Goal: Task Accomplishment & Management: Use online tool/utility

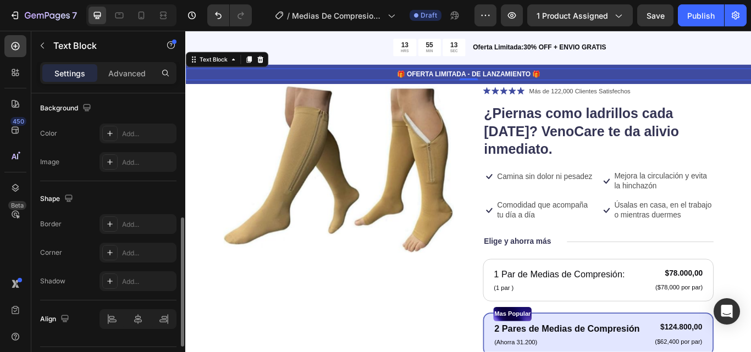
scroll to position [332, 0]
click at [154, 230] on div "Add..." at bounding box center [137, 224] width 77 height 20
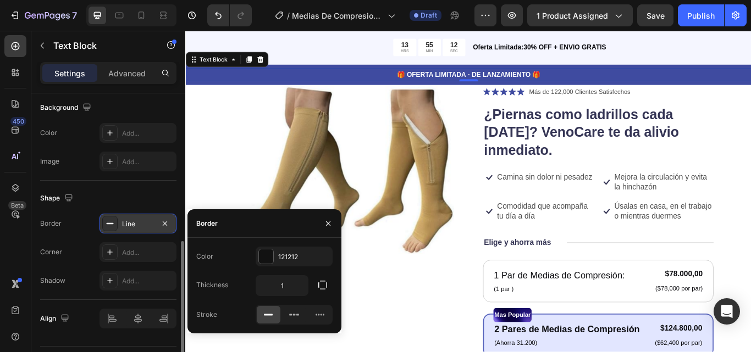
scroll to position [66, 0]
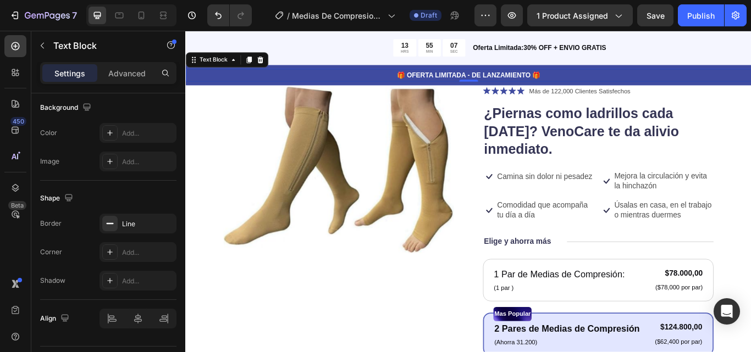
click at [306, 79] on p "🎁 OFERTA LIMITADA - DE LANZAMIENTO 🎁" at bounding box center [515, 83] width 656 height 12
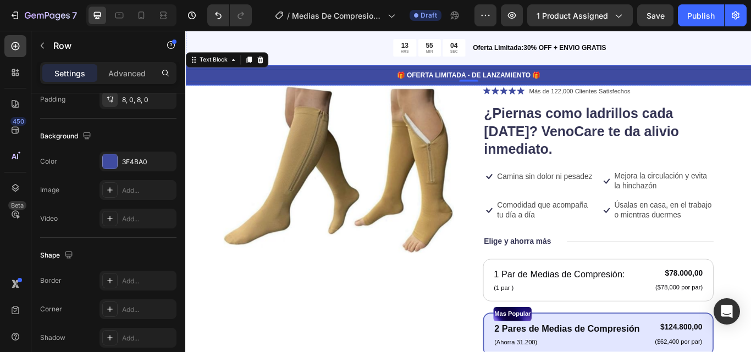
click at [325, 71] on div "🎁 OFERTA LIMITADA - DE LANZAMIENTO 🎁 Text Block 0 Row" at bounding box center [514, 83] width 659 height 24
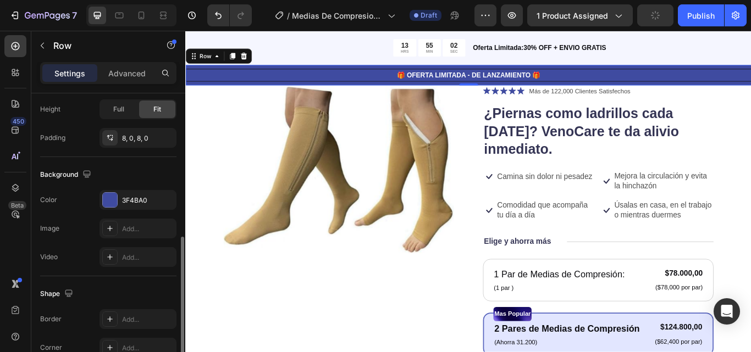
scroll to position [337, 0]
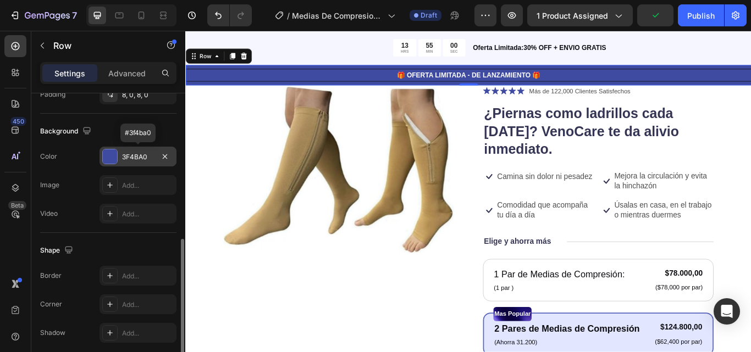
click at [111, 159] on div at bounding box center [110, 156] width 14 height 14
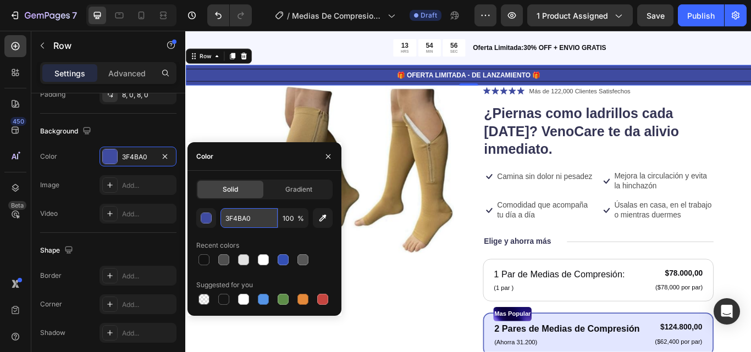
paste input "#2C3E8F."
type input "#2C3E8F."
click at [247, 142] on img at bounding box center [363, 193] width 269 height 196
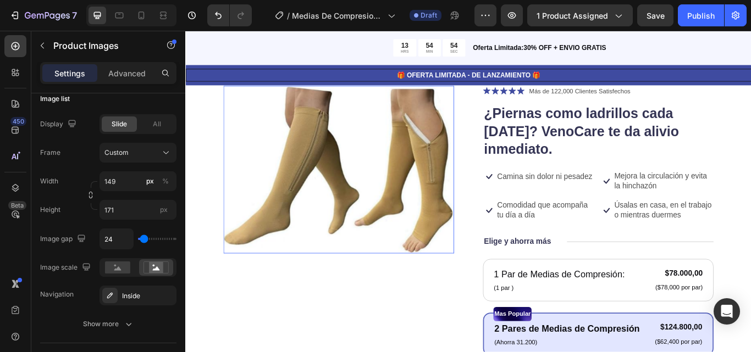
scroll to position [0, 0]
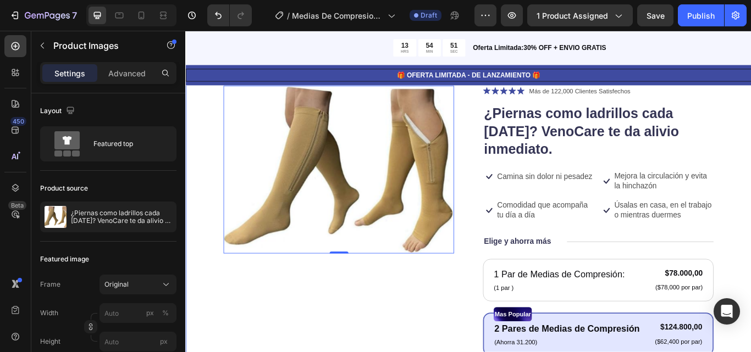
click at [209, 142] on div "Product Images 0 Icon Icon Icon Icon Icon Icon List Más de 122,000 Clientes Sat…" at bounding box center [514, 344] width 659 height 586
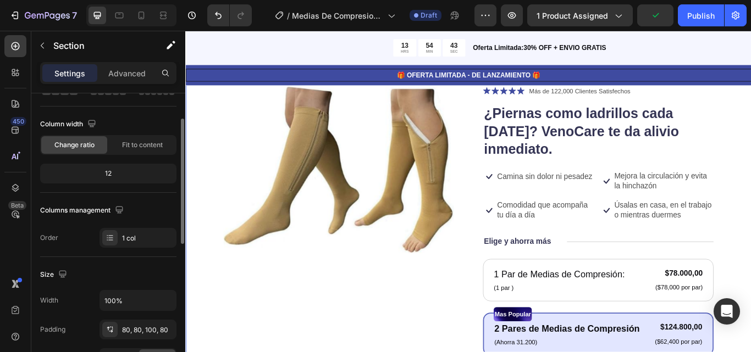
scroll to position [68, 0]
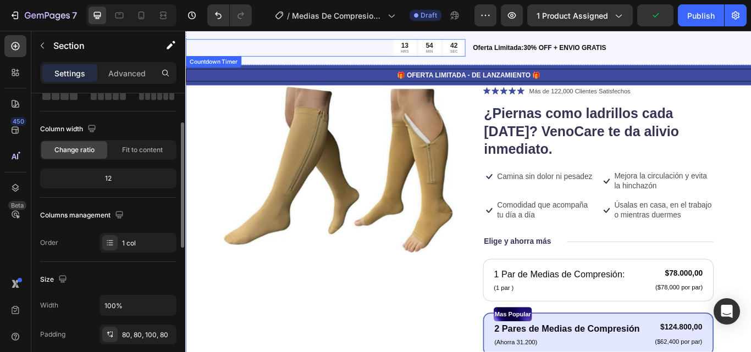
click at [308, 48] on div "13 HRS 54 MIN 42 SEC" at bounding box center [348, 51] width 326 height 20
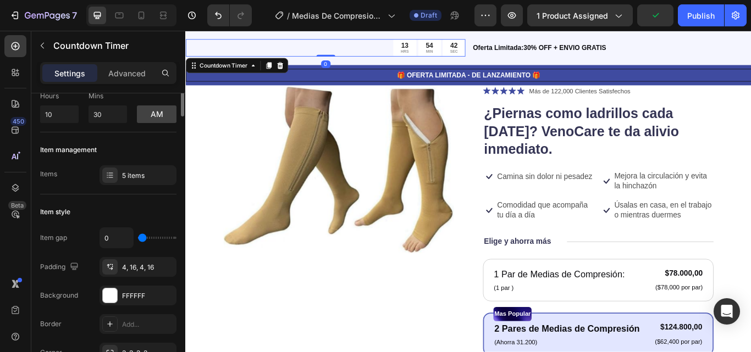
scroll to position [0, 0]
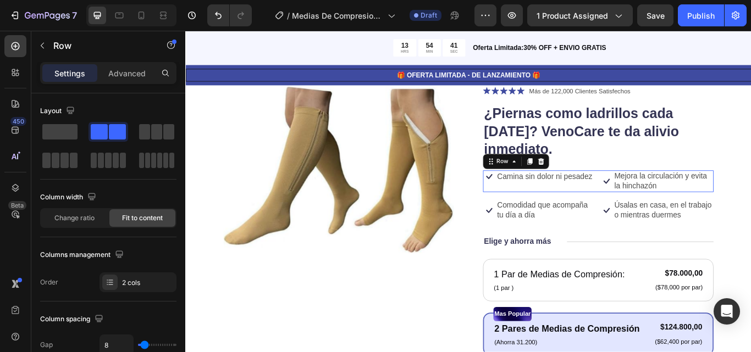
click at [658, 203] on div "Icon Camina sin dolor ni pesadez Text Block Row Icon Mejora la circulación y ev…" at bounding box center [666, 206] width 269 height 25
click at [217, 15] on icon "Undo/Redo" at bounding box center [218, 15] width 7 height 7
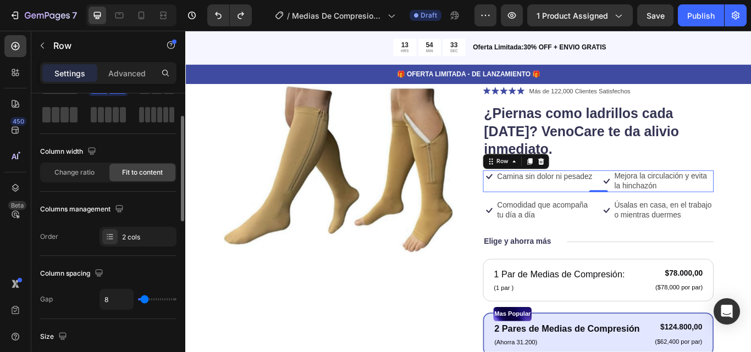
scroll to position [63, 0]
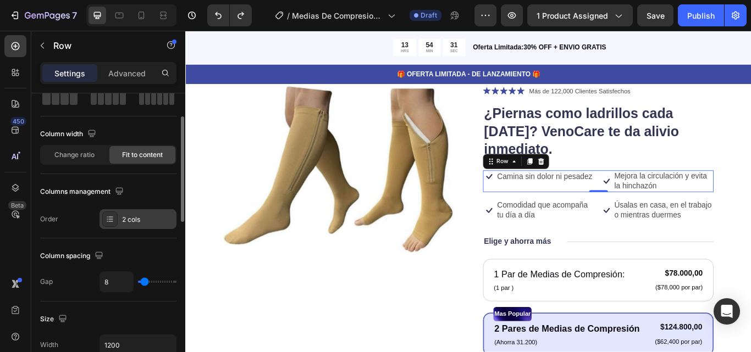
click at [133, 215] on div "2 cols" at bounding box center [148, 220] width 52 height 10
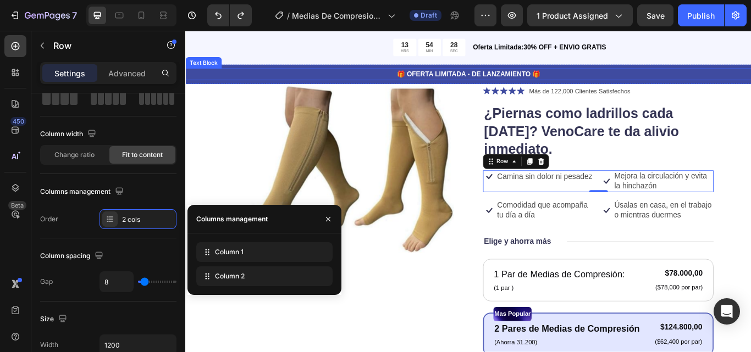
click at [202, 77] on p "🎁 OFERTA LIMITADA - DE LANZAMIENTO 🎁" at bounding box center [514, 82] width 657 height 12
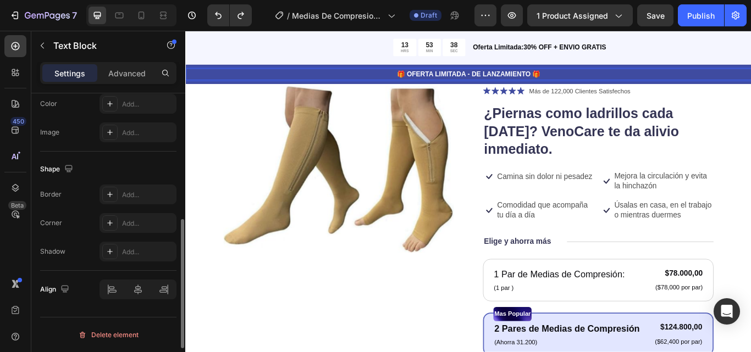
scroll to position [330, 0]
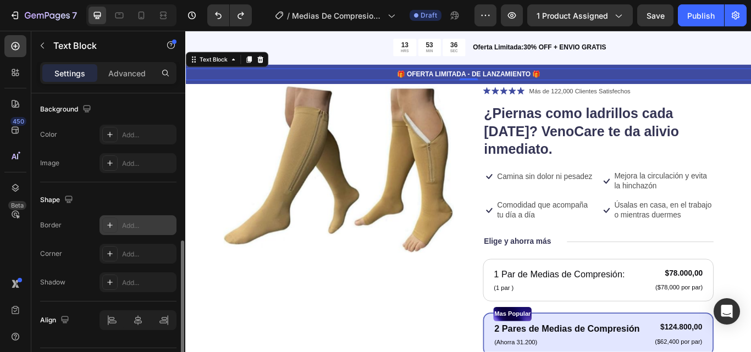
click at [143, 226] on div "Add..." at bounding box center [148, 226] width 52 height 10
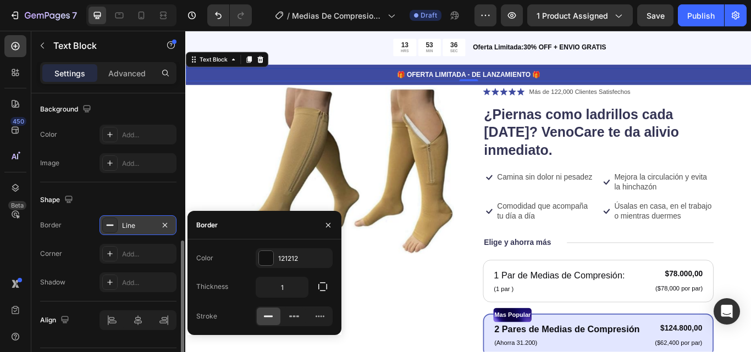
scroll to position [66, 0]
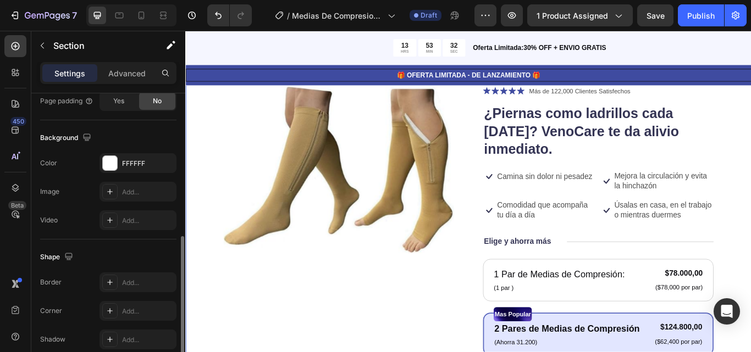
click at [206, 160] on div "Product Images Icon Icon Icon Icon Icon Icon List Más de 122,000 Clientes Satis…" at bounding box center [514, 344] width 659 height 586
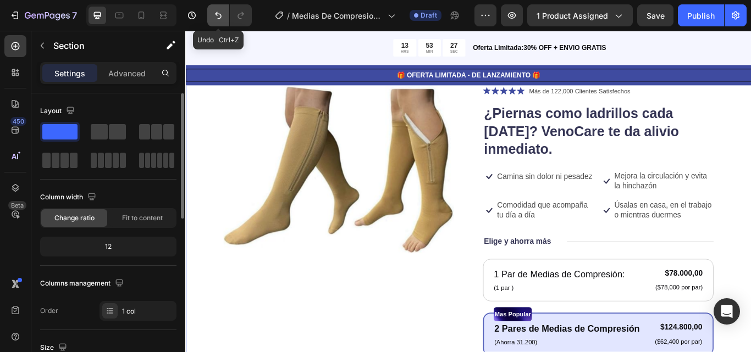
click at [215, 13] on icon "Undo/Redo" at bounding box center [218, 15] width 11 height 11
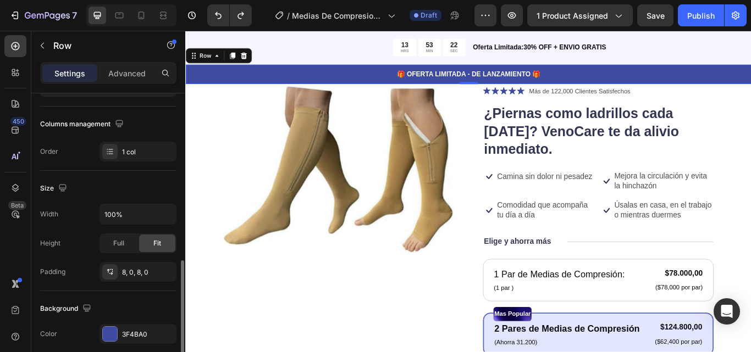
scroll to position [231, 0]
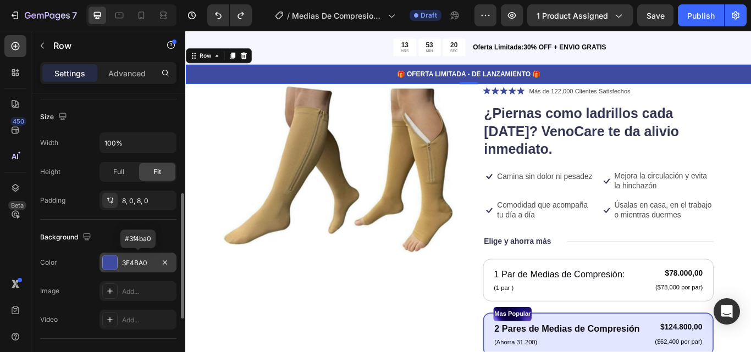
click at [109, 263] on div at bounding box center [110, 263] width 14 height 14
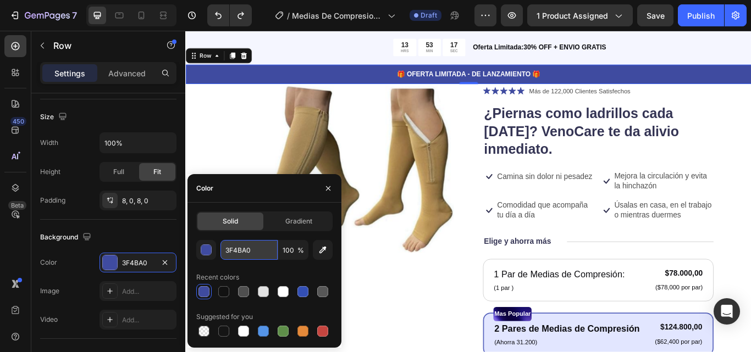
paste input "#F8F3ED"
type input "#F8F3ED"
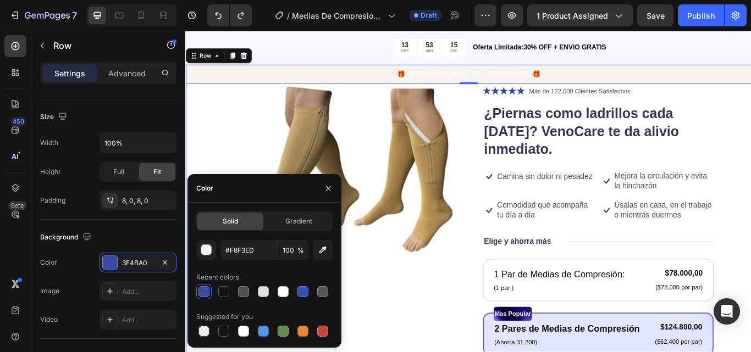
click at [203, 158] on div "Product Images Icon Icon Icon Icon Icon Icon List Más de 122,000 Clientes Satis…" at bounding box center [514, 344] width 659 height 586
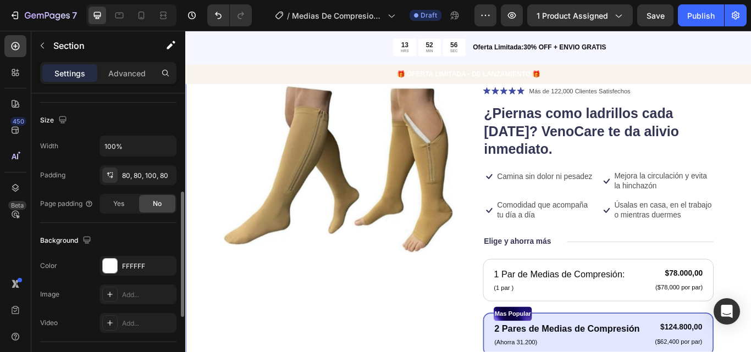
scroll to position [228, 0]
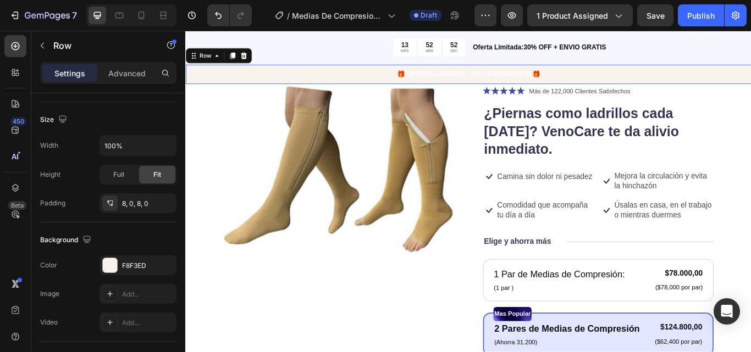
click at [198, 90] on div "🎁 OFERTA LIMITADA - DE LANZAMIENTO 🎁 Text Block Row 0" at bounding box center [514, 82] width 659 height 23
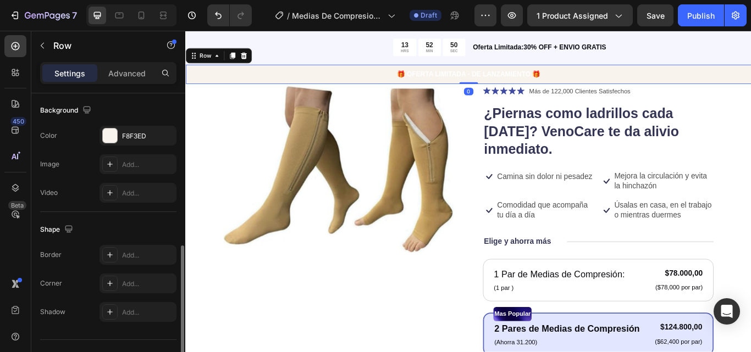
scroll to position [362, 0]
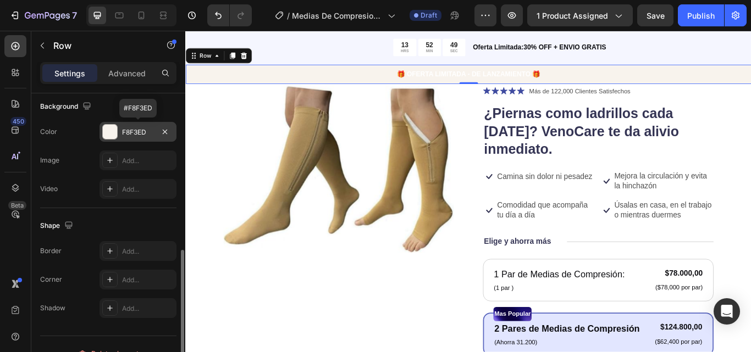
click at [140, 132] on div "F8F3ED" at bounding box center [138, 132] width 32 height 10
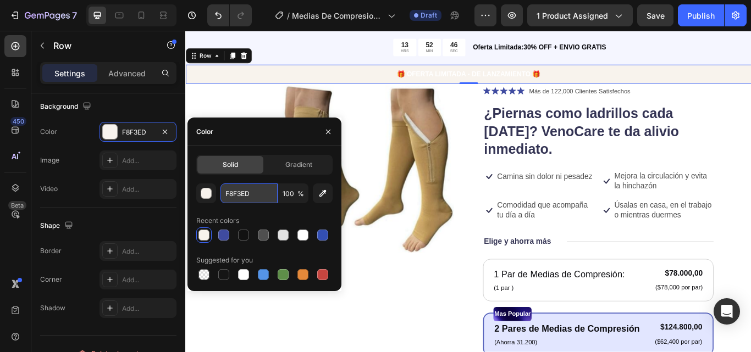
paste input "#2E7D6E"
type input "#2E7D6E"
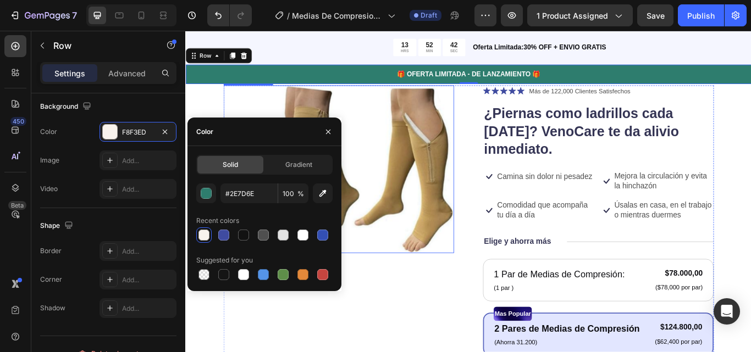
click at [256, 104] on img at bounding box center [363, 193] width 269 height 196
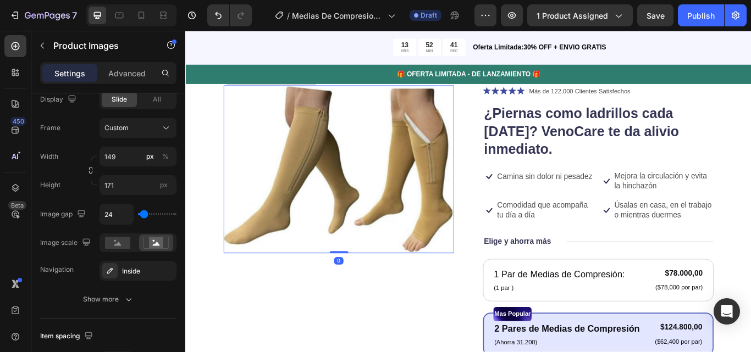
scroll to position [0, 0]
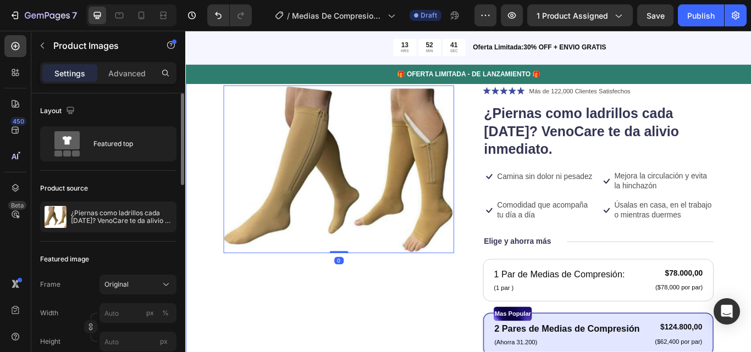
click at [217, 110] on div "Product Images 0 Icon Icon Icon Icon Icon Icon List Más de 122,000 Clientes Sat…" at bounding box center [514, 344] width 659 height 586
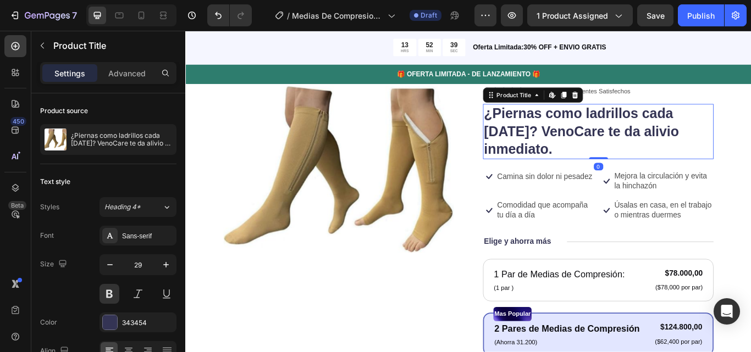
click at [612, 148] on h1 "¿Piernas como ladrillos cada [DATE]? VenoCare te da alivio inmediato." at bounding box center [666, 149] width 269 height 64
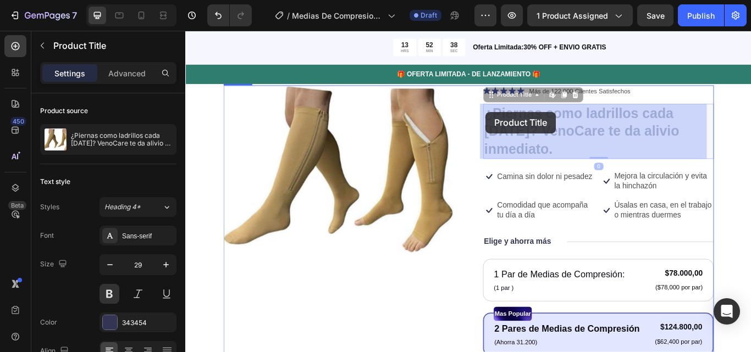
drag, startPoint x: 617, startPoint y: 171, endPoint x: 540, endPoint y: 135, distance: 85.1
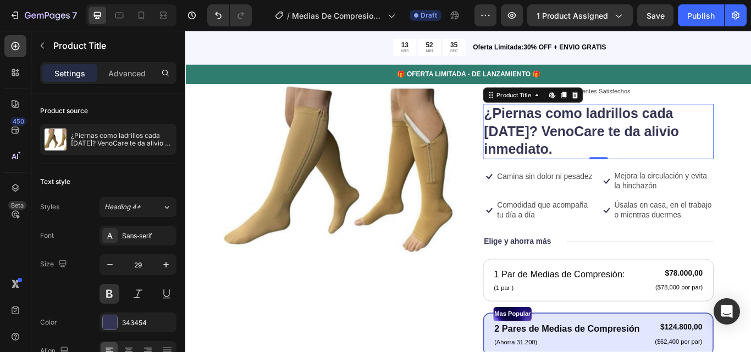
click at [619, 171] on h1 "¿Piernas como ladrillos cada [DATE]? VenoCare te da alivio inmediato." at bounding box center [666, 149] width 269 height 64
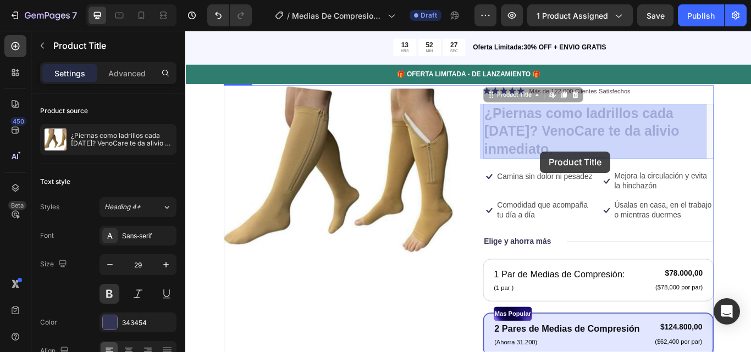
drag, startPoint x: 533, startPoint y: 121, endPoint x: 568, endPoint y: 146, distance: 42.2
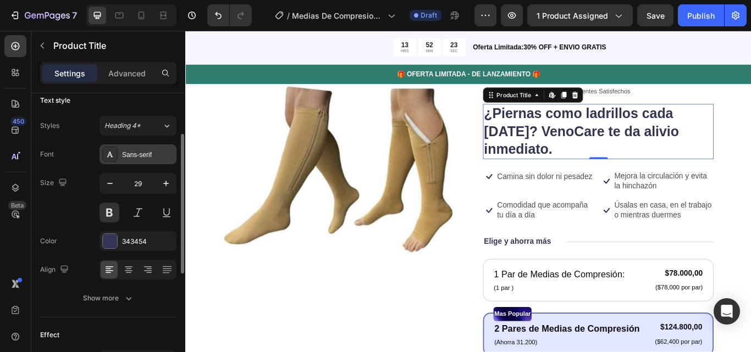
scroll to position [83, 0]
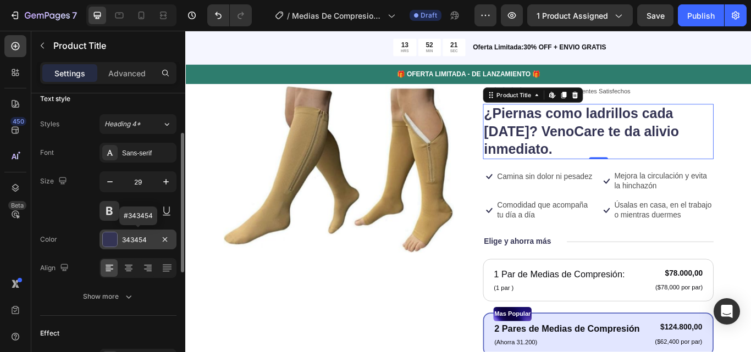
click at [113, 236] on div at bounding box center [110, 239] width 14 height 14
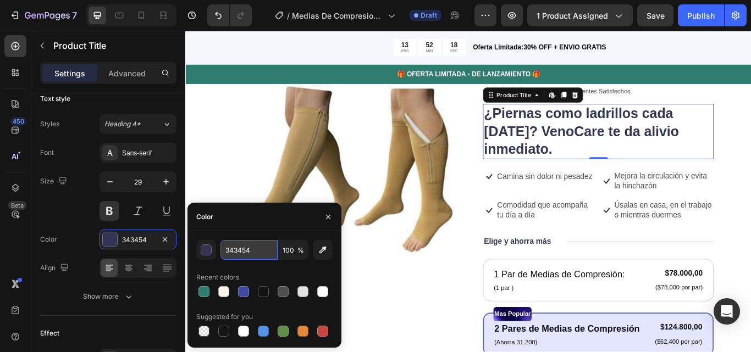
paste input "#2E7D6E"
type input "#2E7D6E"
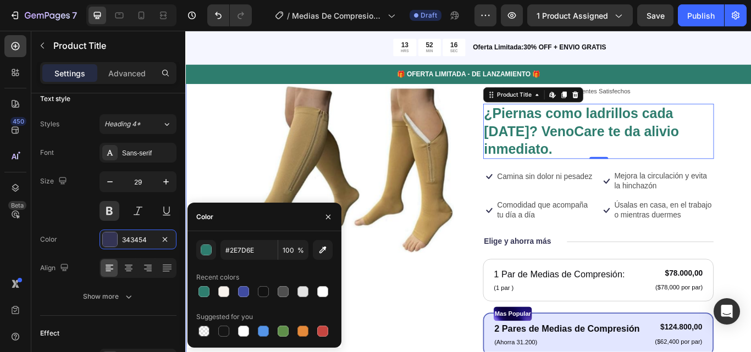
click at [209, 186] on div "Product Images Icon Icon Icon Icon Icon Icon List Más de 122,000 Clientes Satis…" at bounding box center [514, 344] width 659 height 586
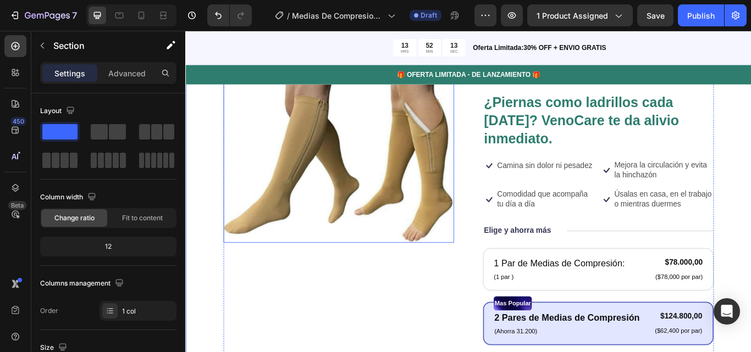
scroll to position [77, 0]
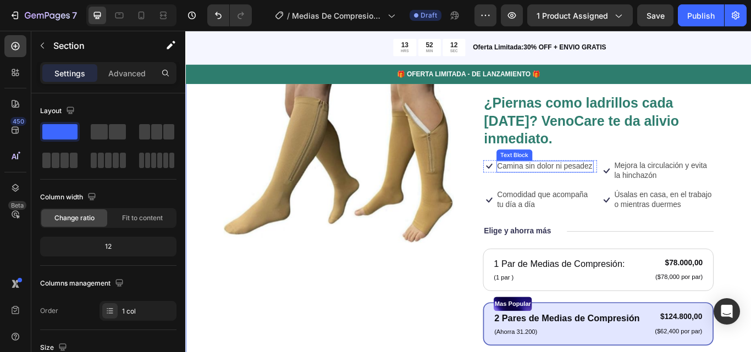
click at [576, 192] on p "Camina sin dolor ni pesadez" at bounding box center [603, 190] width 111 height 12
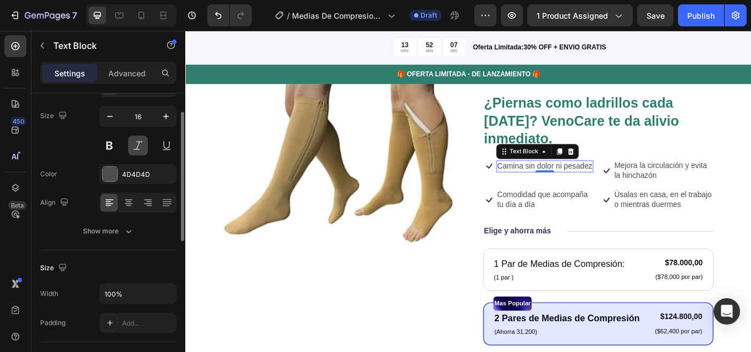
scroll to position [66, 0]
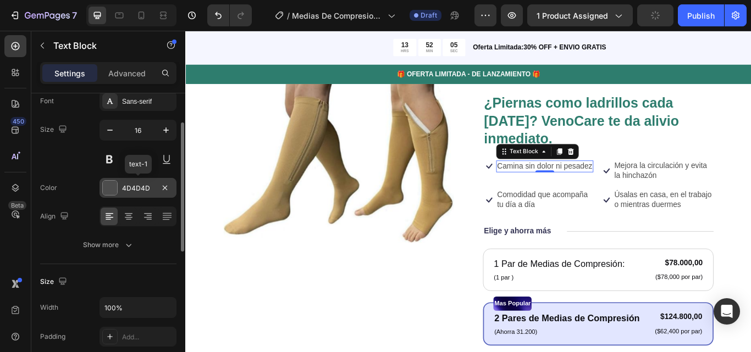
click at [148, 189] on div "4D4D4D" at bounding box center [138, 189] width 32 height 10
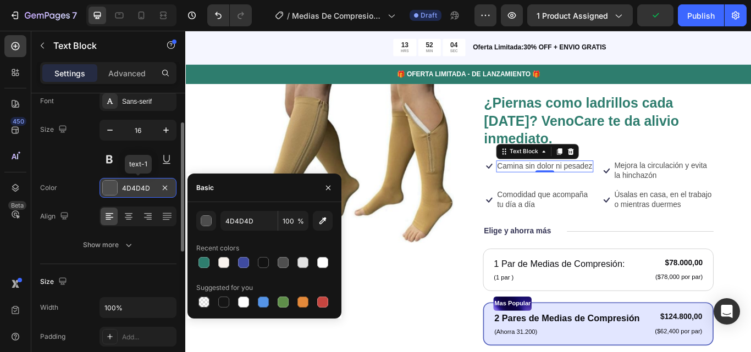
click at [148, 189] on div "4D4D4D" at bounding box center [138, 189] width 32 height 10
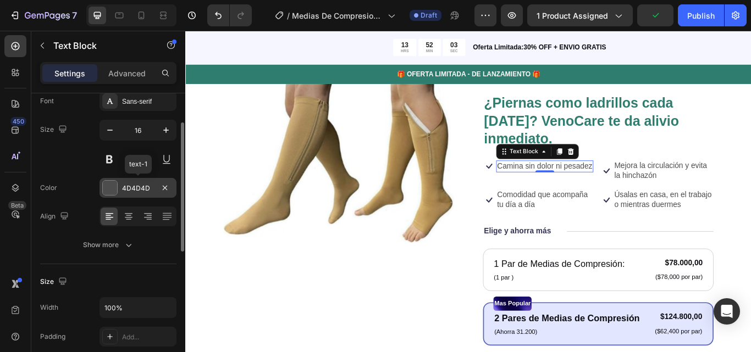
click at [148, 189] on div "4D4D4D" at bounding box center [138, 189] width 32 height 10
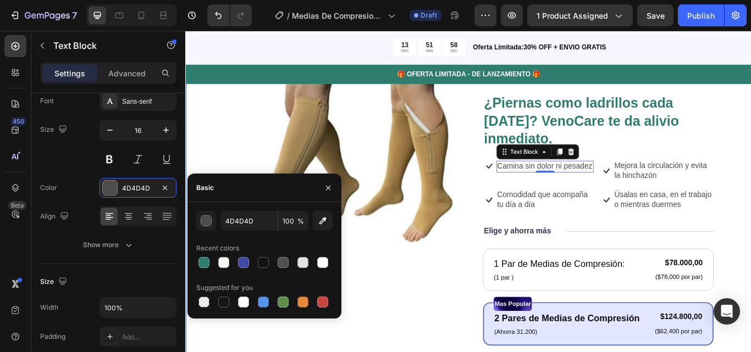
click at [202, 143] on div "Product Images Icon Icon Icon Icon Icon Icon List Más de 122,000 Clientes Satis…" at bounding box center [514, 332] width 659 height 586
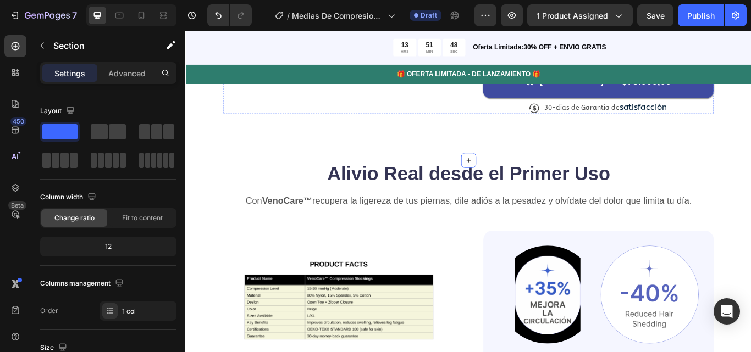
scroll to position [522, 0]
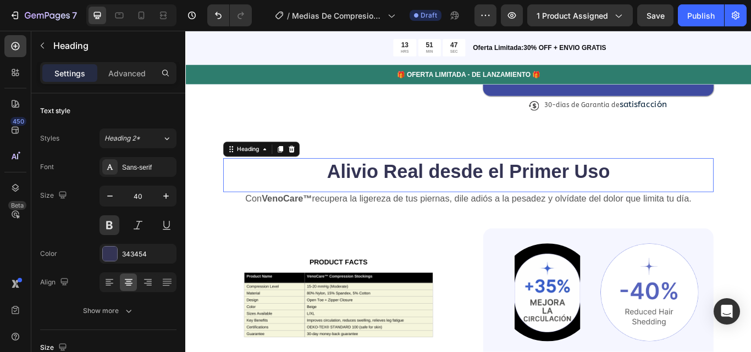
click at [419, 194] on h2 "Alivio Real desde el Primer Uso" at bounding box center [515, 195] width 572 height 31
click at [138, 251] on div "343454" at bounding box center [138, 254] width 32 height 10
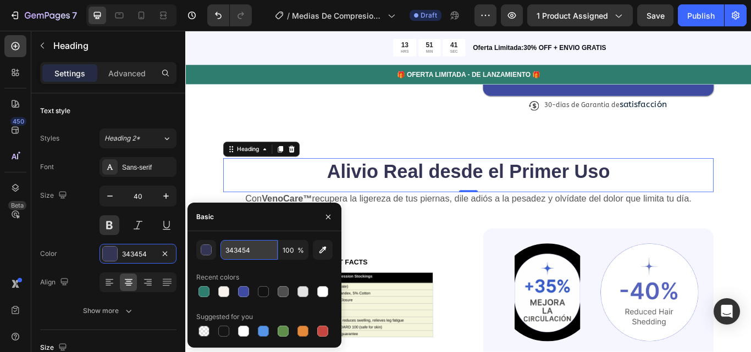
paste input "#2E7D6E"
type input "#2E7D6E"
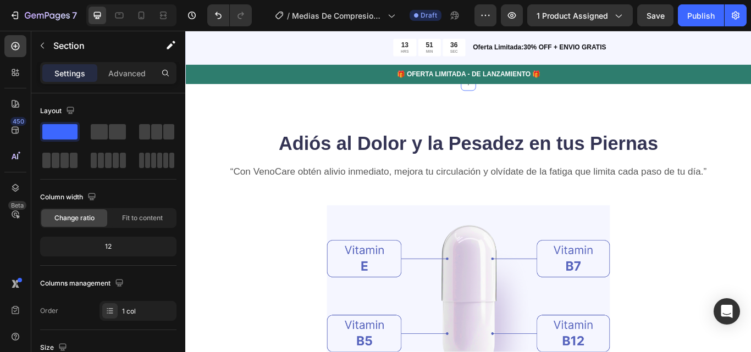
scroll to position [1095, 0]
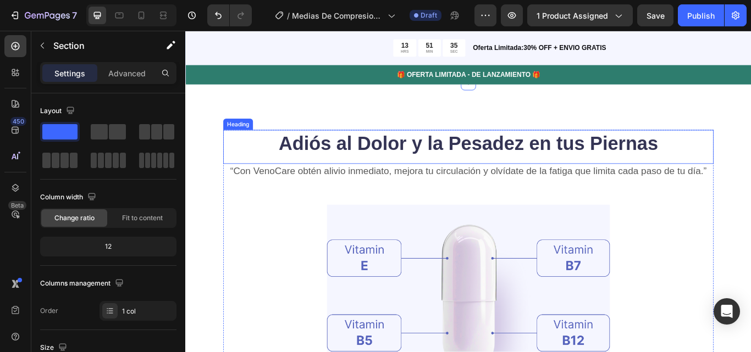
click at [396, 157] on h2 "Adiós al Dolor y la Pesadez en tus Piernas" at bounding box center [515, 162] width 572 height 31
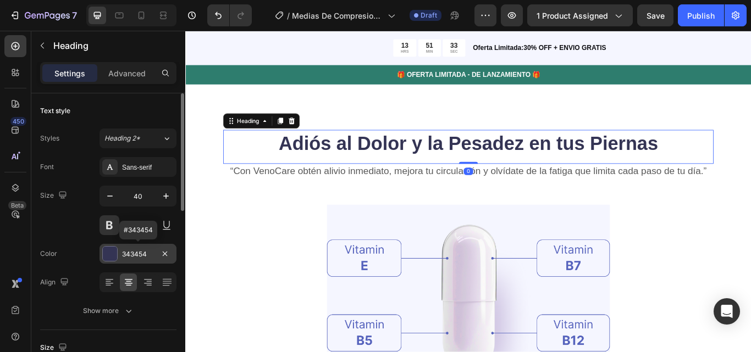
click at [138, 245] on div "343454" at bounding box center [137, 254] width 77 height 20
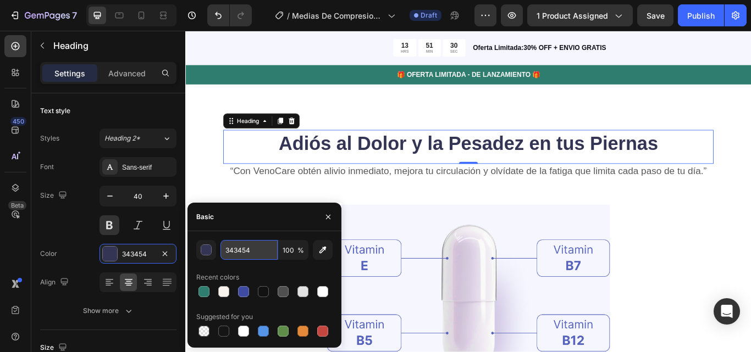
paste input "#2E7D6E"
type input "#2E7D6E"
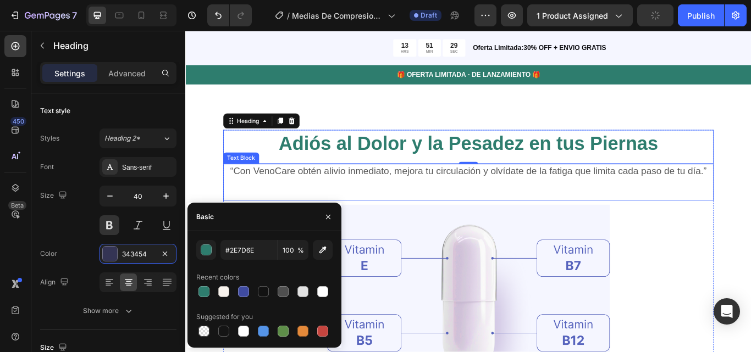
click at [228, 218] on div "Adiós al Dolor y la Pesadez en tus Piernas Heading 0 “Con VenoCare obtén alivio…" at bounding box center [514, 349] width 659 height 515
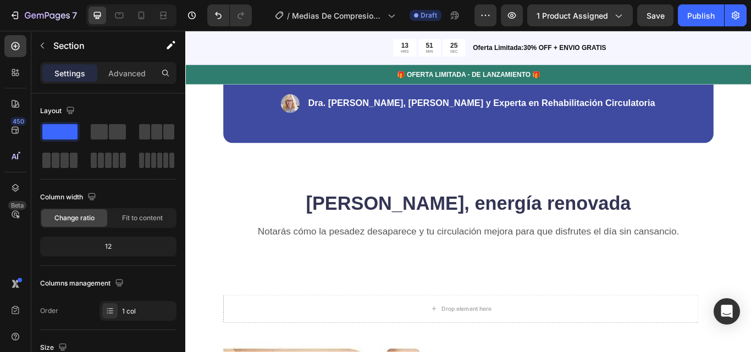
scroll to position [1768, 0]
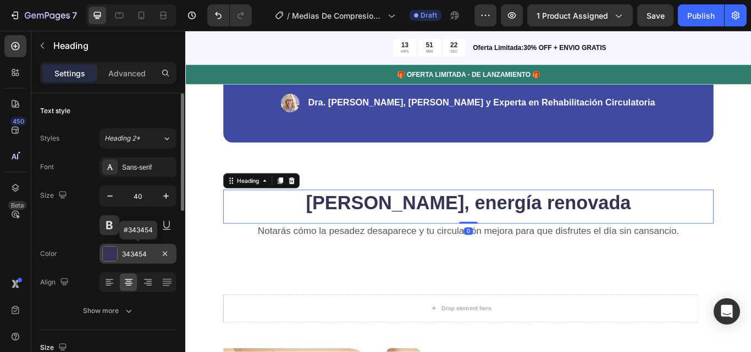
click at [135, 253] on div "343454" at bounding box center [138, 254] width 32 height 10
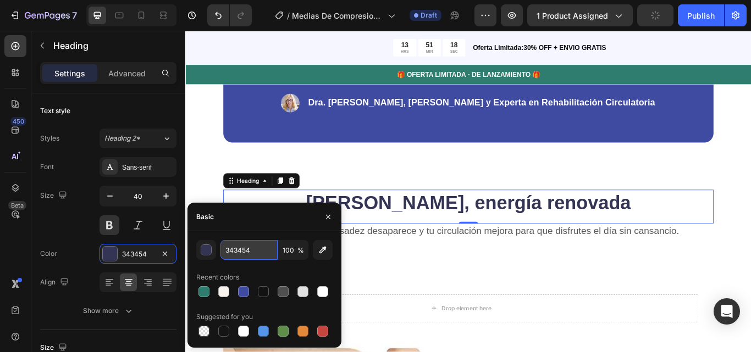
paste input "#2E7D6E"
type input "#2E7D6E"
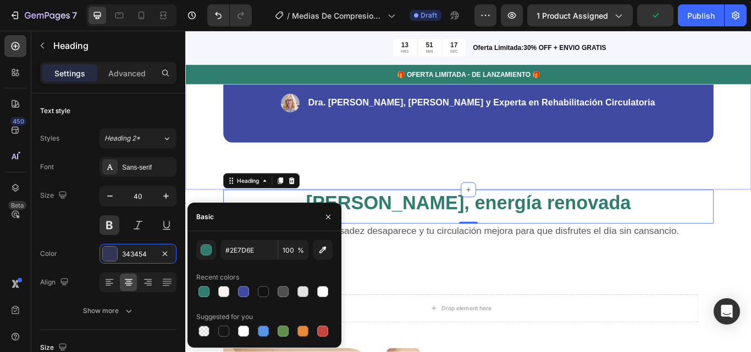
click at [192, 213] on div "“No necesitas cirugías ni soluciones incómodas. VenoCare te da alivio inmediato…" at bounding box center [514, 72] width 659 height 289
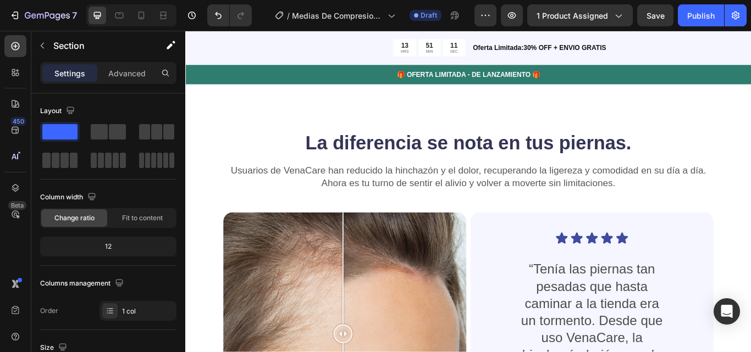
scroll to position [2616, 0]
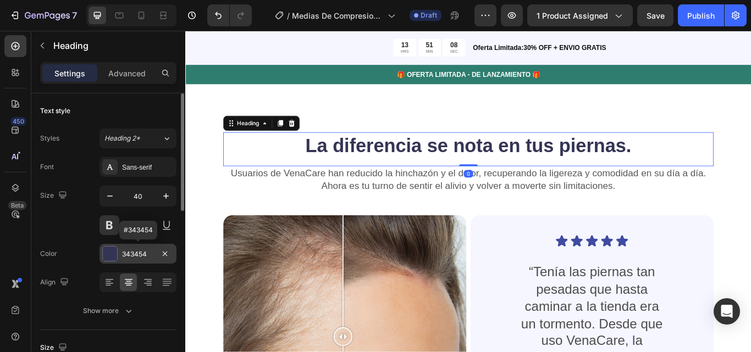
click at [152, 253] on div "343454" at bounding box center [138, 254] width 32 height 10
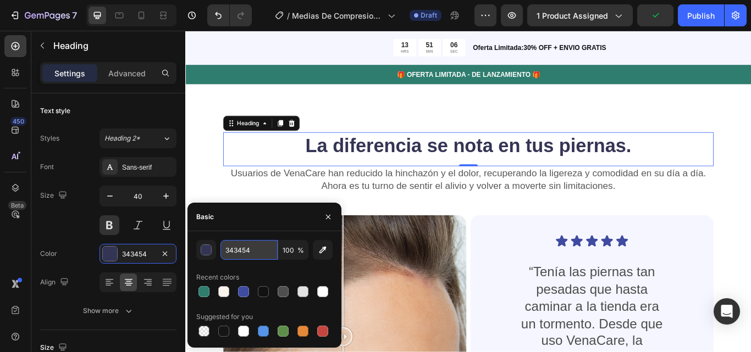
paste input "#2E7D6E"
type input "#2E7D6E"
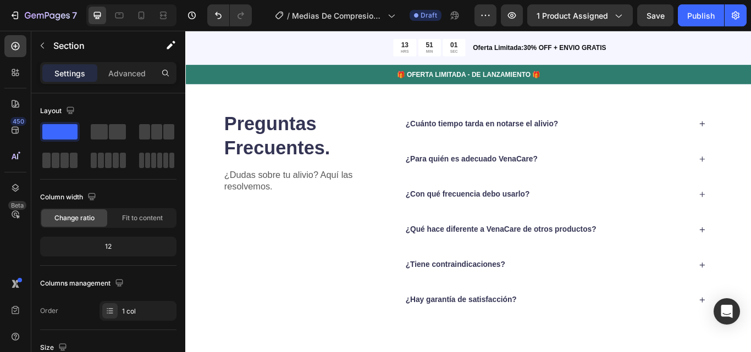
scroll to position [3246, 0]
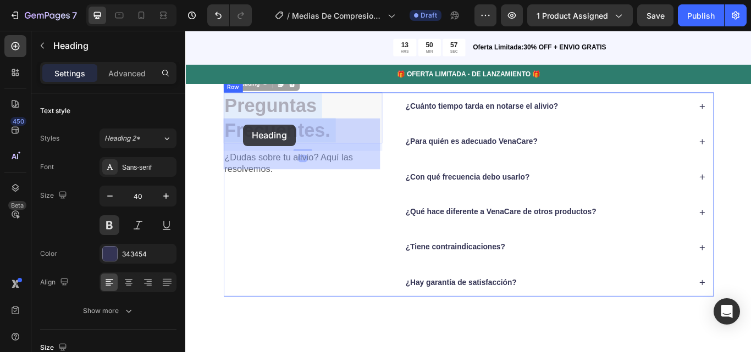
drag, startPoint x: 363, startPoint y: 179, endPoint x: 249, endPoint y: 140, distance: 120.3
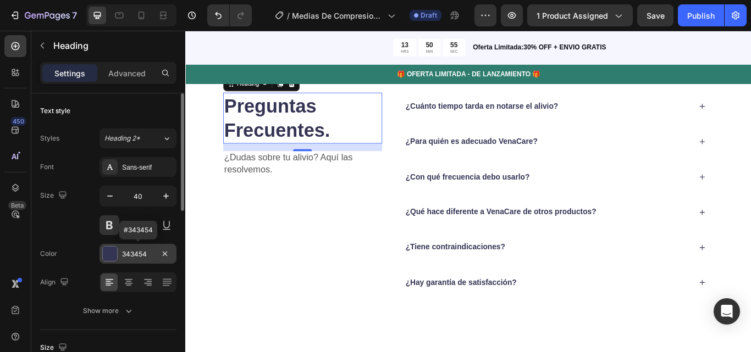
click at [145, 253] on div "343454" at bounding box center [138, 254] width 32 height 10
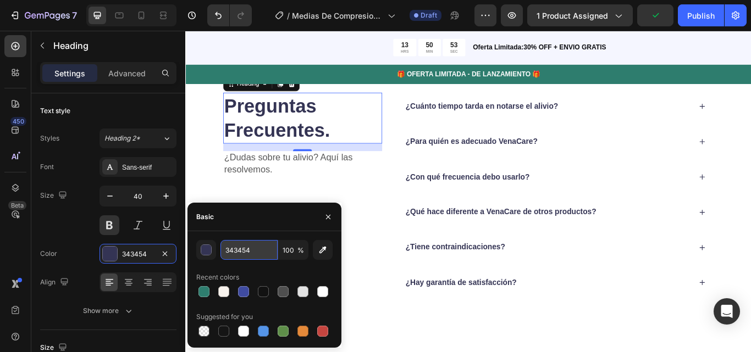
click at [258, 254] on input "343454" at bounding box center [248, 250] width 57 height 20
paste input "#2E7D6E"
type input "#2E7D6E"
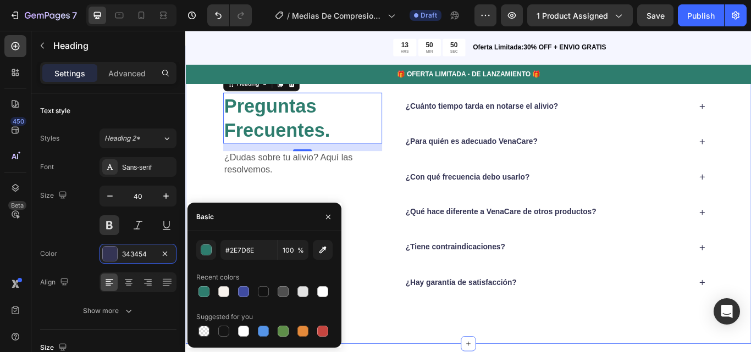
click at [202, 210] on div "⁠⁠⁠⁠⁠⁠⁠ Preguntas Frecuentes . Heading 16 ¿Dudas sobre tu alivio? Aquí las reso…" at bounding box center [514, 222] width 659 height 348
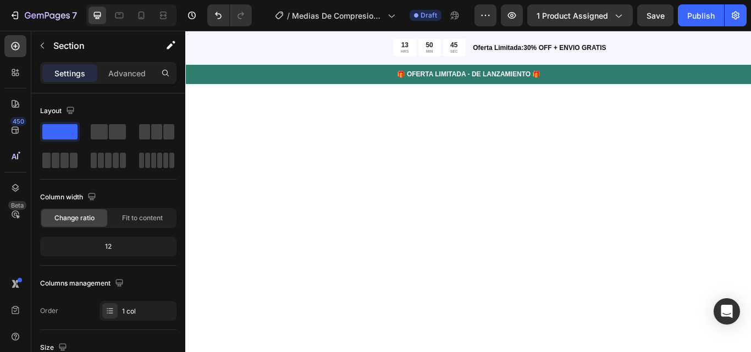
scroll to position [0, 0]
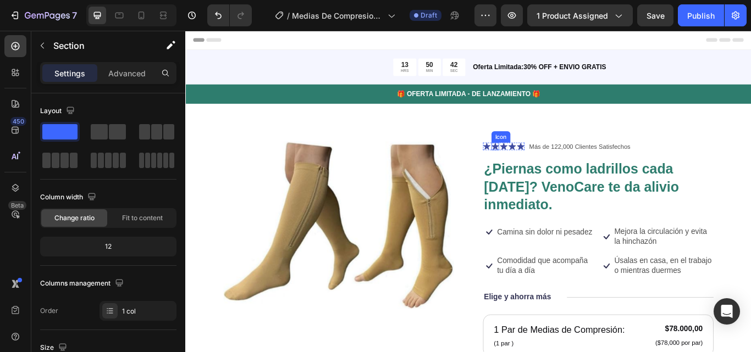
click at [542, 167] on icon at bounding box center [546, 166] width 9 height 8
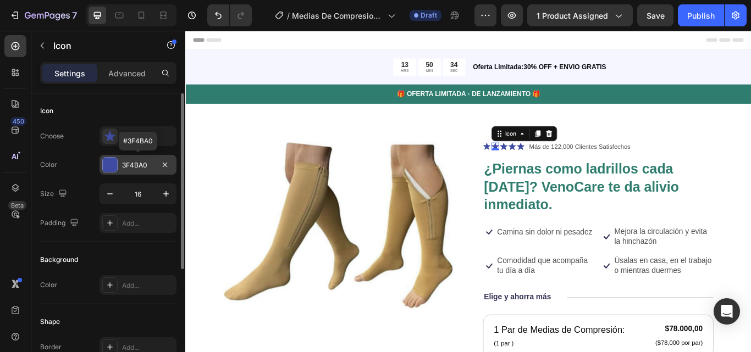
click at [111, 164] on div at bounding box center [110, 165] width 14 height 14
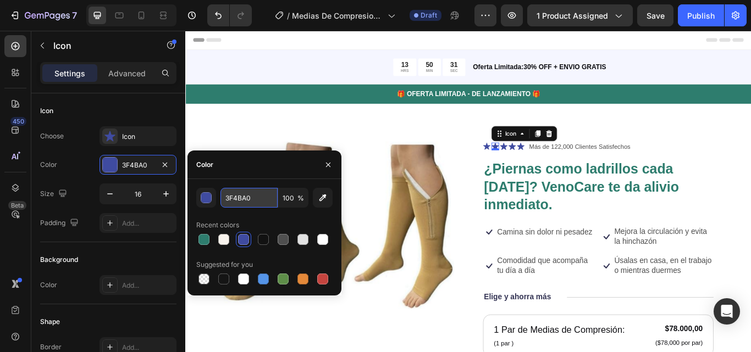
click at [259, 196] on input "3F4BA0" at bounding box center [248, 198] width 57 height 20
paste input "#2E7D6E"
type input "#2E7D6E"
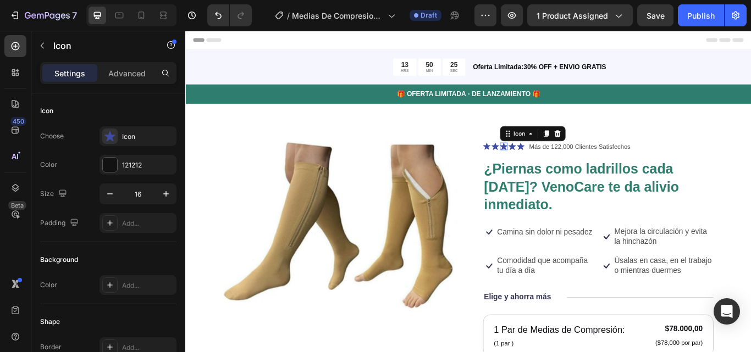
click at [554, 167] on icon at bounding box center [556, 166] width 9 height 8
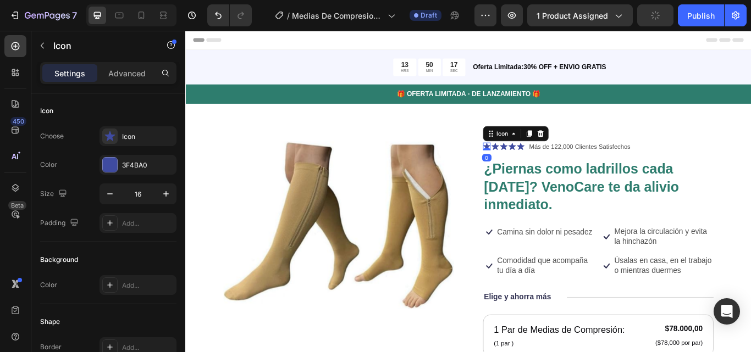
click at [532, 168] on div "Icon 0" at bounding box center [536, 166] width 9 height 9
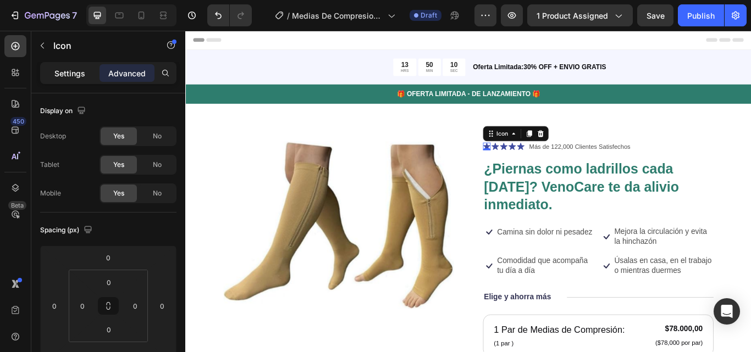
click at [68, 75] on p "Settings" at bounding box center [69, 74] width 31 height 12
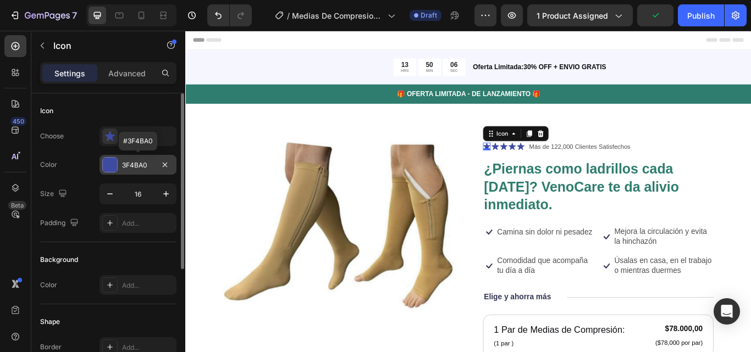
click at [108, 168] on div at bounding box center [110, 165] width 14 height 14
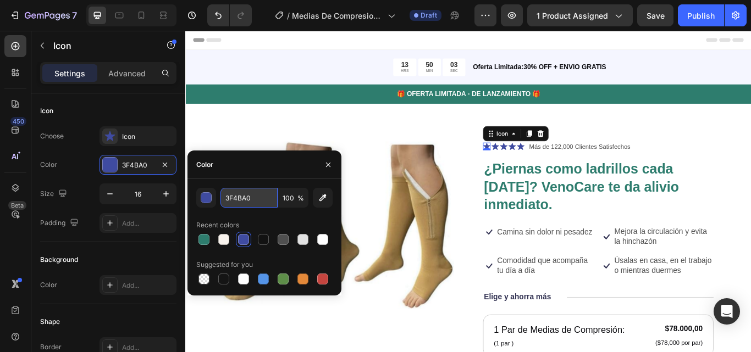
paste input "#2E7D6E"
type input "#2E7D6E"
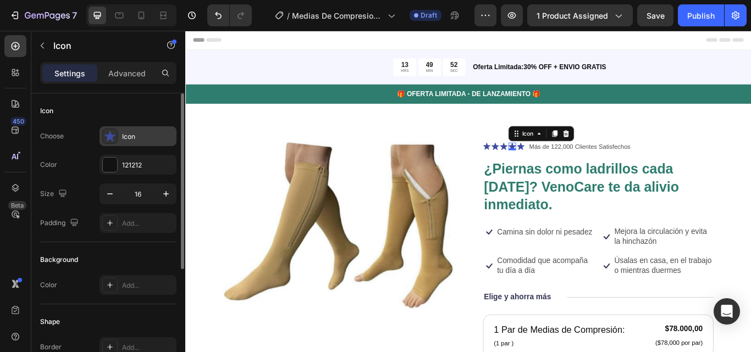
click at [118, 139] on div "Icon" at bounding box center [137, 136] width 77 height 20
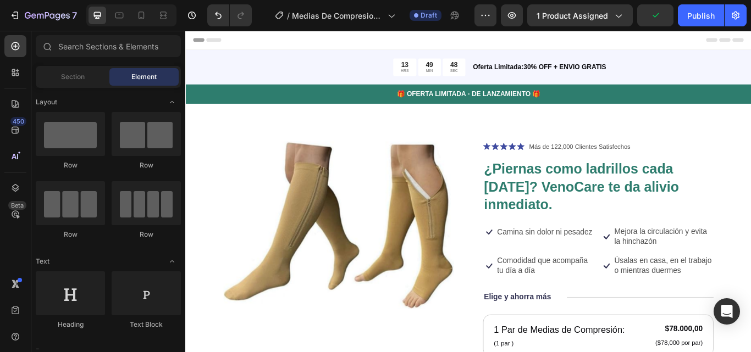
click at [296, 38] on div "Header" at bounding box center [515, 42] width 642 height 22
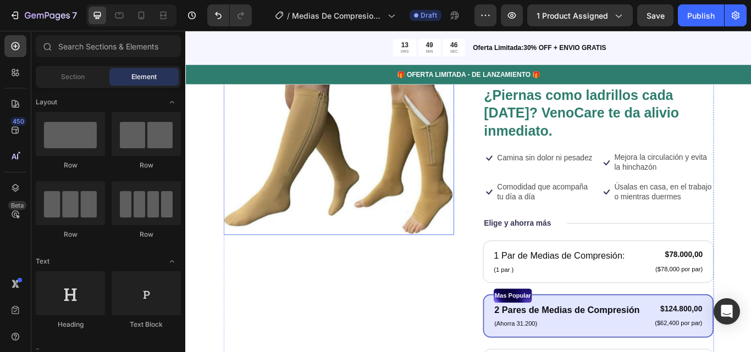
scroll to position [79, 0]
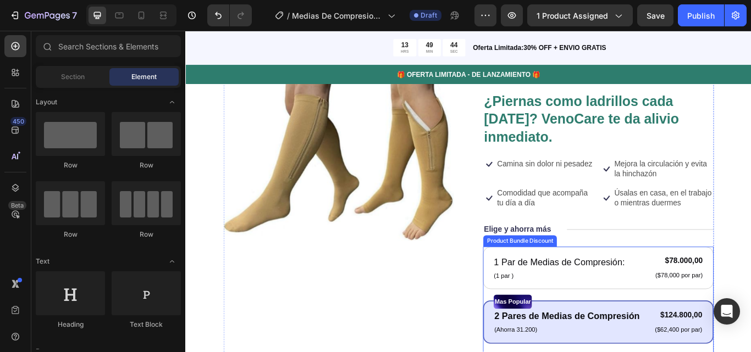
click at [569, 270] on div "Product Bundle Discount" at bounding box center [575, 276] width 86 height 13
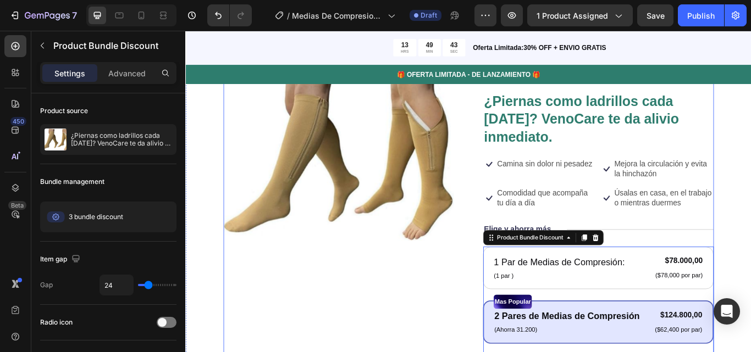
click at [469, 337] on div "Product Images" at bounding box center [363, 324] width 269 height 487
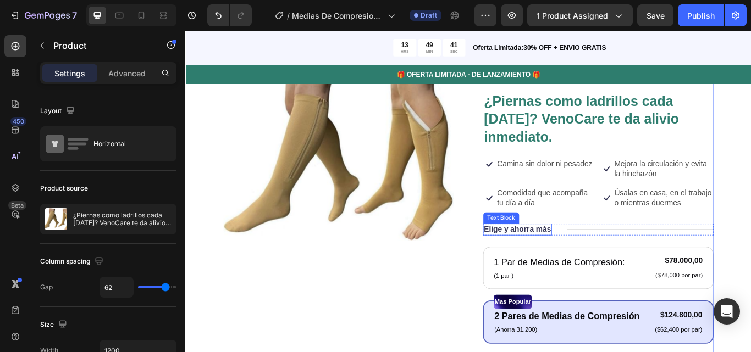
click at [562, 261] on p "Elige y ahorra más" at bounding box center [572, 263] width 78 height 12
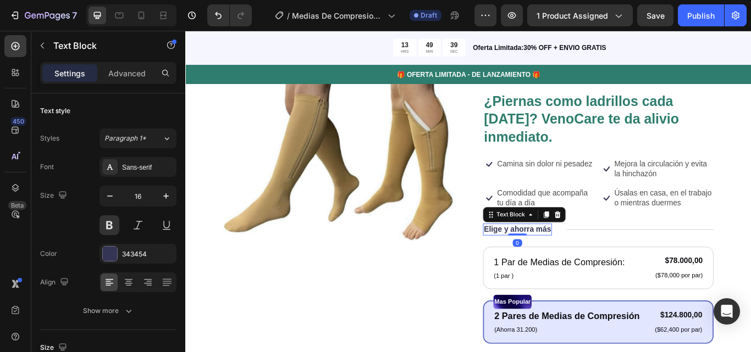
click at [533, 263] on p "Elige y ahorra más" at bounding box center [572, 263] width 78 height 12
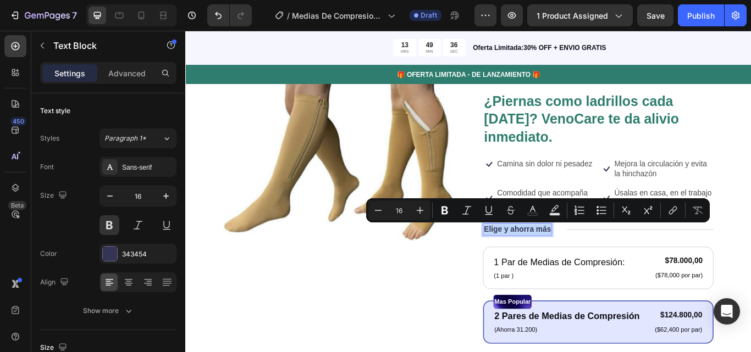
drag, startPoint x: 530, startPoint y: 263, endPoint x: 607, endPoint y: 260, distance: 76.4
click at [607, 260] on p "Elige y ahorra más" at bounding box center [572, 263] width 78 height 12
click at [149, 251] on div "343454" at bounding box center [138, 254] width 32 height 10
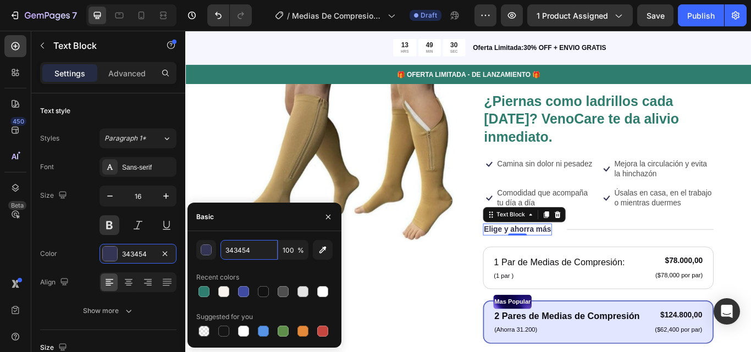
paste input "#2E7D6E"
type input "#2E7D6E"
click at [241, 174] on img at bounding box center [363, 179] width 269 height 196
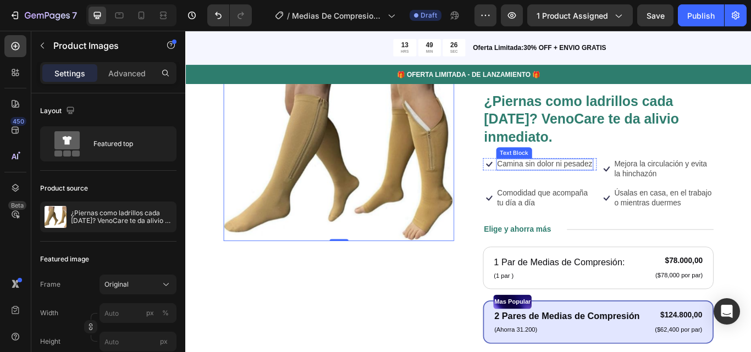
click at [586, 184] on p "Camina sin dolor ni pesadez" at bounding box center [603, 187] width 111 height 12
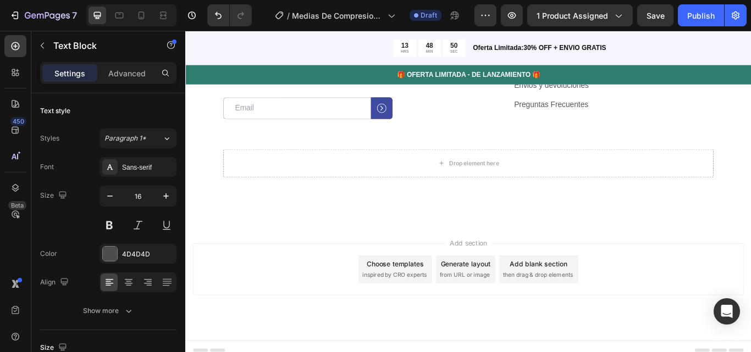
scroll to position [3723, 0]
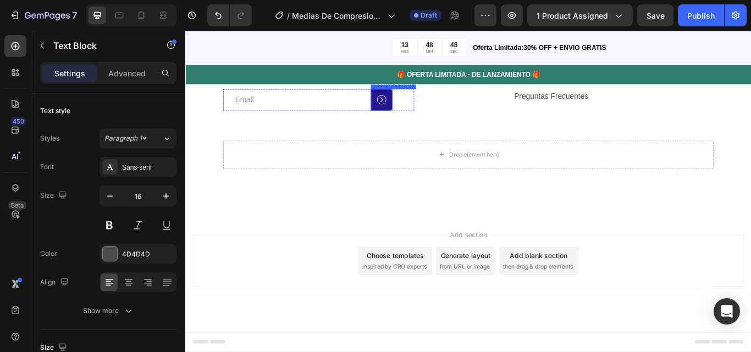
click at [419, 114] on icon at bounding box center [413, 111] width 11 height 11
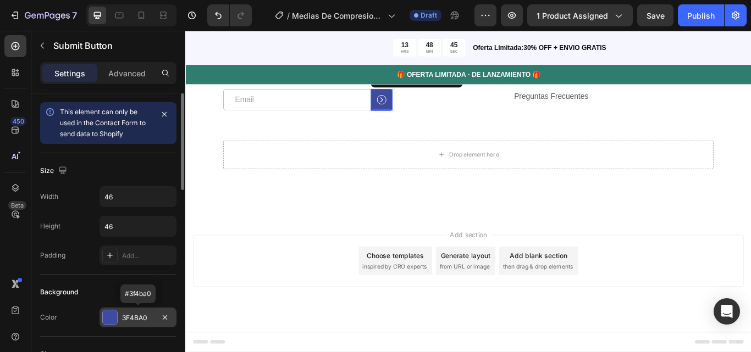
click at [141, 317] on div "3F4BA0" at bounding box center [138, 318] width 32 height 10
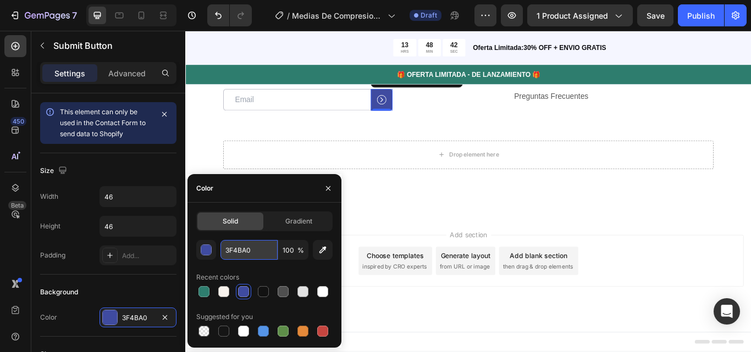
paste input "#2E7D6E"
type input "#2E7D6E"
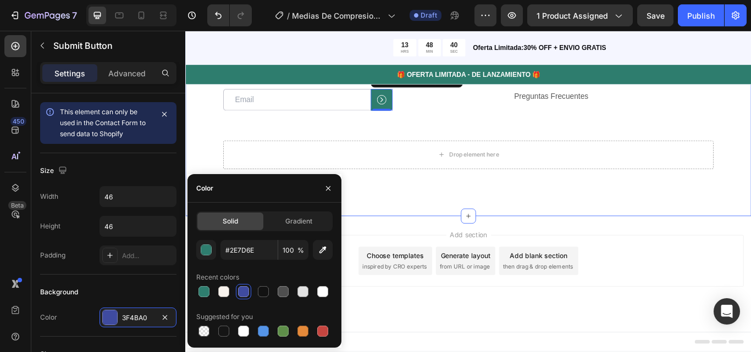
click at [204, 179] on div "Recibe consejos y ofertas exclusivas para cuidar tus piernas. Heading Al suscri…" at bounding box center [514, 98] width 659 height 298
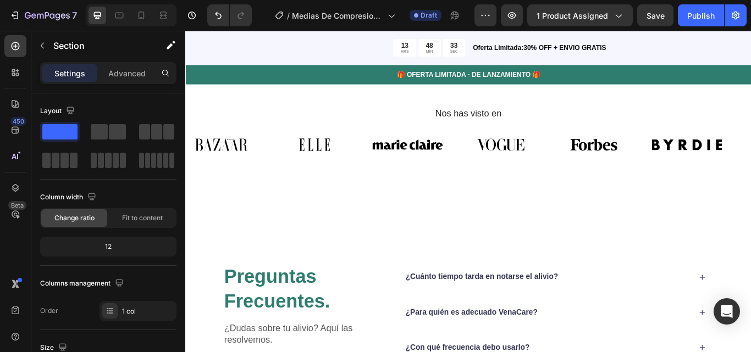
scroll to position [3141, 0]
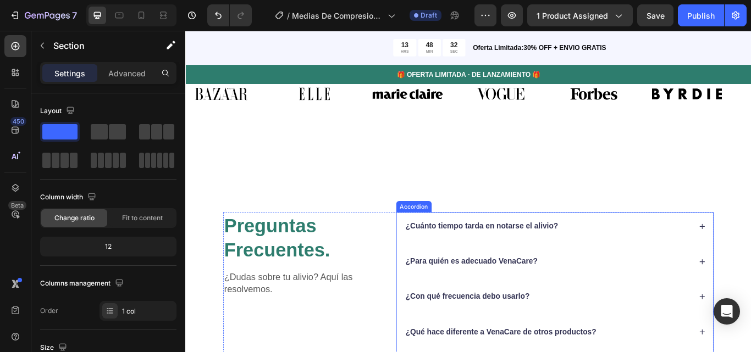
click at [507, 256] on p "¿Cuánto tiempo tarda en notarse el alivio?" at bounding box center [531, 259] width 178 height 12
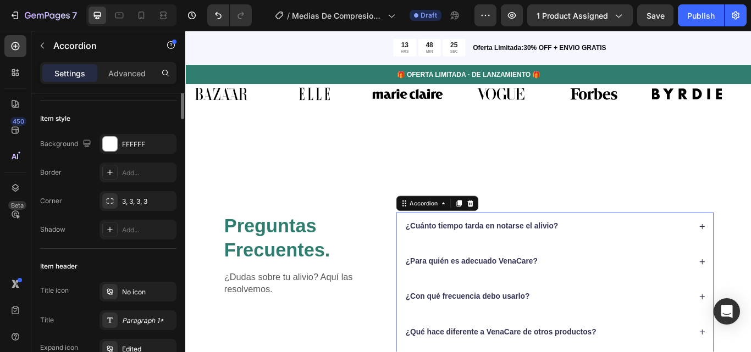
scroll to position [0, 0]
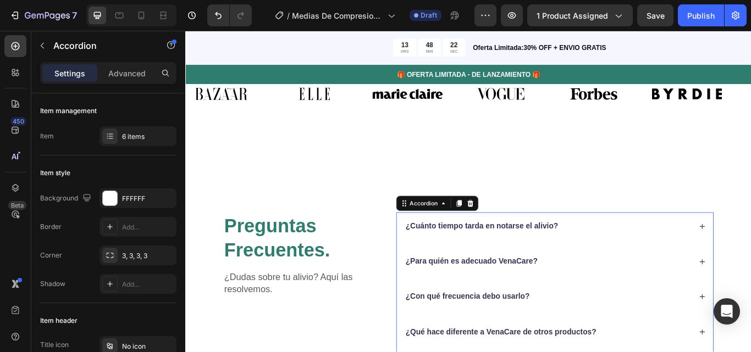
click at [530, 253] on p "¿Cuánto tiempo tarda en notarse el alivio?" at bounding box center [531, 259] width 178 height 12
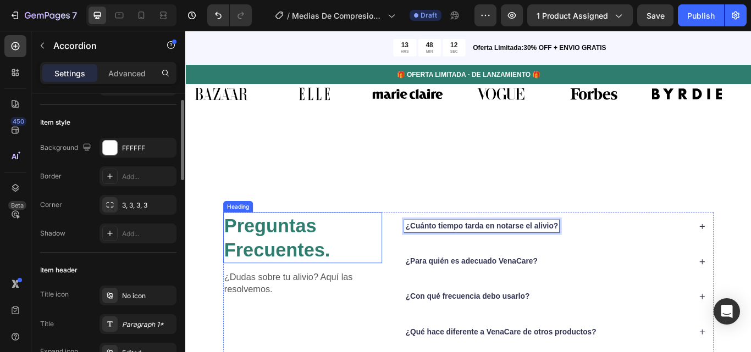
scroll to position [45, 0]
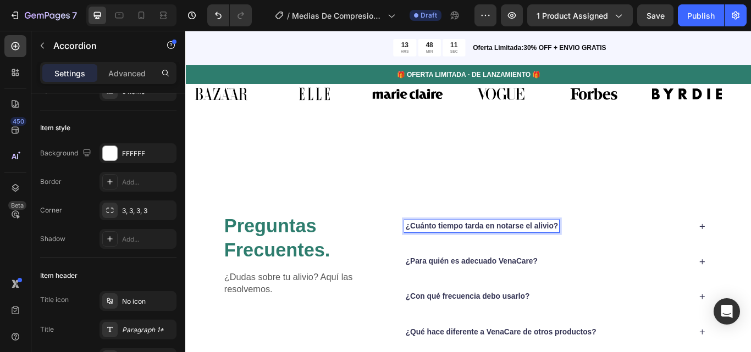
click at [481, 257] on p "¿Cuánto tiempo tarda en notarse el alivio?" at bounding box center [531, 259] width 178 height 12
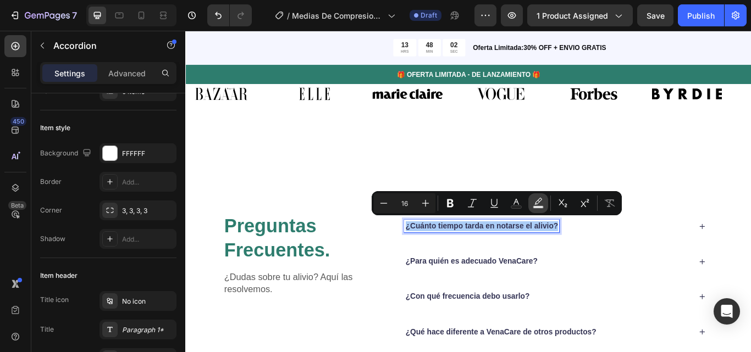
click at [539, 204] on icon "Editor contextual toolbar" at bounding box center [538, 203] width 11 height 11
type input "000000"
type input "77"
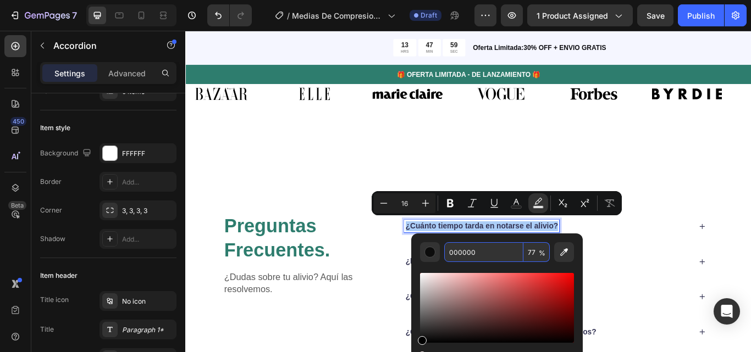
click at [480, 250] on input "000000" at bounding box center [483, 252] width 79 height 20
paste input "#2E7D6E"
type input "2E7D6E"
type input "100"
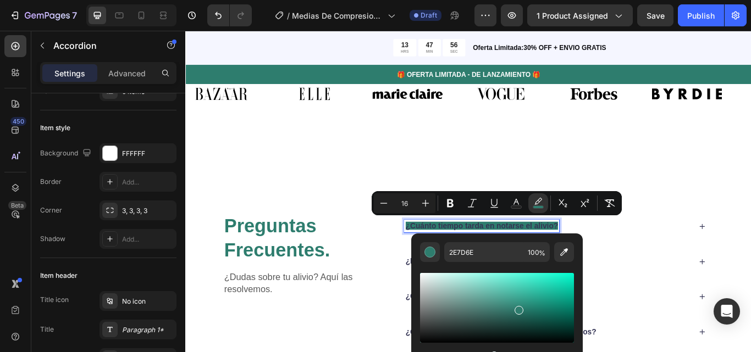
click at [429, 149] on div "Nos has visto en Heading Image Image Image Image Image Image Image Image Image …" at bounding box center [514, 124] width 659 height 128
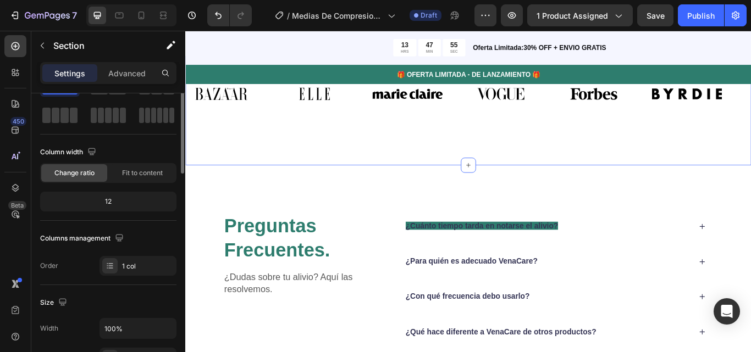
scroll to position [0, 0]
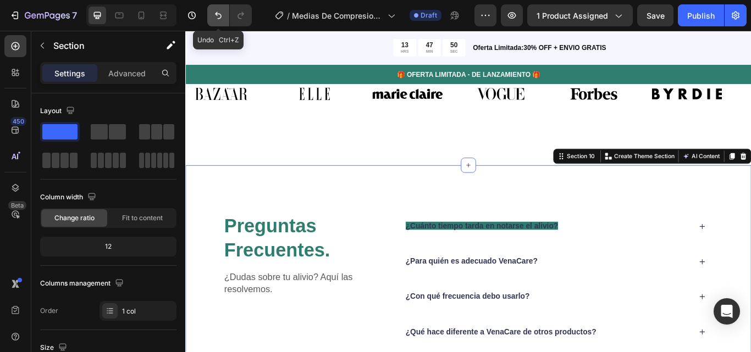
click at [217, 20] on icon "Undo/Redo" at bounding box center [218, 15] width 11 height 11
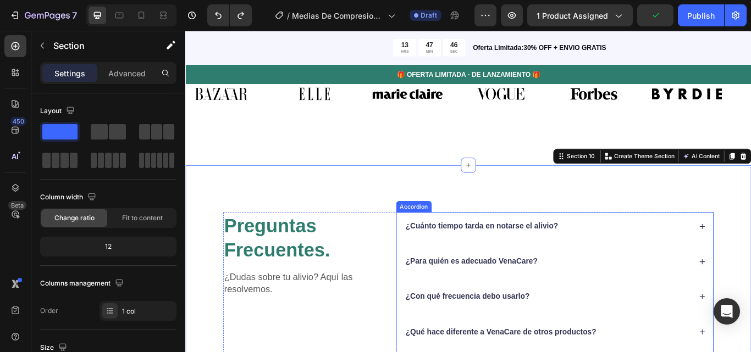
click at [516, 253] on p "¿Cuánto tiempo tarda en notarse el alivio?" at bounding box center [531, 259] width 178 height 12
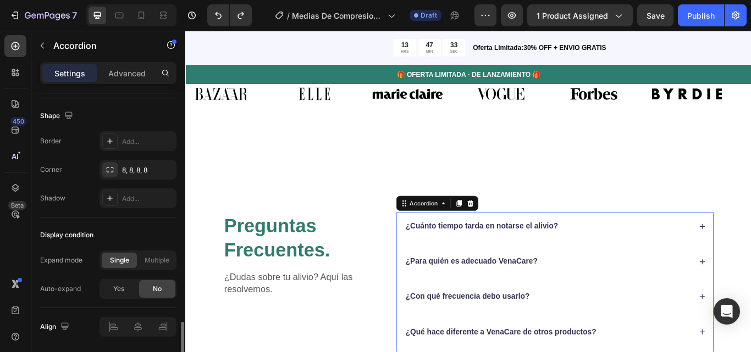
scroll to position [756, 0]
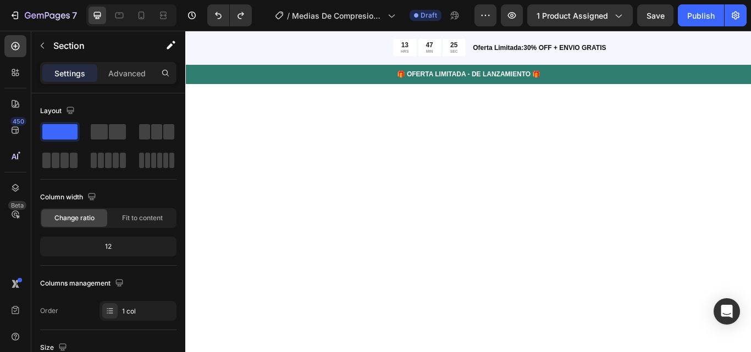
scroll to position [0, 0]
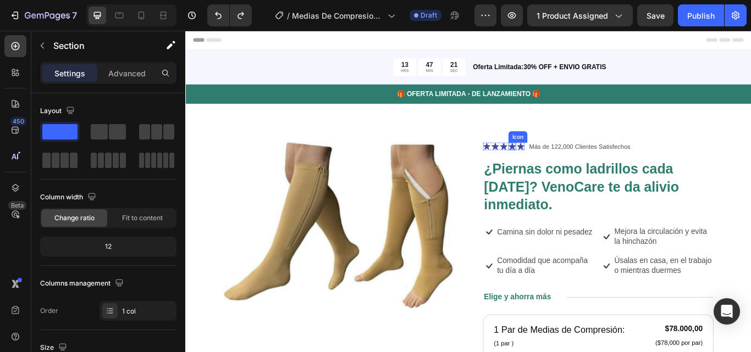
click at [562, 163] on icon at bounding box center [566, 166] width 9 height 9
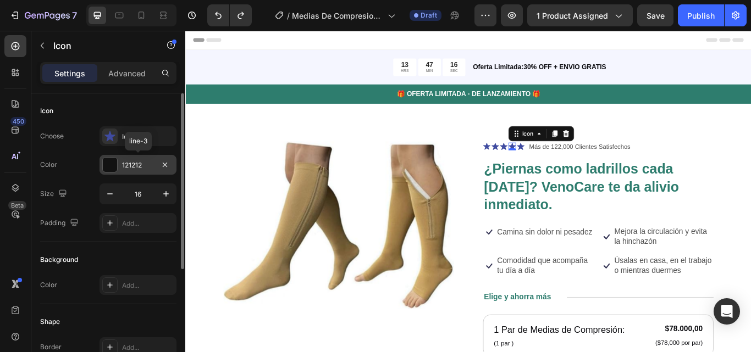
click at [112, 164] on div at bounding box center [110, 165] width 14 height 14
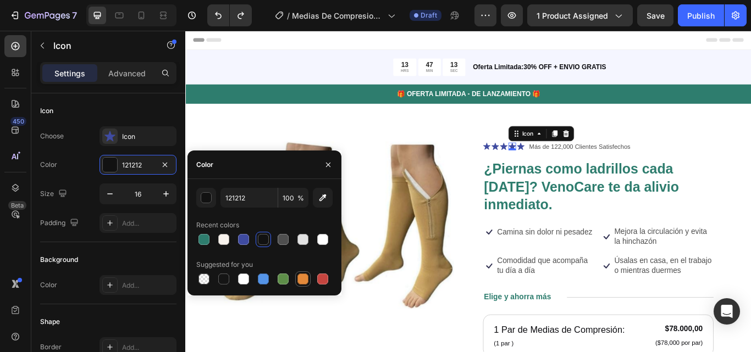
click at [306, 280] on div at bounding box center [302, 279] width 11 height 11
type input "E4893A"
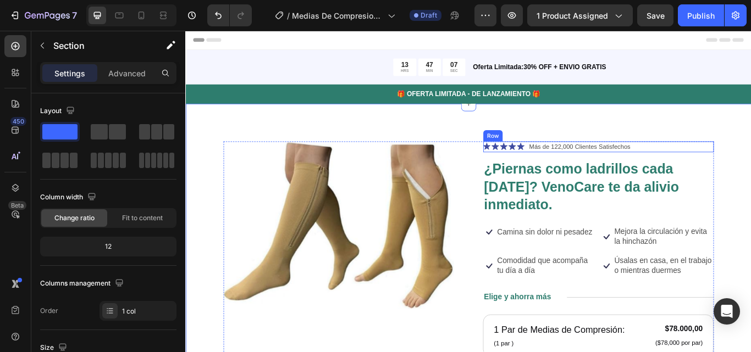
click at [556, 171] on div "Icon Icon Icon Icon Icon Icon List" at bounding box center [556, 166] width 48 height 13
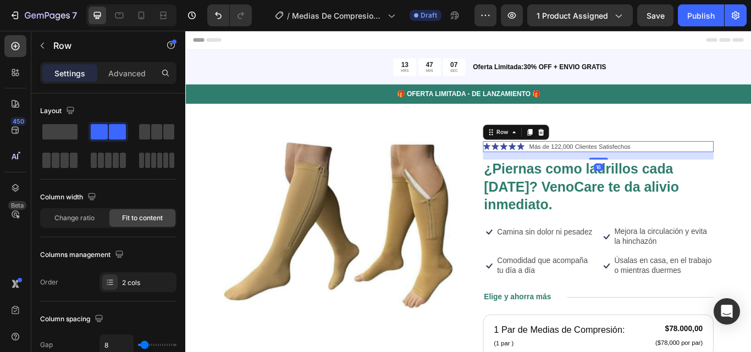
click at [556, 171] on div "Icon Icon Icon Icon Icon Icon List" at bounding box center [556, 166] width 48 height 13
click at [552, 165] on icon at bounding box center [556, 166] width 9 height 8
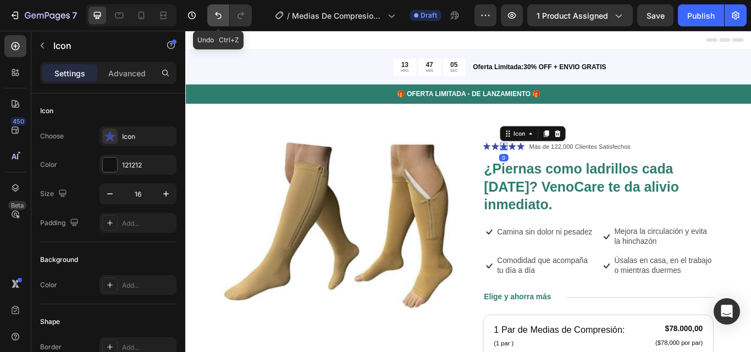
click at [218, 15] on icon "Undo/Redo" at bounding box center [218, 15] width 11 height 11
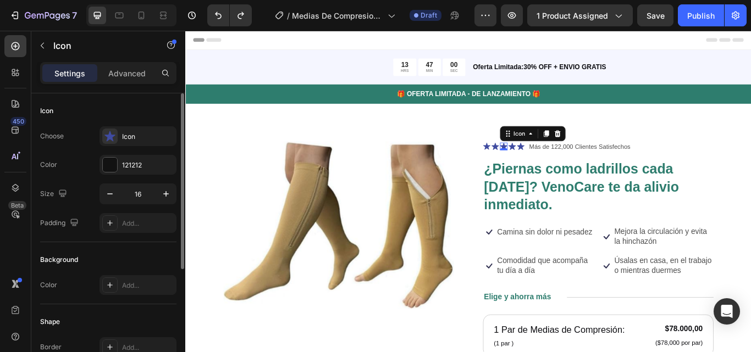
click at [119, 146] on div "Choose Icon Color 121212 Size 16 Padding Add..." at bounding box center [108, 179] width 136 height 107
click at [112, 138] on icon at bounding box center [109, 136] width 11 height 10
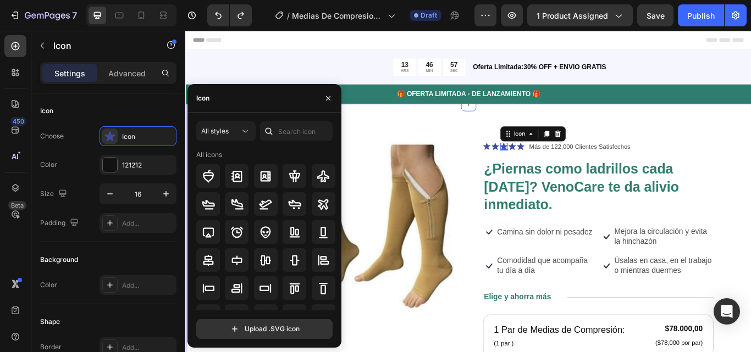
click at [603, 164] on p "Más de 122,000 Clientes Satisfechos" at bounding box center [645, 166] width 118 height 11
click at [572, 165] on icon at bounding box center [576, 166] width 9 height 8
click at [535, 164] on div "Icon Icon Icon 0 Icon Icon Icon List Más de 122,000 Clientes Satisfechos Text B…" at bounding box center [666, 166] width 269 height 13
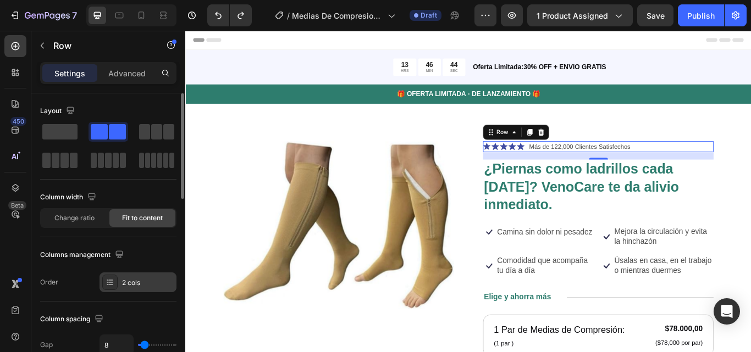
click at [144, 281] on div "2 cols" at bounding box center [148, 283] width 52 height 10
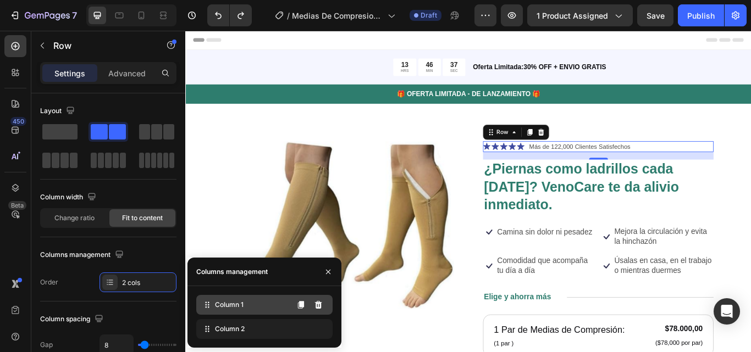
click at [232, 307] on span "Column 1" at bounding box center [229, 305] width 29 height 10
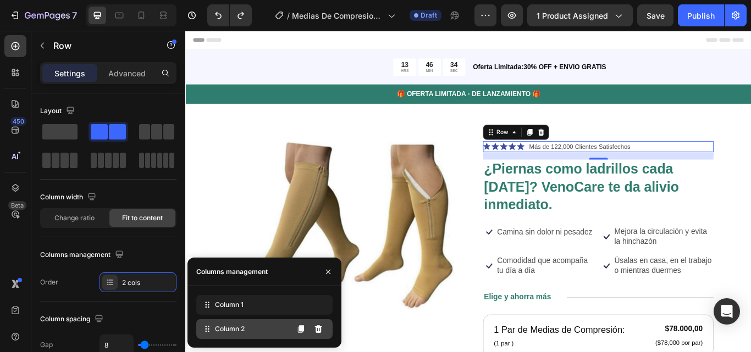
click at [236, 332] on span "Column 2" at bounding box center [230, 329] width 30 height 10
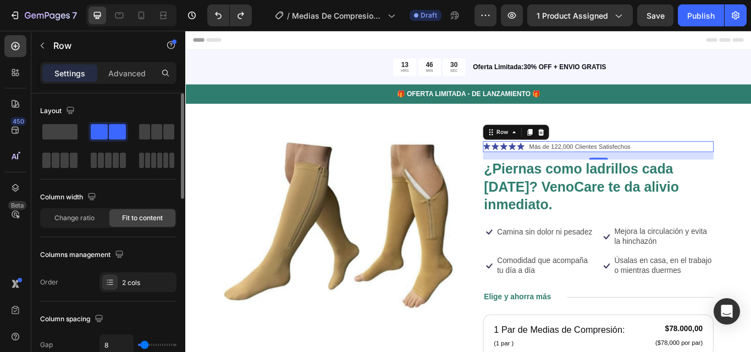
click at [139, 249] on div "Columns management" at bounding box center [108, 255] width 136 height 18
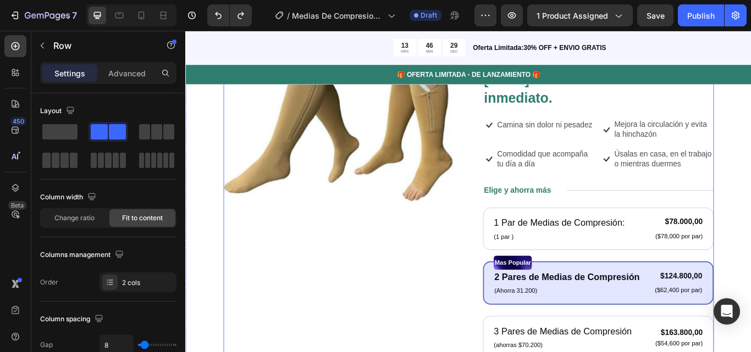
scroll to position [229, 0]
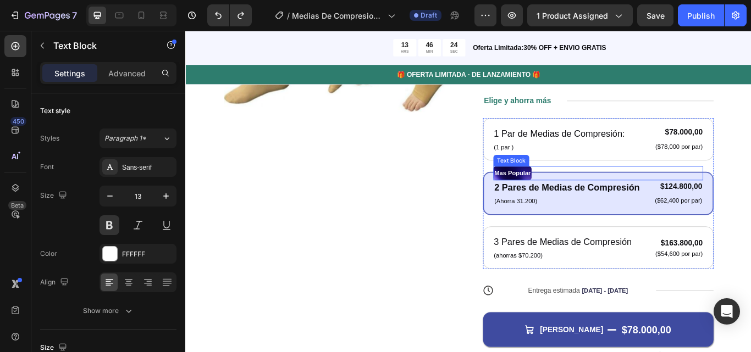
click at [682, 199] on div "Mas Popular" at bounding box center [666, 197] width 245 height 16
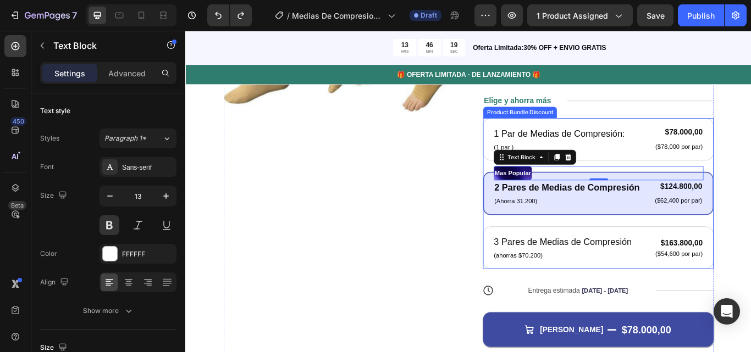
click at [541, 240] on div "Mas Popular Text Block -30 2 Pares de [MEDICAL_DATA] Text Block (Ahorra 31.200)…" at bounding box center [666, 221] width 269 height 51
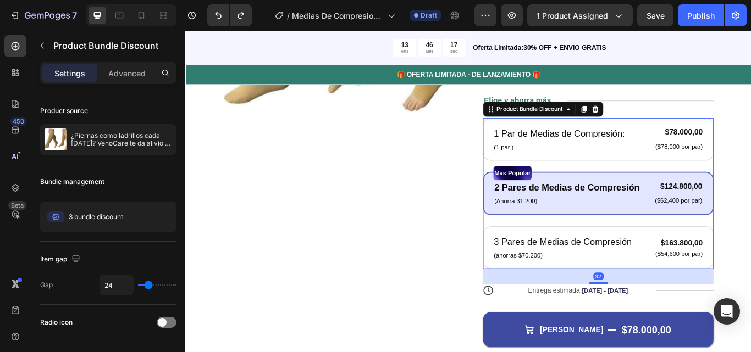
click at [656, 220] on p "2 Pares de Medias de Compresión" at bounding box center [629, 215] width 169 height 16
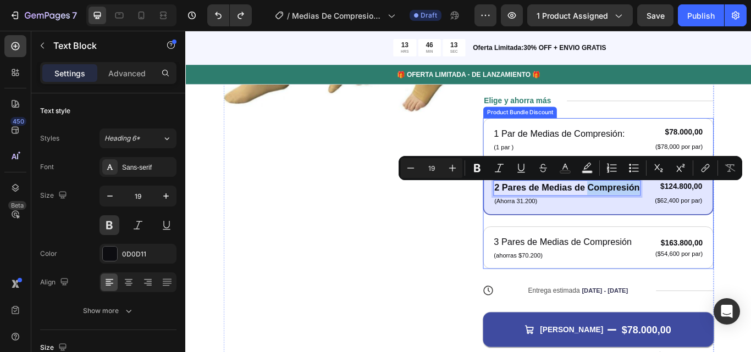
click at [661, 240] on div "Mas Popular Text Block 2 Pares de [MEDICAL_DATA] Text Block 0 (Ahorra 31.200) T…" at bounding box center [666, 221] width 269 height 51
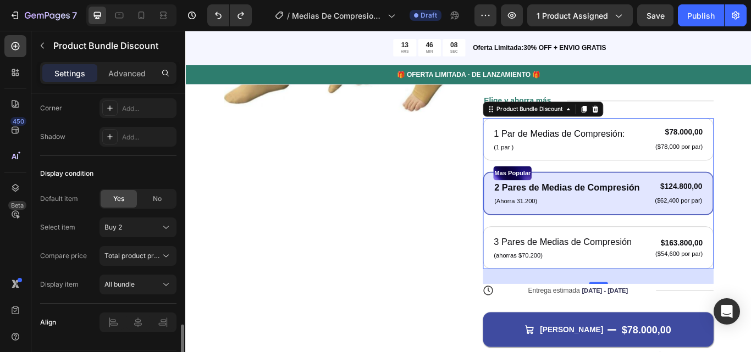
scroll to position [667, 0]
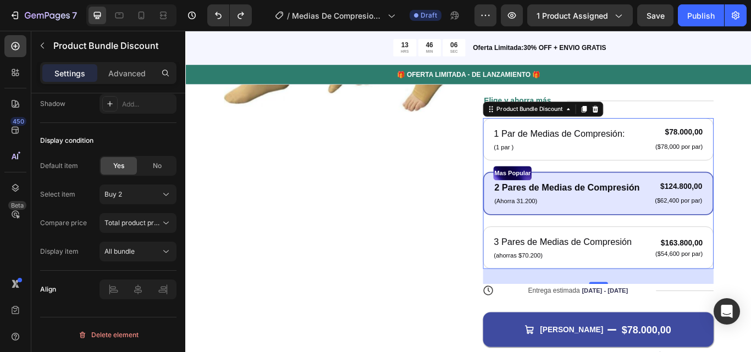
click at [537, 229] on div "Mas Popular Text Block 2 Pares de [MEDICAL_DATA] Text Block (Ahorra 31.200) Tex…" at bounding box center [666, 221] width 269 height 51
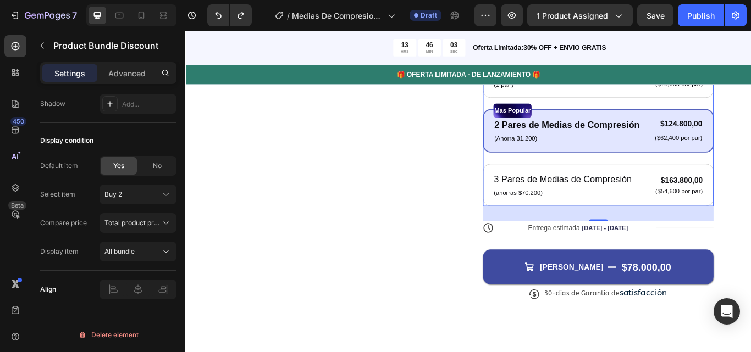
scroll to position [320, 0]
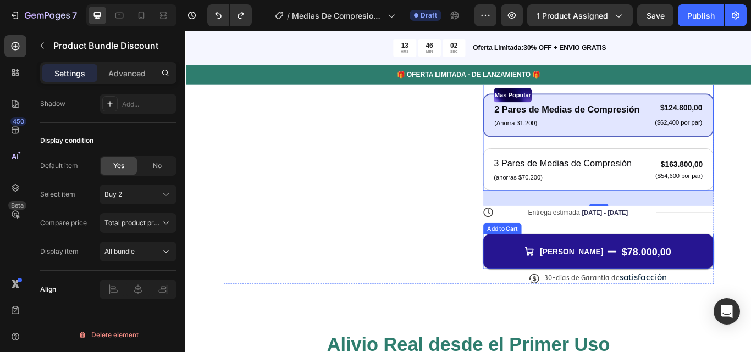
click at [552, 298] on button "[PERSON_NAME] $78.000,00" at bounding box center [666, 288] width 269 height 41
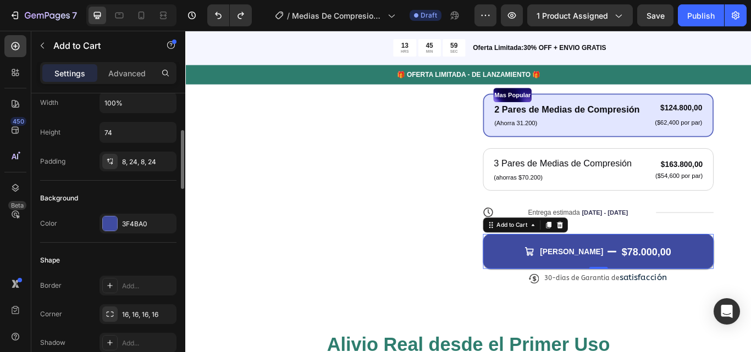
scroll to position [183, 0]
click at [144, 222] on div "3F4BA0" at bounding box center [138, 224] width 32 height 10
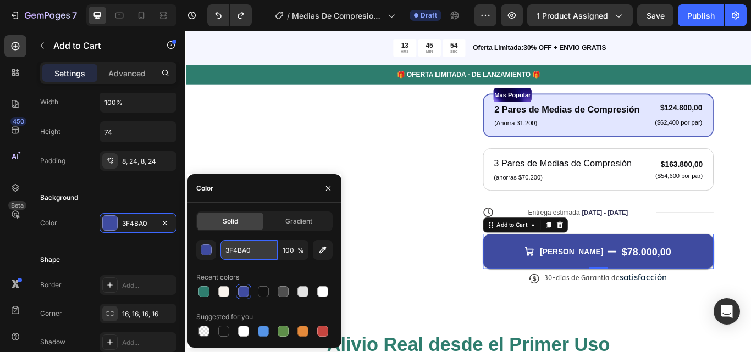
paste input "#2E7D6E"
type input "#2E7D6E"
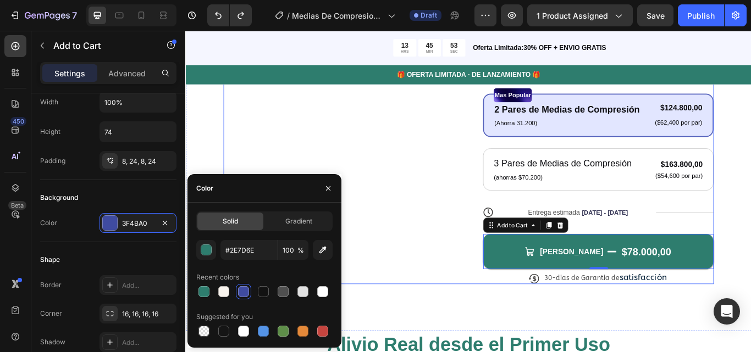
click at [256, 142] on div "Product Images" at bounding box center [363, 83] width 269 height 487
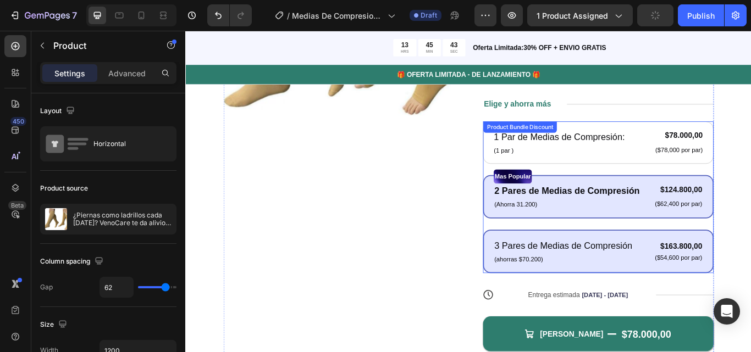
scroll to position [226, 0]
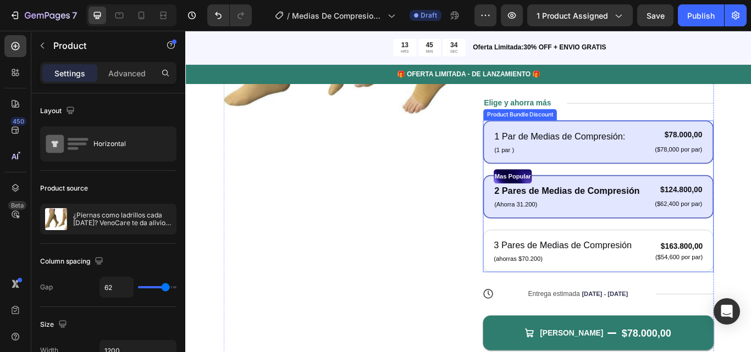
click at [537, 167] on div "1 Par de [MEDICAL_DATA]: Text Block (1 par ) Text Block $78.000,00 Product Pric…" at bounding box center [666, 161] width 269 height 51
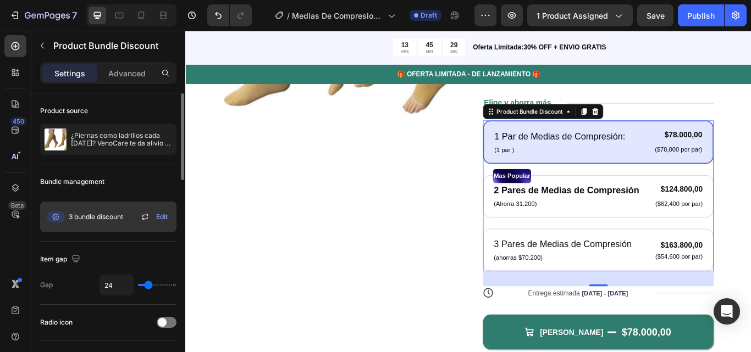
click at [161, 219] on span "Edit" at bounding box center [162, 217] width 12 height 10
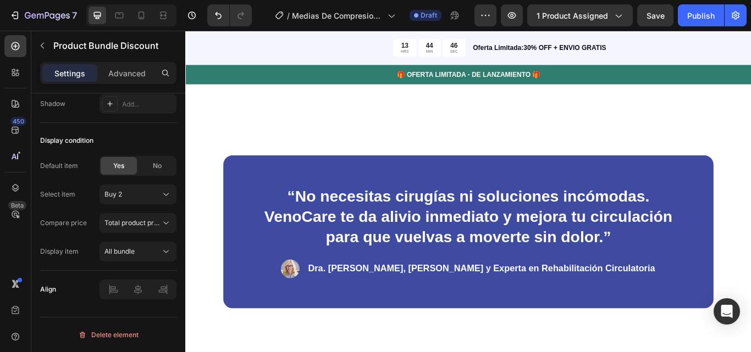
scroll to position [1575, 0]
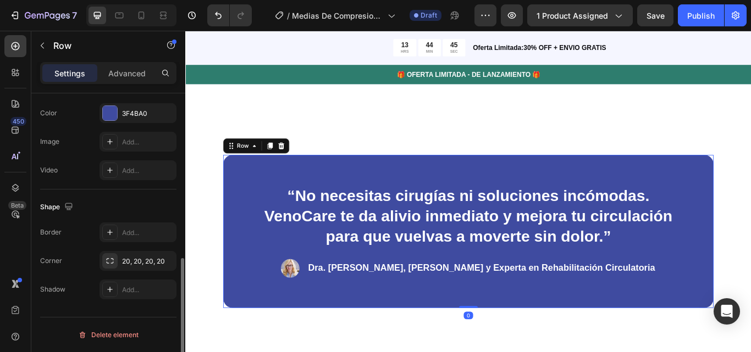
click at [271, 205] on div "“No necesitas cirugías ni soluciones incómodas. VenoCare te da alivio inmediato…" at bounding box center [515, 265] width 572 height 179
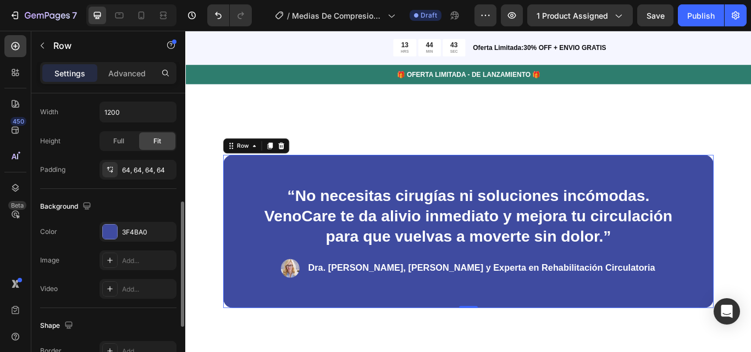
scroll to position [263, 0]
click at [146, 231] on div "3F4BA0" at bounding box center [138, 231] width 32 height 10
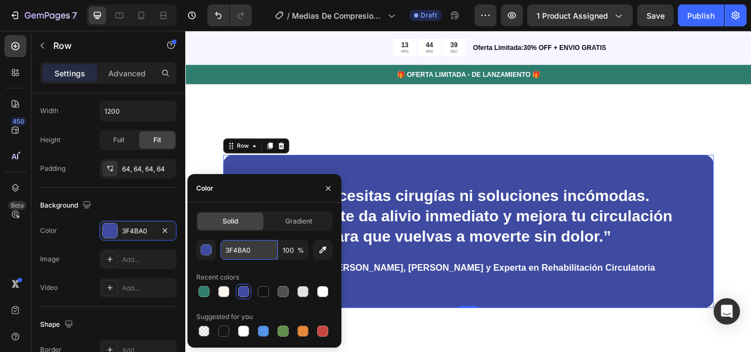
paste input "#2E7D6E"
type input "#2E7D6E"
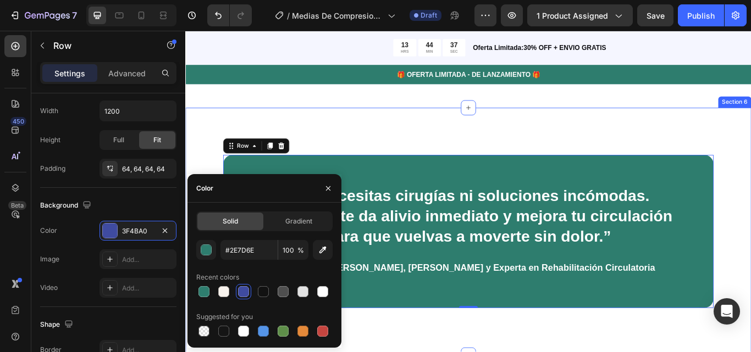
click at [215, 167] on div "“No necesitas cirugías ni soluciones incómodas. VenoCare te da alivio inmediato…" at bounding box center [514, 265] width 659 height 289
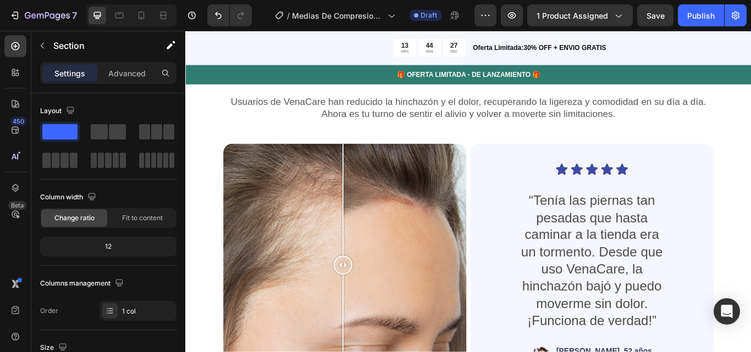
scroll to position [2666, 0]
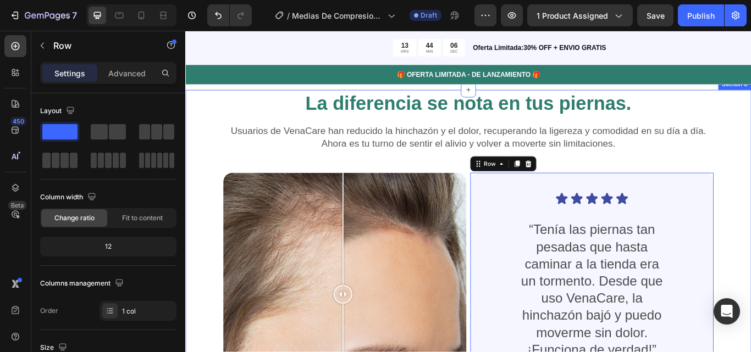
click at [207, 101] on div "La diferencia se nota en tus piernas. Heading Usuarios de VenaCare han reducido…" at bounding box center [514, 322] width 659 height 444
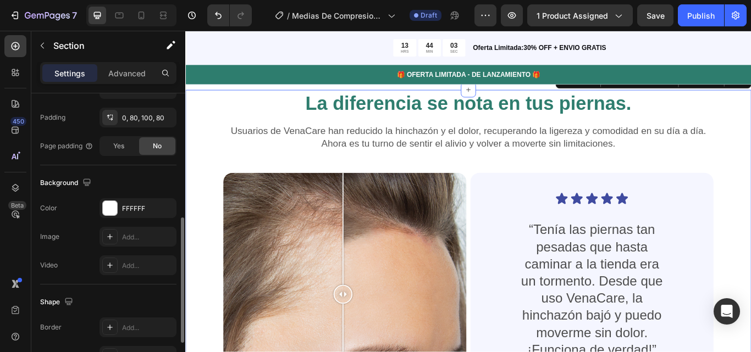
scroll to position [286, 0]
click at [133, 208] on div "FFFFFF" at bounding box center [138, 208] width 32 height 10
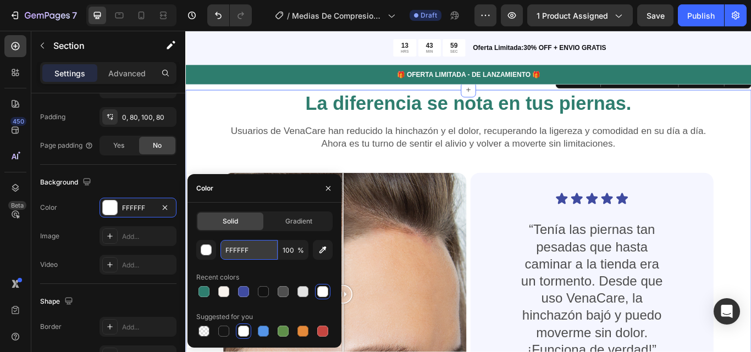
paste input "8F3ED"
type input "F8F3ED"
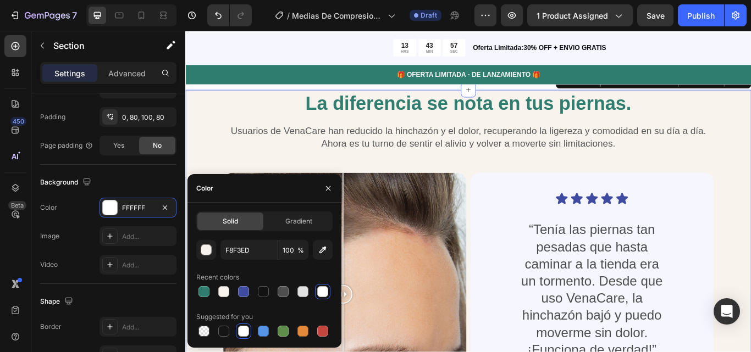
click at [217, 156] on div "La diferencia se nota en tus piernas. Heading Usuarios de VenaCare han reducido…" at bounding box center [514, 322] width 659 height 444
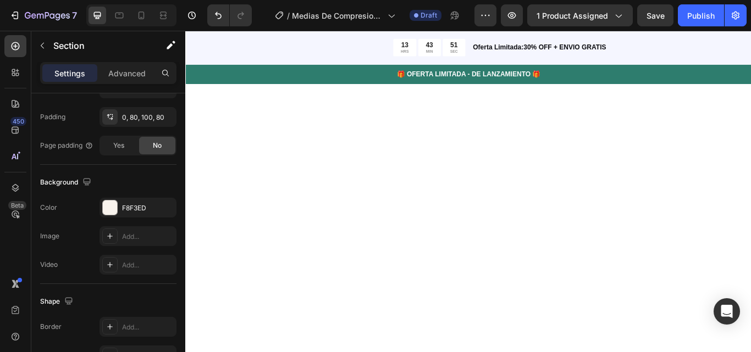
scroll to position [0, 0]
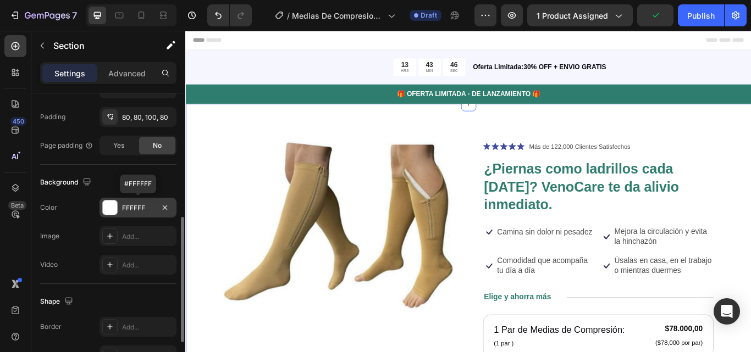
click at [133, 206] on div "FFFFFF" at bounding box center [138, 208] width 32 height 10
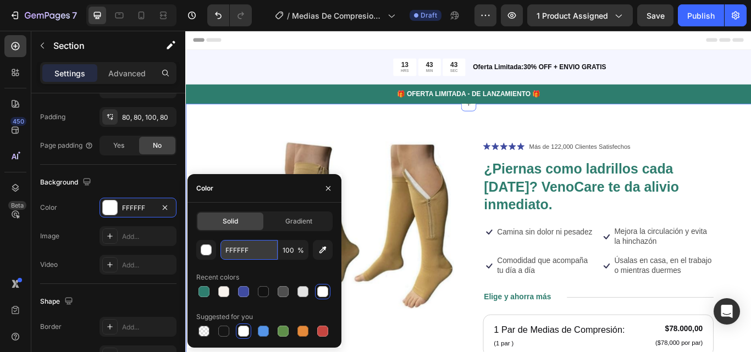
paste input "8F3ED"
type input "F8F3ED"
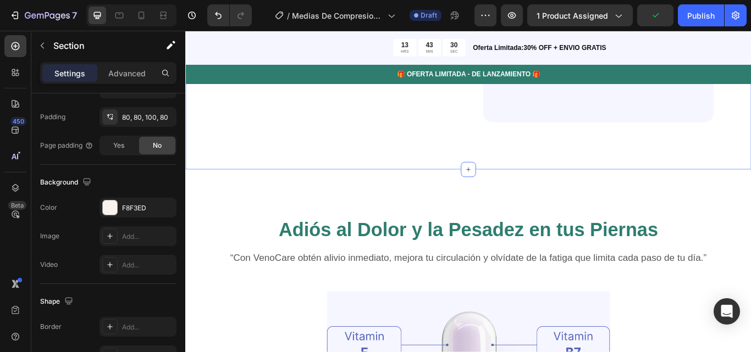
scroll to position [997, 0]
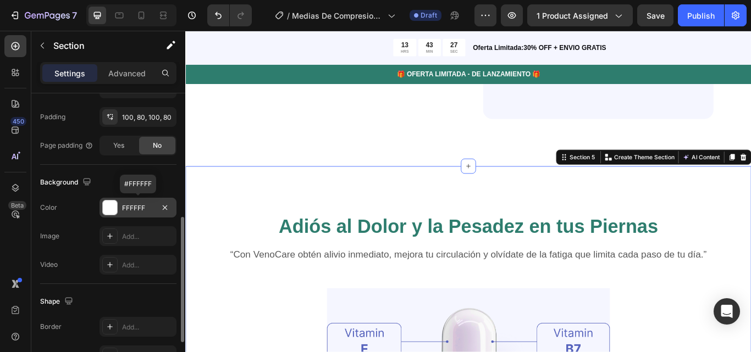
click at [138, 206] on div "FFFFFF" at bounding box center [138, 208] width 32 height 10
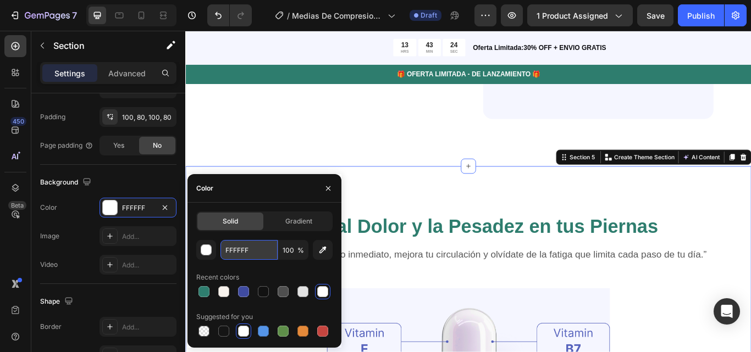
paste input "8F3ED"
type input "F8F3ED"
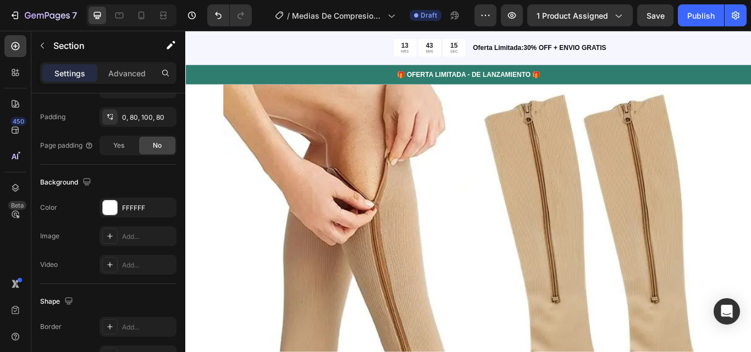
scroll to position [2122, 0]
click at [197, 233] on div "[PERSON_NAME], energía renovada Heading Notarás cómo la pesadez desaparece y tu…" at bounding box center [514, 252] width 659 height 781
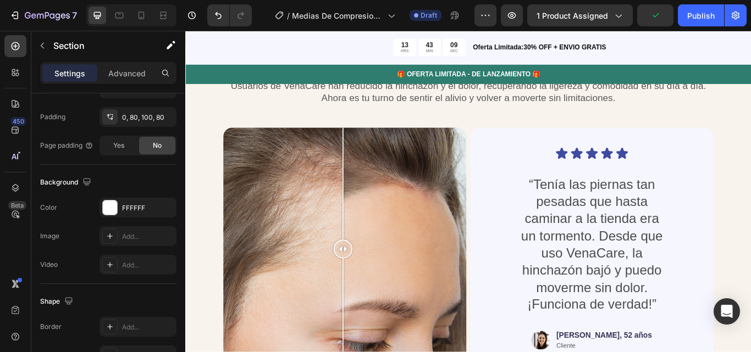
scroll to position [2719, 0]
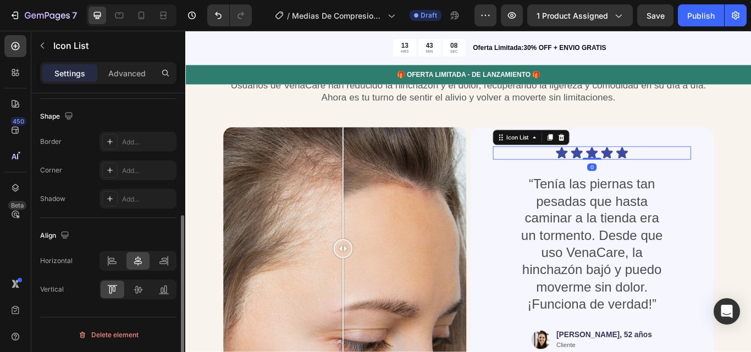
click at [554, 168] on div "Icon Icon Icon Icon Icon" at bounding box center [658, 173] width 231 height 15
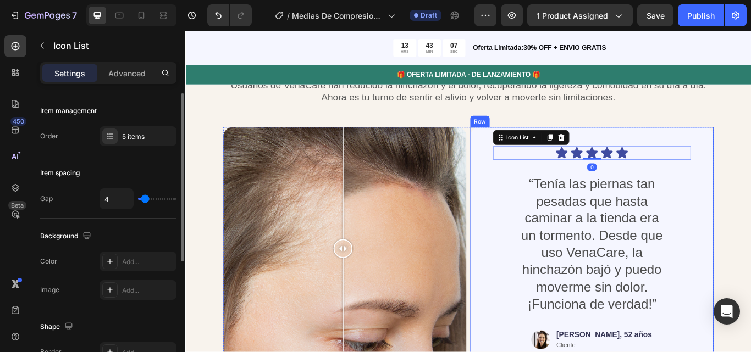
click at [535, 197] on div "Icon Icon Icon Icon Icon Icon List 0 “Tenía las piernas tan pesadas que hasta c…" at bounding box center [659, 285] width 284 height 284
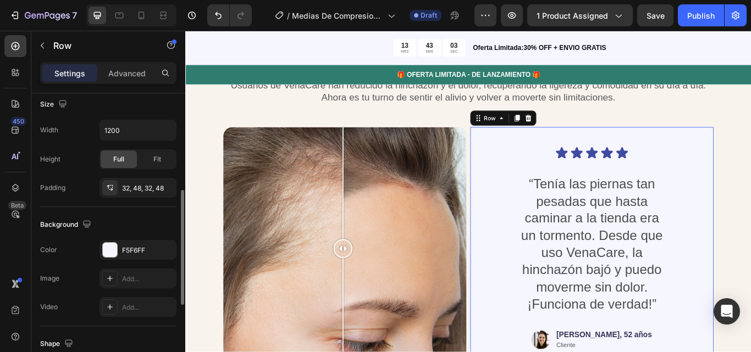
scroll to position [245, 0]
click at [149, 245] on div "F5F6FF" at bounding box center [138, 250] width 32 height 10
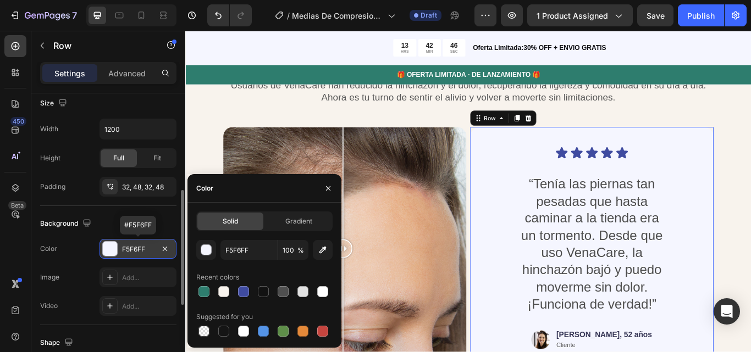
click at [148, 248] on div "F5F6FF" at bounding box center [138, 250] width 32 height 10
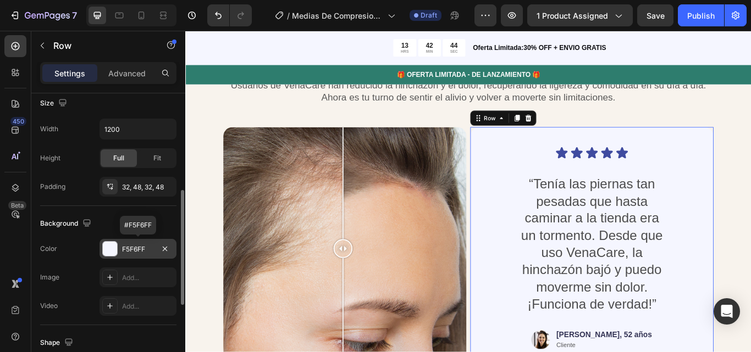
click at [135, 249] on div "F5F6FF" at bounding box center [138, 250] width 32 height 10
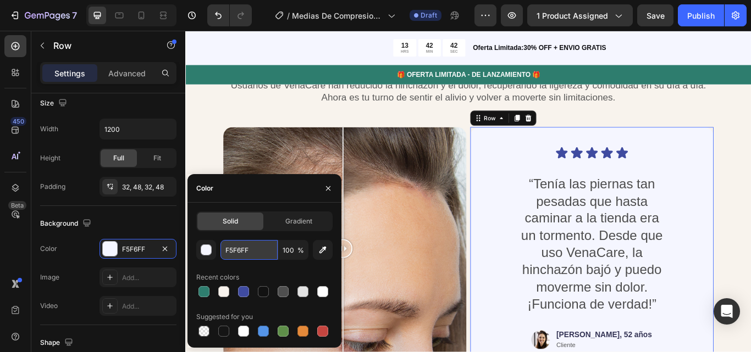
paste input "FFF"
type input "FFFFFF"
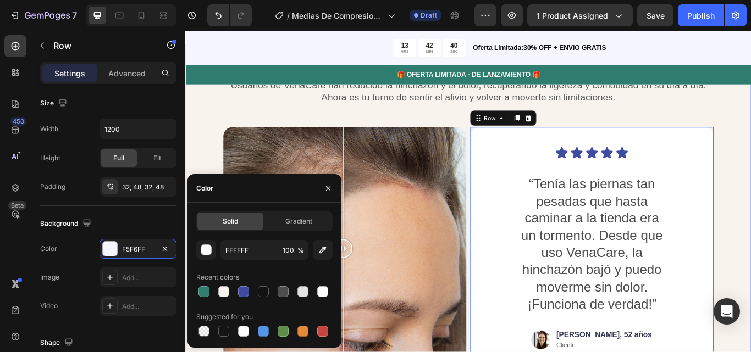
click at [210, 118] on div "La diferencia se nota en tus piernas. Heading Usuarios de VenaCare han reducido…" at bounding box center [514, 269] width 659 height 444
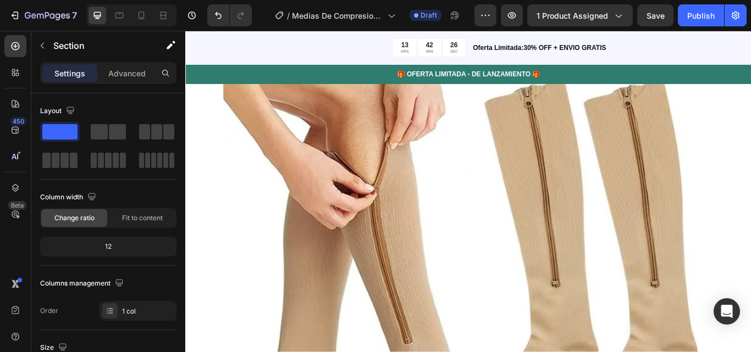
scroll to position [791, 0]
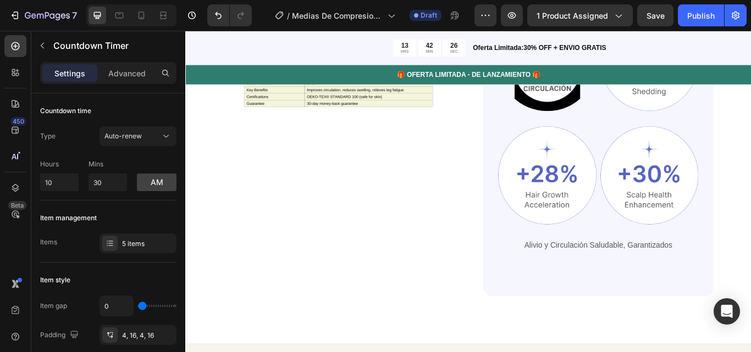
click at [272, 61] on div "13 HRS 42 MIN 26 SEC" at bounding box center [348, 51] width 326 height 20
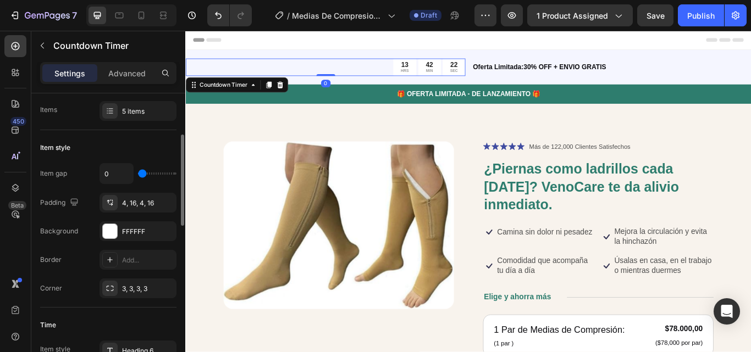
scroll to position [133, 0]
click at [140, 230] on div "FFFFFF" at bounding box center [138, 231] width 32 height 10
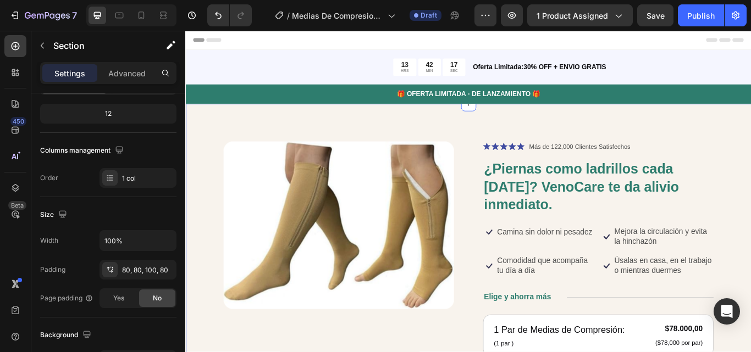
scroll to position [0, 0]
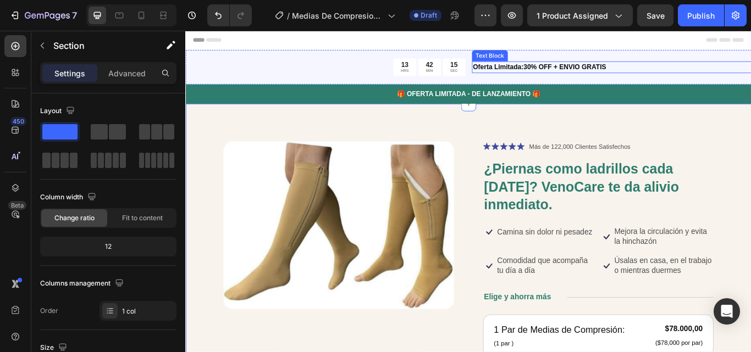
click at [712, 73] on p "Oferta Limitada:30% OFF + ENVIO GRATIS" at bounding box center [682, 74] width 324 height 12
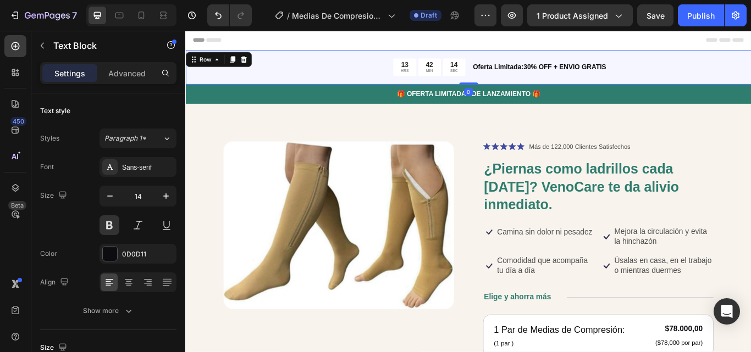
click at [711, 57] on div "13 HRS 42 MIN 14 SEC Countdown Timer Oferta Limitada:30% OFF + ENVIO GRATIS Tex…" at bounding box center [514, 73] width 659 height 40
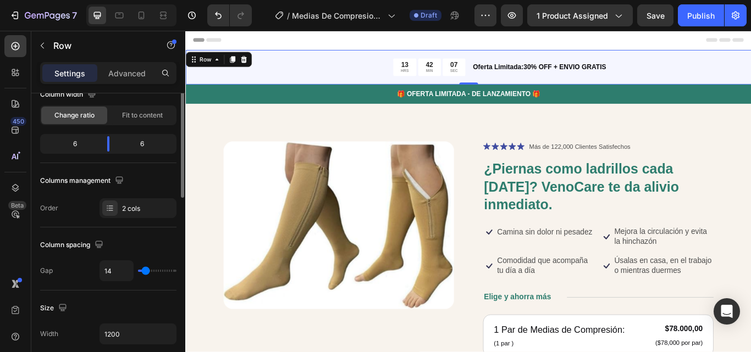
scroll to position [75, 0]
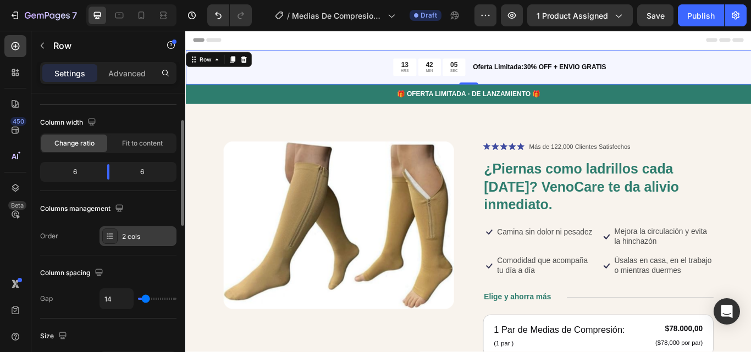
click at [140, 242] on div "2 cols" at bounding box center [137, 236] width 77 height 20
click at [128, 77] on p "Advanced" at bounding box center [126, 74] width 37 height 12
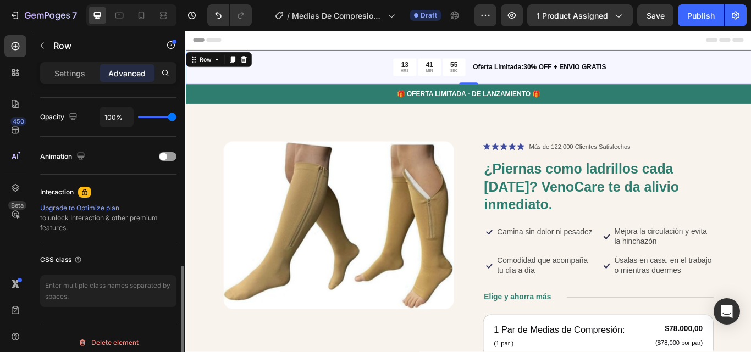
scroll to position [443, 0]
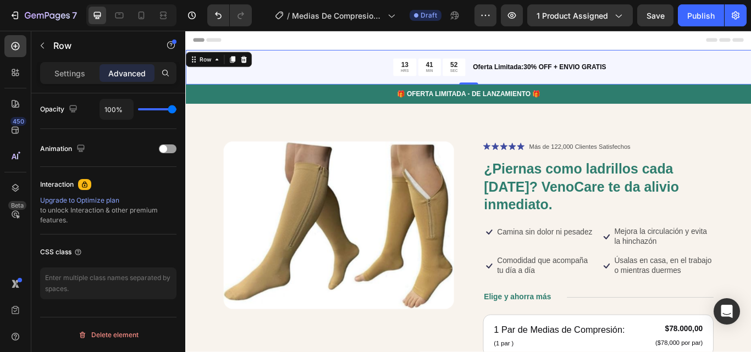
click at [748, 57] on div "13 HRS 41 MIN 52 SEC Countdown Timer Oferta Limitada:30% OFF + ENVIO GRATIS Tex…" at bounding box center [514, 73] width 659 height 40
click at [75, 73] on p "Settings" at bounding box center [69, 74] width 31 height 12
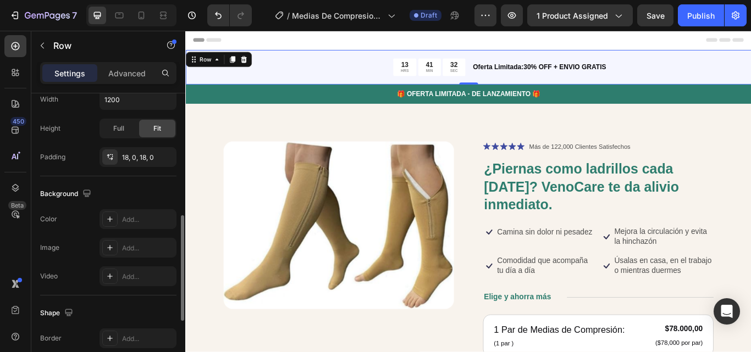
scroll to position [336, 0]
click at [134, 219] on div "Add..." at bounding box center [148, 221] width 52 height 10
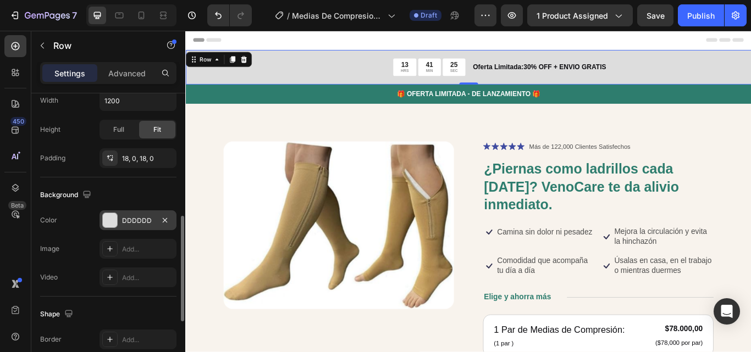
click at [737, 62] on div "13 HRS 41 MIN 25 SEC Countdown Timer Oferta Limitada:30% OFF + ENVIO GRATIS Tex…" at bounding box center [514, 73] width 659 height 40
click at [737, 62] on div "13 HRS 41 MIN 21 SEC Countdown Timer Oferta Limitada:30% OFF + ENVIO GRATIS Tex…" at bounding box center [514, 73] width 659 height 40
click at [143, 225] on div "DDDDDD" at bounding box center [138, 221] width 32 height 10
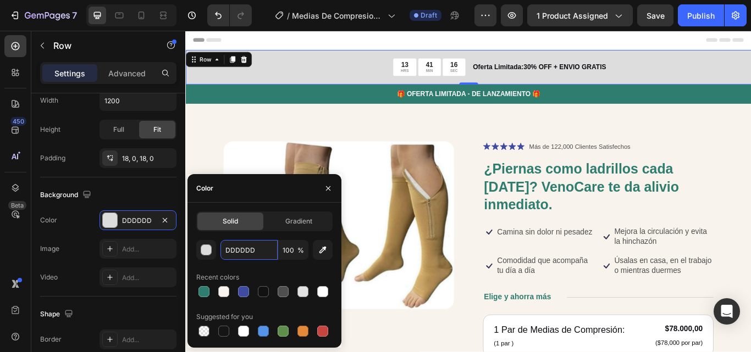
paste input "FFFFFF"
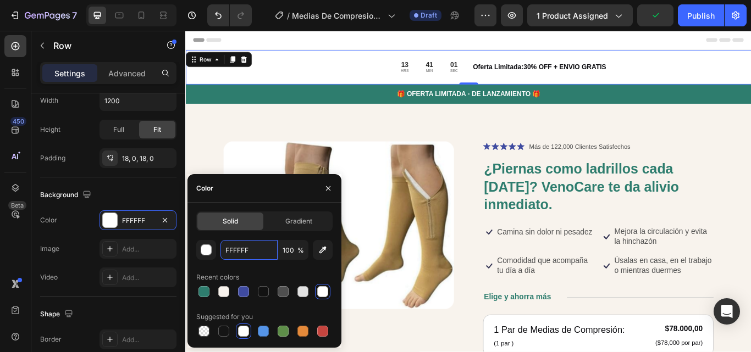
paste input "2E7D6E)"
type input "2E7D6E)"
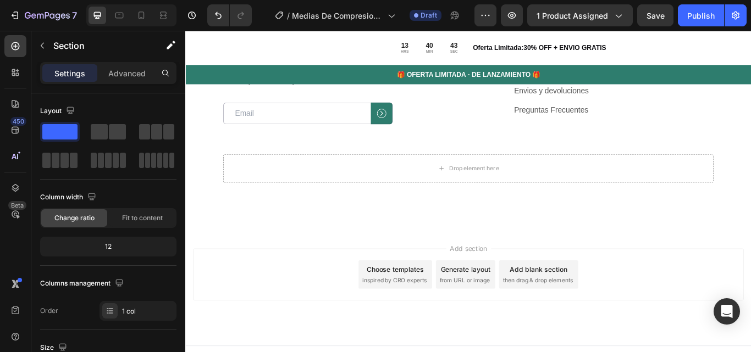
scroll to position [3723, 0]
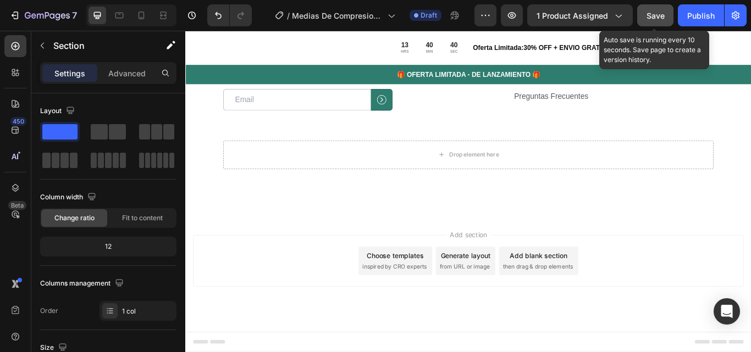
click at [659, 17] on span "Save" at bounding box center [655, 15] width 18 height 9
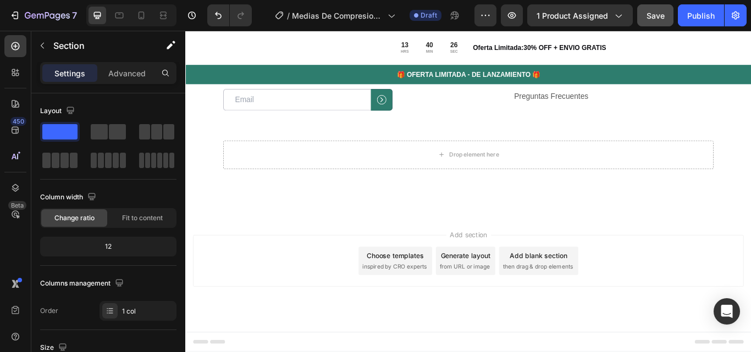
scroll to position [3468, 0]
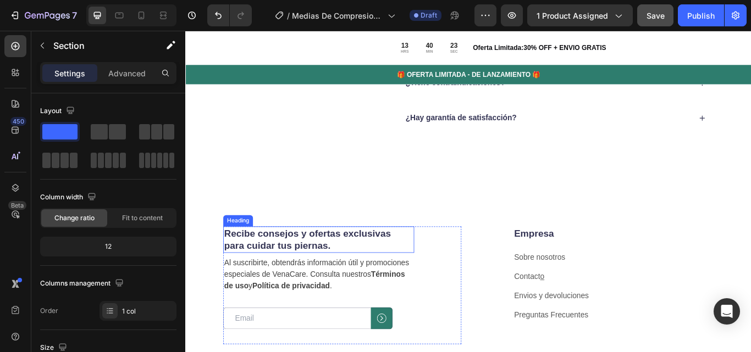
click at [353, 284] on h2 "Recibe consejos y ofertas exclusivas para cuidar tus piernas." at bounding box center [340, 274] width 223 height 31
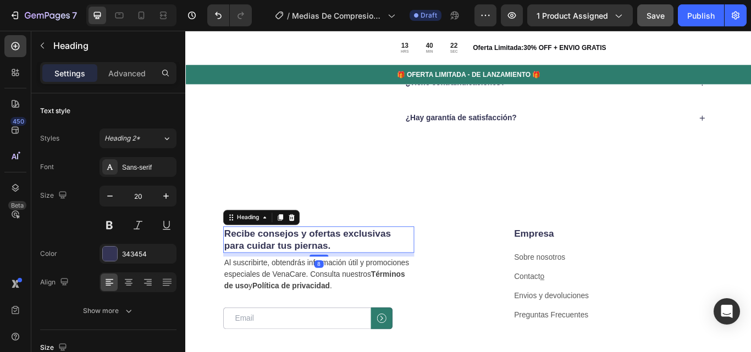
click at [363, 284] on h2 "Recibe consejos y ofertas exclusivas para cuidar tus piernas." at bounding box center [340, 274] width 223 height 31
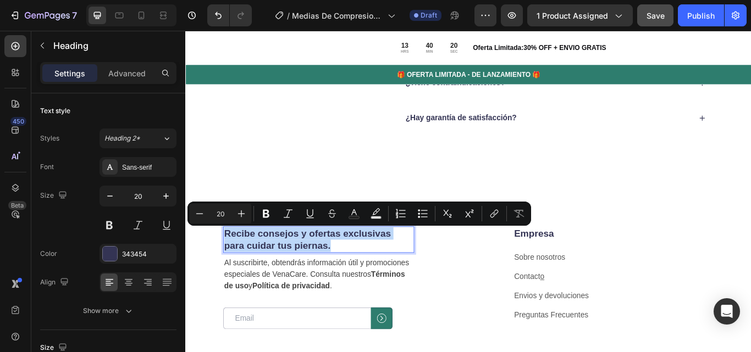
drag, startPoint x: 363, startPoint y: 284, endPoint x: 232, endPoint y: 262, distance: 132.6
click at [232, 262] on p "Recibe consejos y ofertas exclusivas para cuidar tus piernas." at bounding box center [340, 274] width 220 height 29
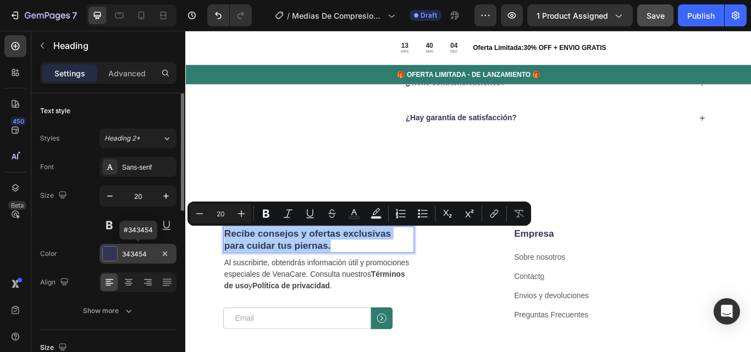
click at [142, 254] on div "343454" at bounding box center [138, 254] width 32 height 10
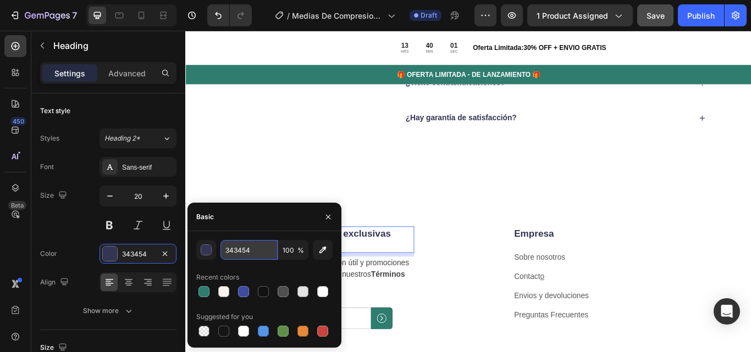
paste input "2E7D6E)"
type input "2E7D6E)"
click at [307, 191] on div "Preguntas Frecuentes . Heading ¿Dudas sobre tu alivio? Aquí las resolvemos. Tex…" at bounding box center [514, 31] width 659 height 348
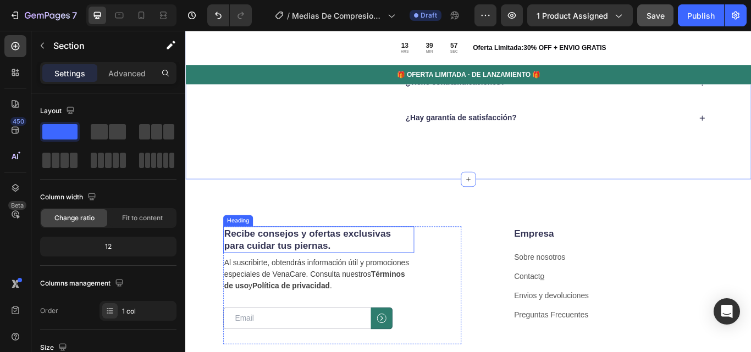
click at [298, 280] on p "Recibe consejos y ofertas exclusivas para cuidar tus piernas." at bounding box center [340, 274] width 220 height 29
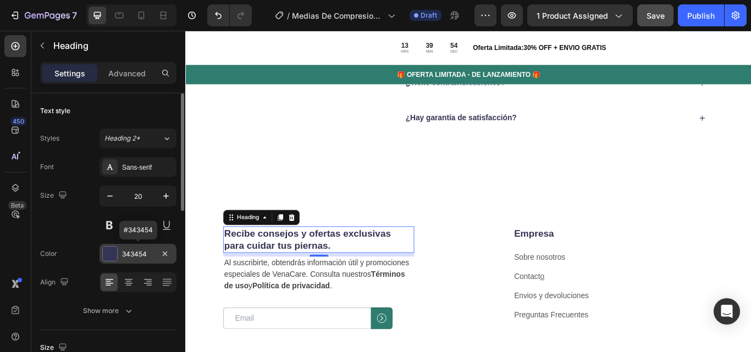
click at [139, 256] on div "343454" at bounding box center [138, 254] width 32 height 10
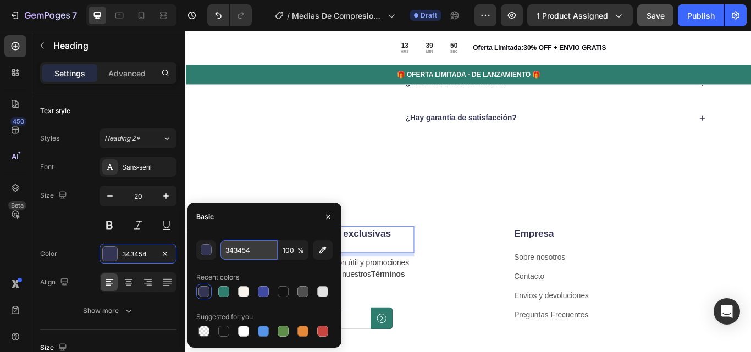
paste input "2E7D6E)"
type input "2E7D6E)"
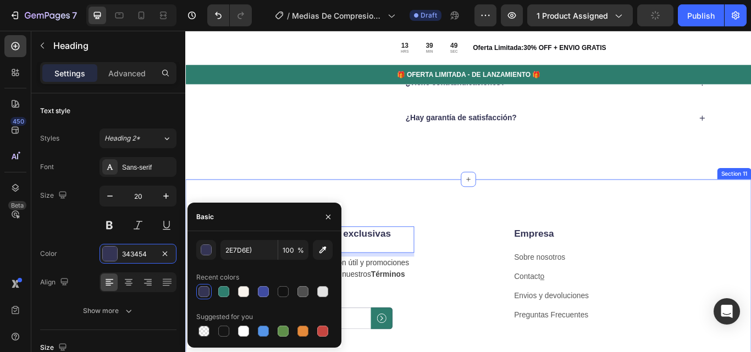
click at [218, 204] on div "Recibe consejos y ofertas exclusivas para cuidar tus piernas. Heading 8 Al susc…" at bounding box center [514, 353] width 659 height 298
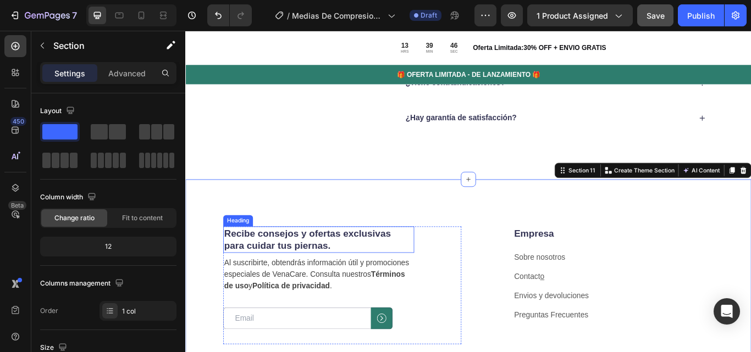
click at [295, 275] on p "Recibe consejos y ofertas exclusivas para cuidar tus piernas." at bounding box center [340, 274] width 220 height 29
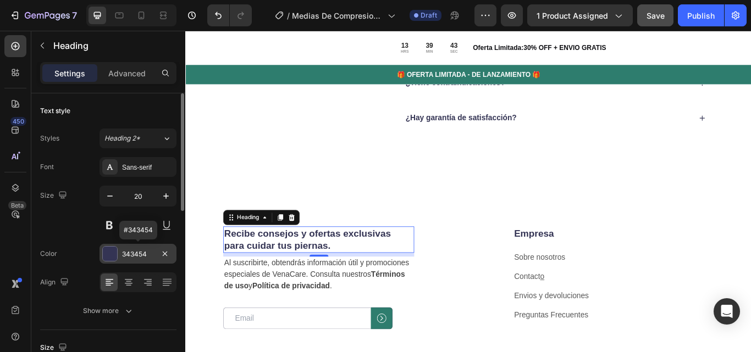
click at [142, 258] on div "343454" at bounding box center [138, 254] width 32 height 10
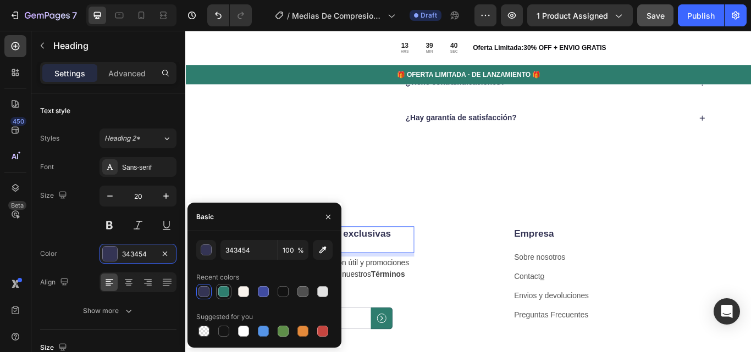
click at [226, 293] on div at bounding box center [223, 291] width 11 height 11
type input "2E7D6E"
click at [268, 199] on div "Preguntas Frecuentes . Heading ¿Dudas sobre tu alivio? Aquí las resolvemos. Tex…" at bounding box center [514, 31] width 659 height 348
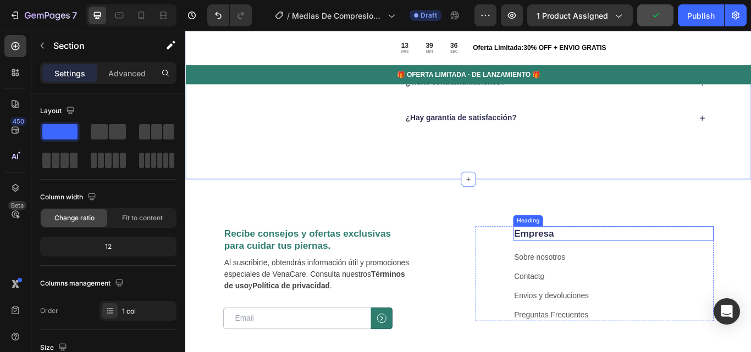
click at [589, 265] on h2 "Empresa" at bounding box center [684, 267] width 234 height 16
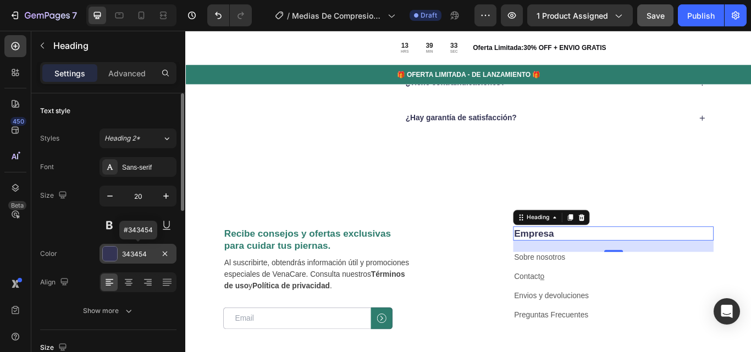
click at [143, 247] on div "343454" at bounding box center [137, 254] width 77 height 20
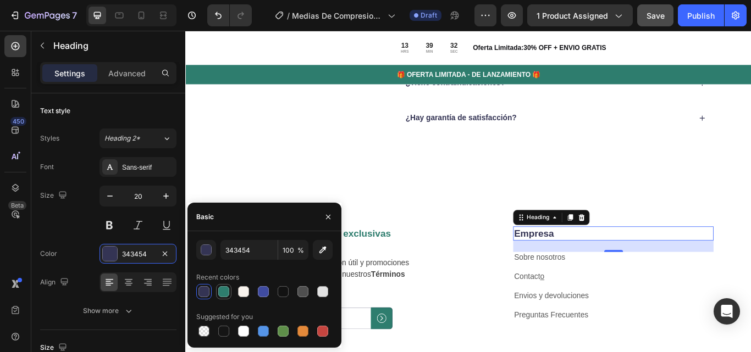
click at [230, 292] on div at bounding box center [223, 291] width 13 height 13
type input "2E7D6E"
click at [232, 191] on div "Preguntas Frecuentes . Heading ¿Dudas sobre tu alivio? Aquí las resolvemos. Tex…" at bounding box center [514, 31] width 659 height 348
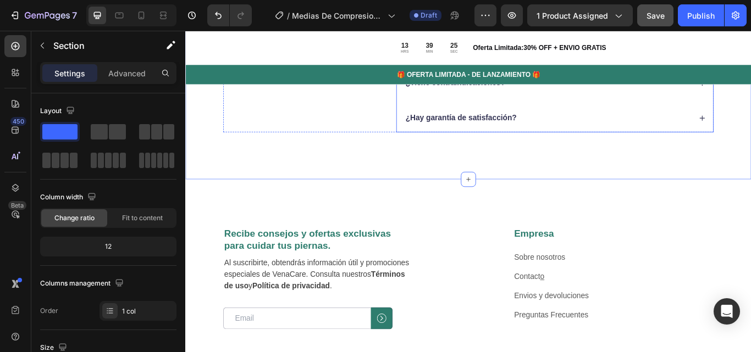
click at [511, 137] on p "¿Hay garantía de satisfacción?" at bounding box center [507, 133] width 130 height 12
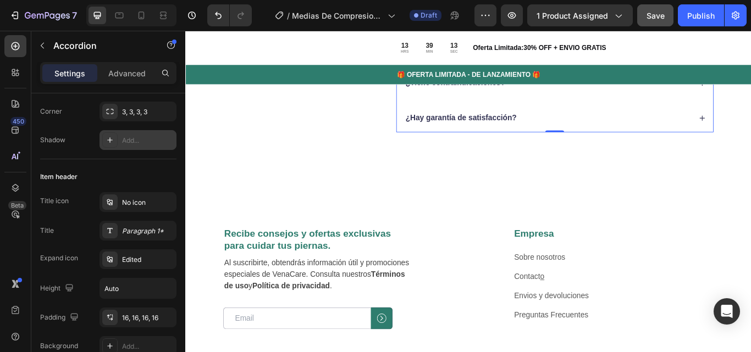
scroll to position [0, 0]
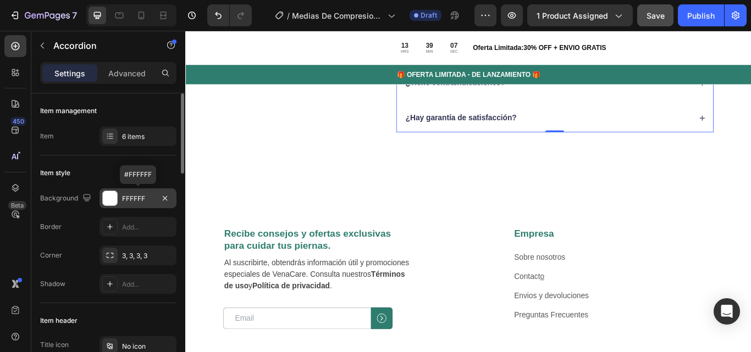
click at [137, 199] on div "FFFFFF" at bounding box center [138, 199] width 32 height 10
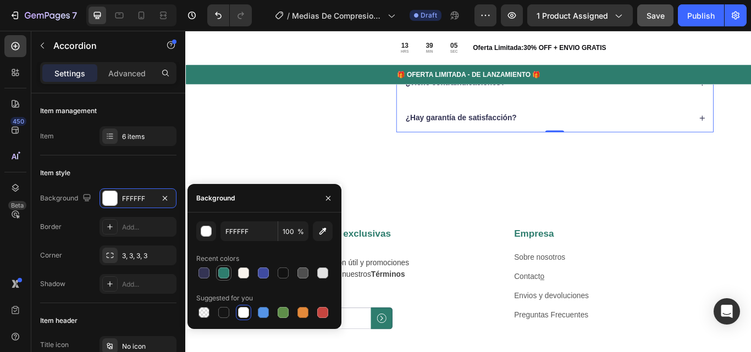
click at [225, 273] on div at bounding box center [223, 273] width 11 height 11
type input "2E7D6E"
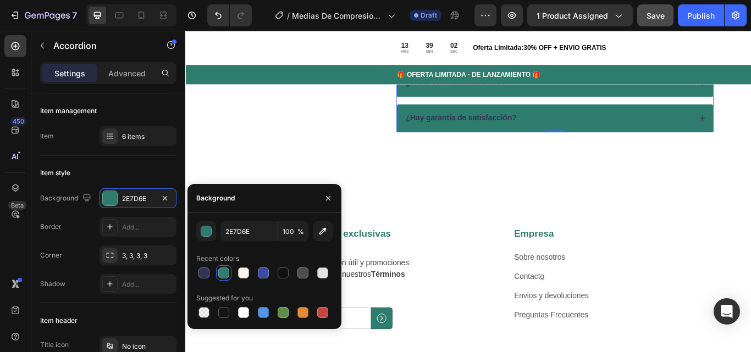
click at [225, 273] on div at bounding box center [223, 273] width 11 height 11
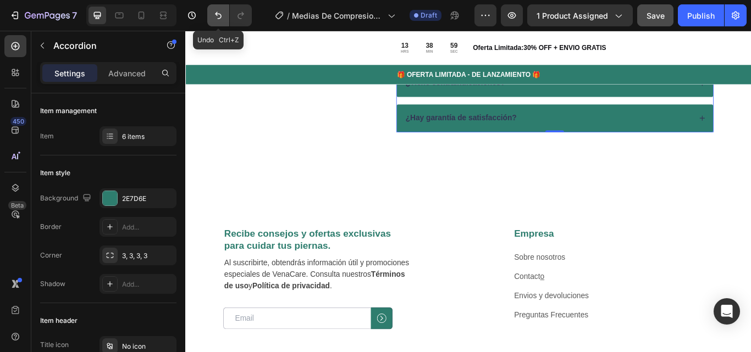
click at [219, 16] on icon "Undo/Redo" at bounding box center [218, 15] width 11 height 11
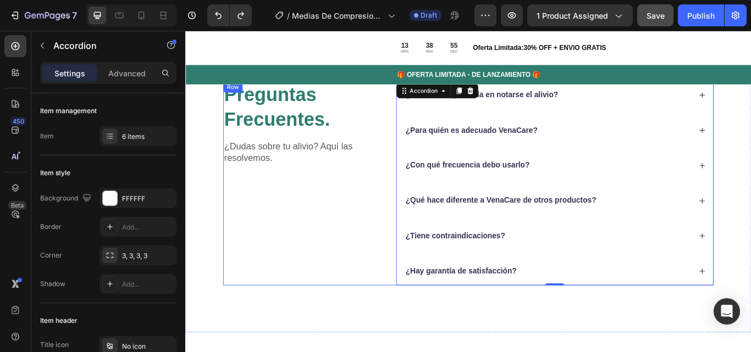
scroll to position [3199, 0]
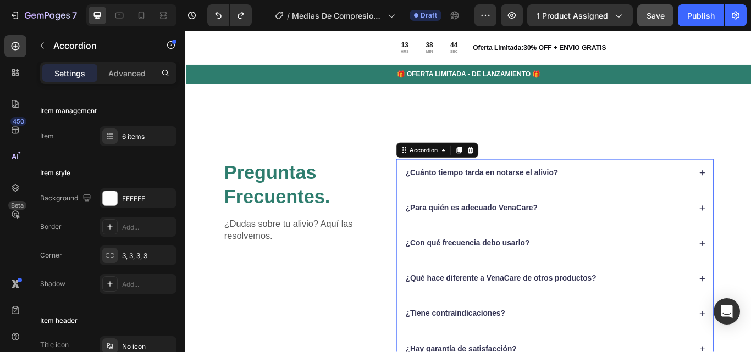
click at [588, 196] on p "¿Cuánto tiempo tarda en notarse el alivio?" at bounding box center [531, 197] width 178 height 12
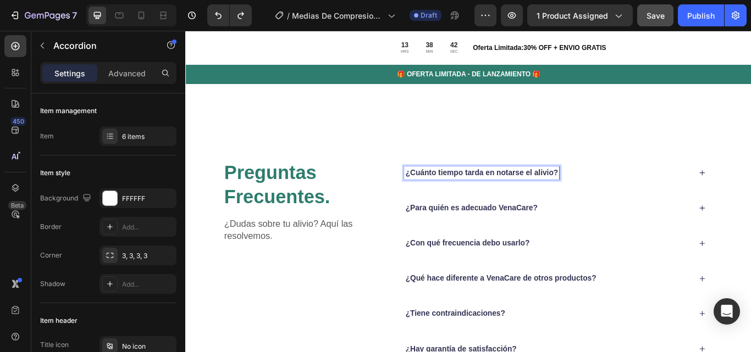
click at [588, 196] on p "¿Cuánto tiempo tarda en notarse el alivio?" at bounding box center [531, 197] width 178 height 12
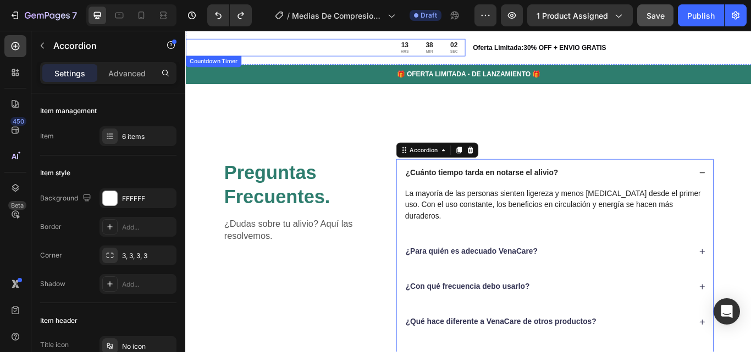
click at [333, 46] on div "13 HRS 38 MIN 02 SEC" at bounding box center [348, 51] width 326 height 20
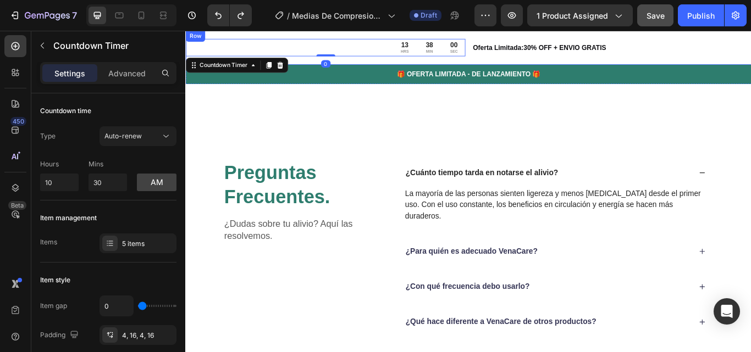
click at [351, 35] on div "13 HRS 38 MIN 00 SEC Countdown Timer 0 Oferta Limitada:30% OFF + ENVIO GRATIS T…" at bounding box center [514, 51] width 659 height 40
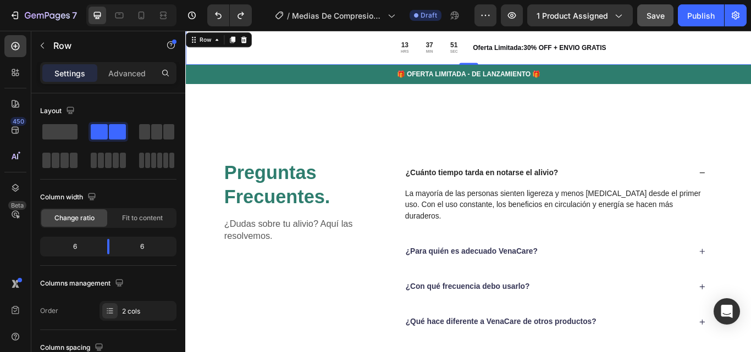
click at [750, 36] on div "13 HRS 37 MIN 51 SEC Countdown Timer Oferta Limitada:30% OFF + ENVIO GRATIS Tex…" at bounding box center [514, 51] width 659 height 40
click at [750, 36] on div "13 HRS 37 MIN 50 SEC Countdown Timer Oferta Limitada:30% OFF + ENVIO GRATIS Tex…" at bounding box center [514, 51] width 659 height 40
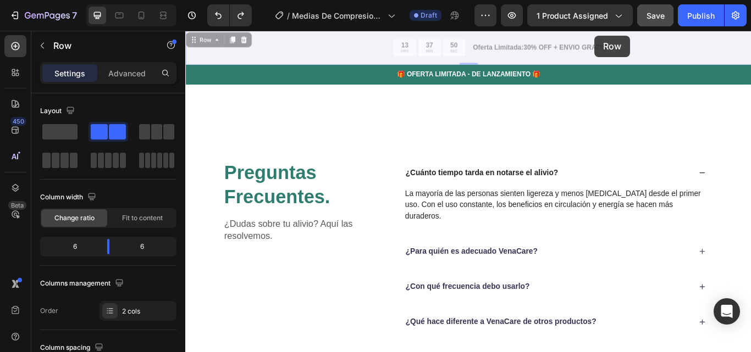
drag, startPoint x: 811, startPoint y: 36, endPoint x: 662, endPoint y: 36, distance: 148.9
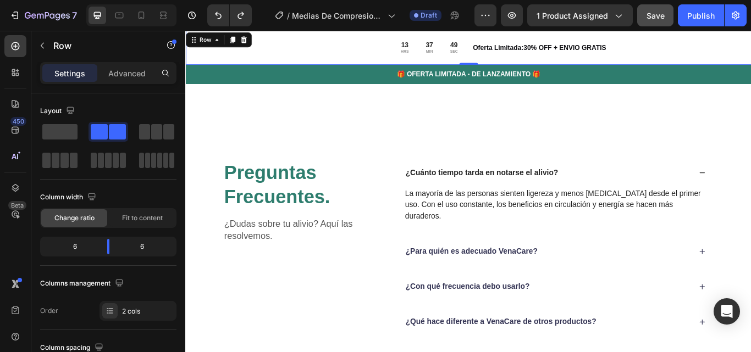
click at [662, 36] on div "13 HRS 37 MIN 49 SEC Countdown Timer Oferta Limitada:30% OFF + ENVIO GRATIS Tex…" at bounding box center [514, 51] width 659 height 40
click at [337, 42] on div "13 HRS 37 MIN 47 SEC" at bounding box center [348, 51] width 326 height 20
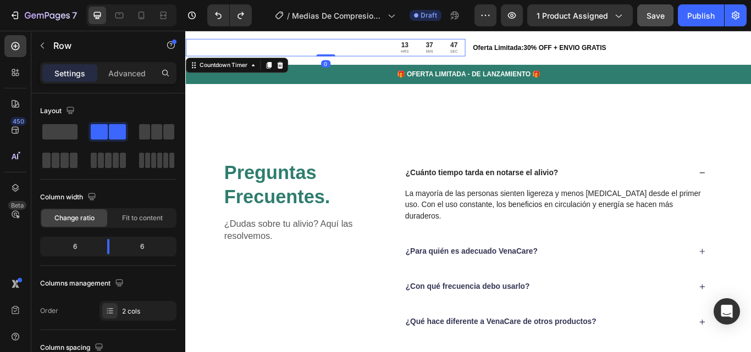
click at [337, 42] on div "13 HRS 37 MIN 47 SEC" at bounding box center [348, 51] width 326 height 20
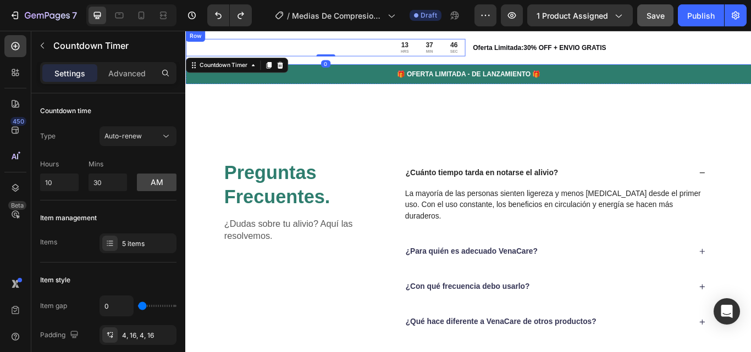
click at [349, 34] on div "13 HRS 37 MIN 46 SEC Countdown Timer 0 Oferta Limitada:30% OFF + ENVIO GRATIS T…" at bounding box center [514, 51] width 659 height 40
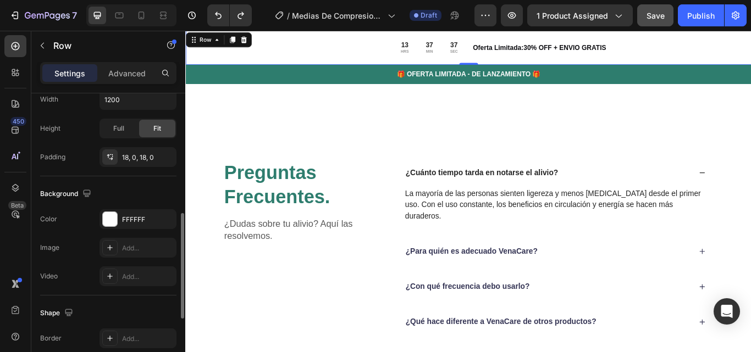
scroll to position [335, 0]
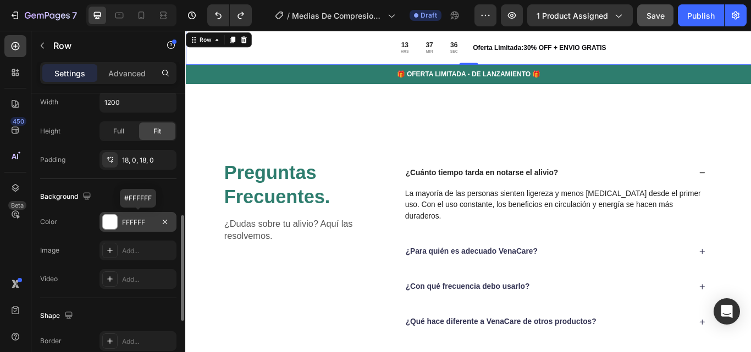
click at [104, 220] on div at bounding box center [110, 222] width 14 height 14
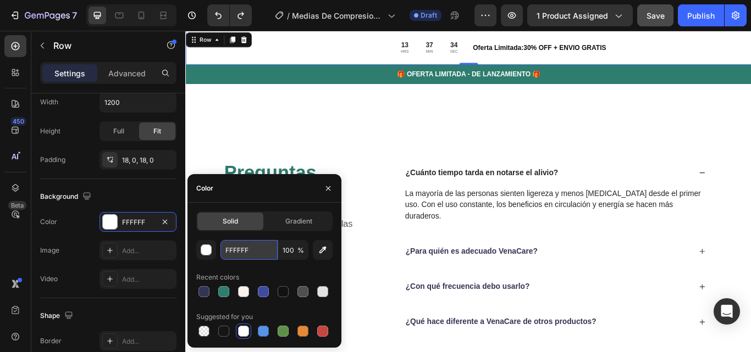
paste input "#FFD600"
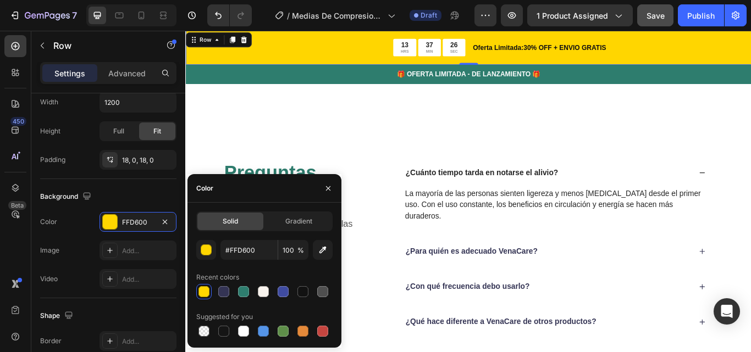
type input "FFD600"
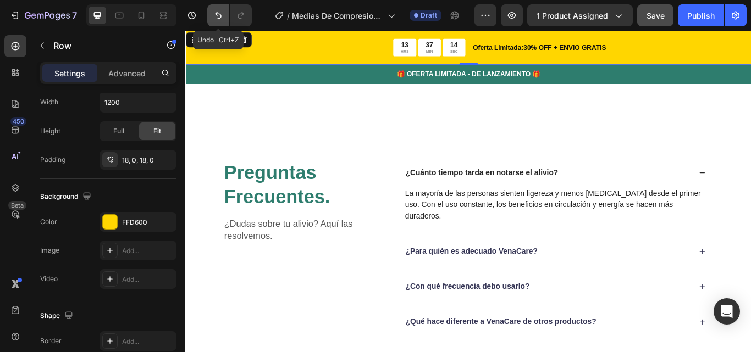
click at [217, 15] on icon "Undo/Redo" at bounding box center [218, 15] width 7 height 7
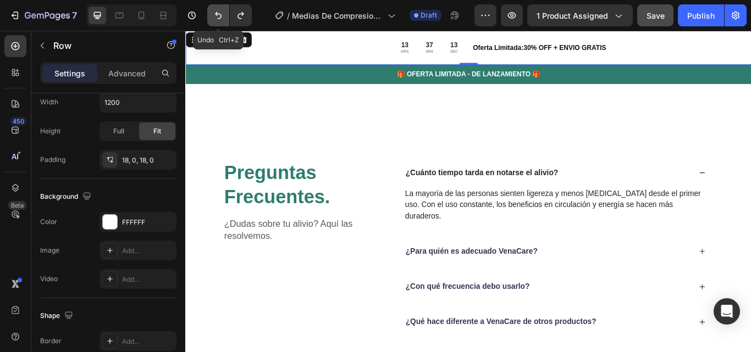
click at [217, 15] on icon "Undo/Redo" at bounding box center [218, 15] width 7 height 7
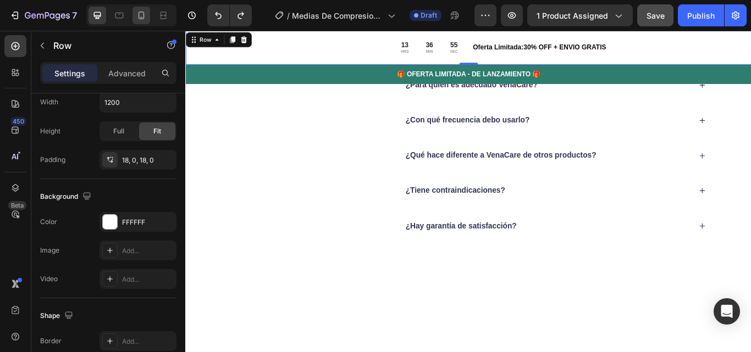
scroll to position [3180, 0]
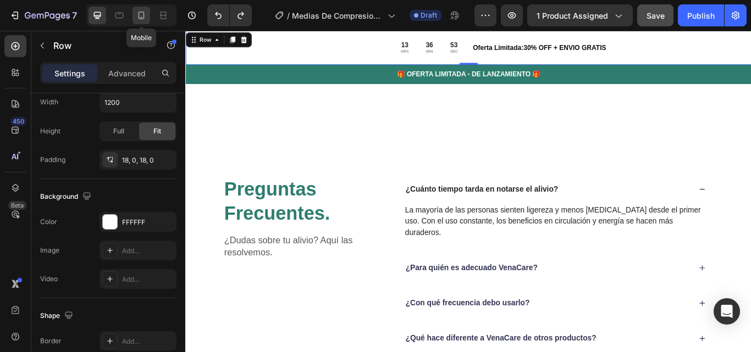
click at [143, 18] on icon at bounding box center [141, 15] width 11 height 11
type input "4"
type input "100%"
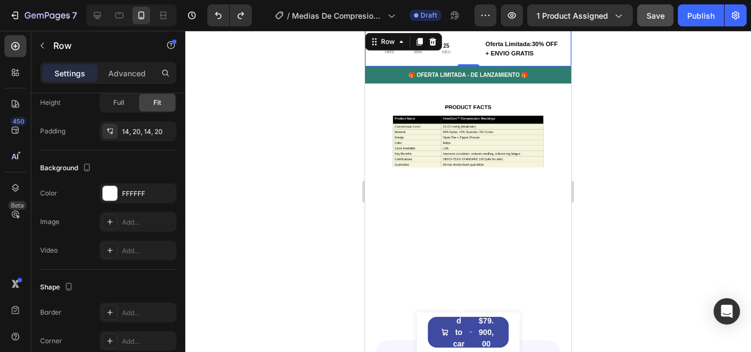
scroll to position [154, 0]
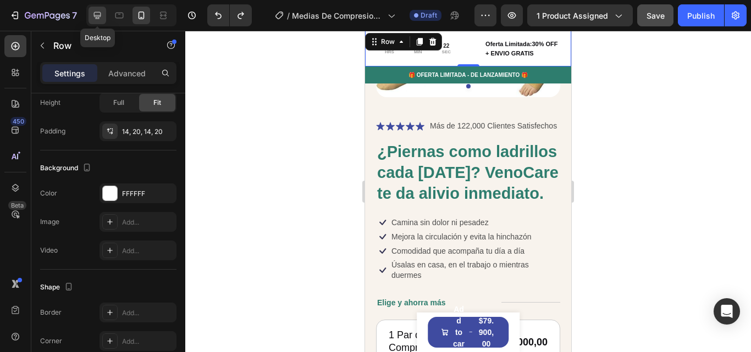
click at [99, 12] on icon at bounding box center [97, 15] width 11 height 11
type input "14"
type input "1200"
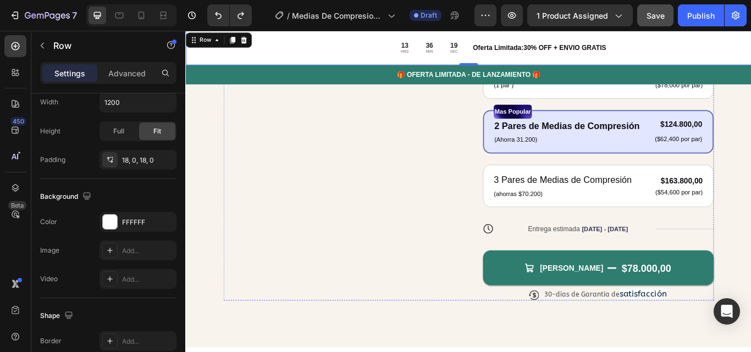
scroll to position [346, 0]
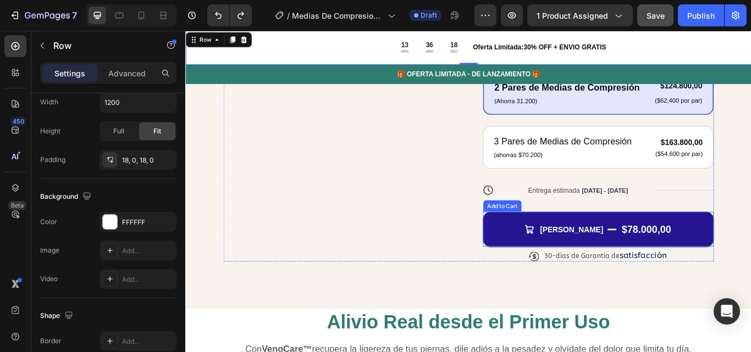
click at [560, 270] on button "[PERSON_NAME] $78.000,00" at bounding box center [666, 262] width 269 height 41
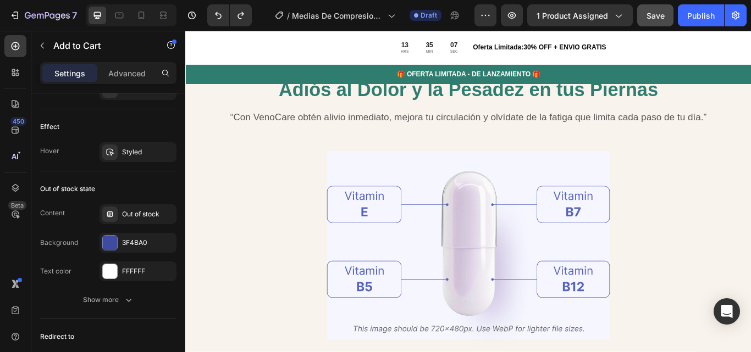
scroll to position [1176, 0]
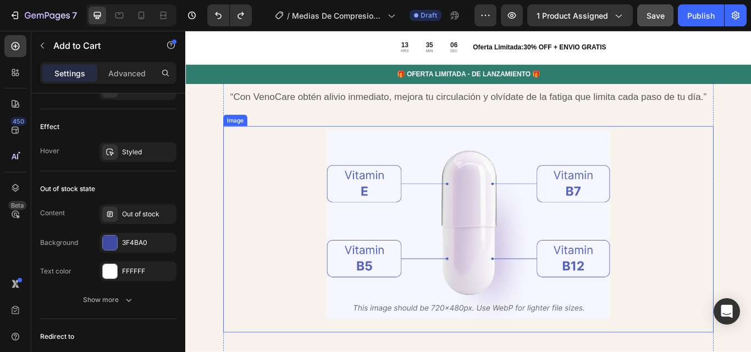
click at [519, 243] on img at bounding box center [515, 262] width 330 height 241
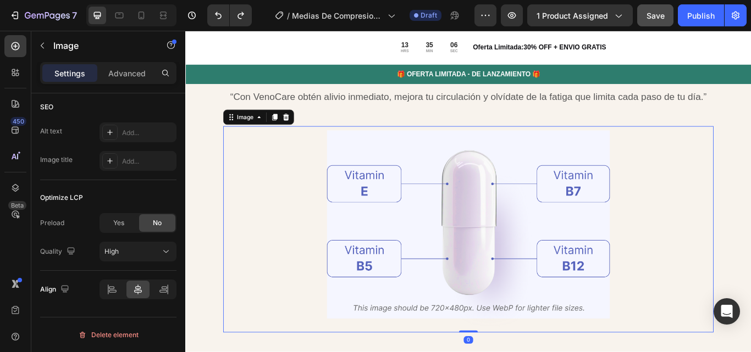
scroll to position [0, 0]
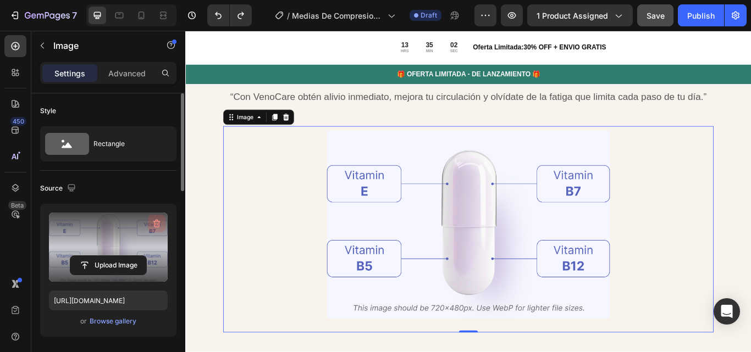
click at [159, 222] on icon "button" at bounding box center [156, 224] width 7 height 8
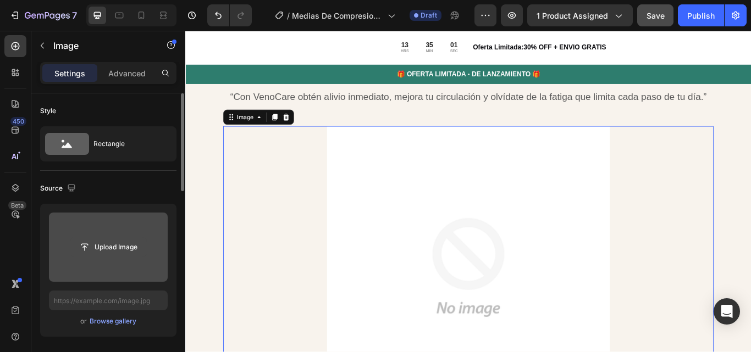
click at [118, 242] on input "file" at bounding box center [108, 247] width 76 height 19
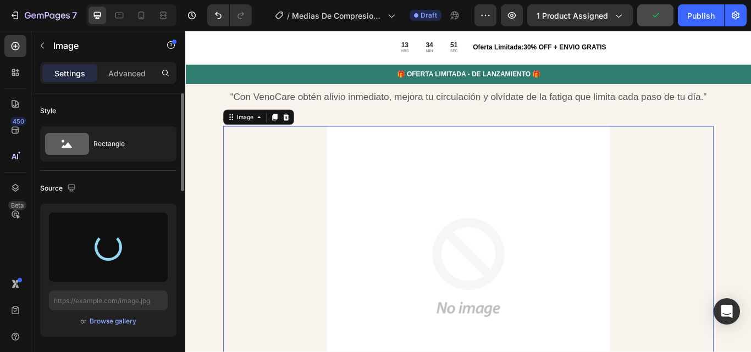
type input "[URL][DOMAIN_NAME]"
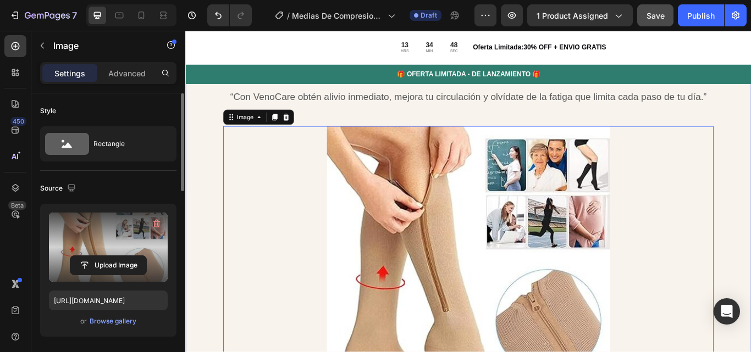
click at [218, 201] on div "Adiós al Dolor y la Pesadez en tus Piernas Heading “Con VenoCare obtén alivio i…" at bounding box center [514, 306] width 659 height 603
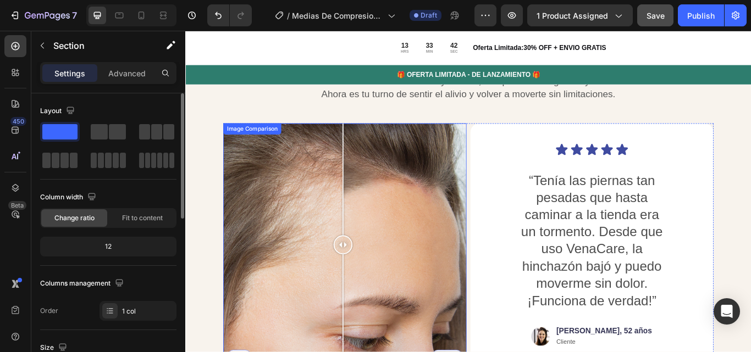
scroll to position [2814, 0]
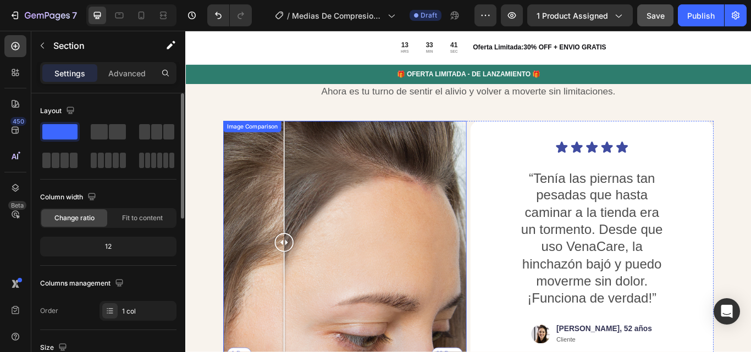
click at [300, 181] on div "1 Day 60 Days" at bounding box center [371, 278] width 284 height 284
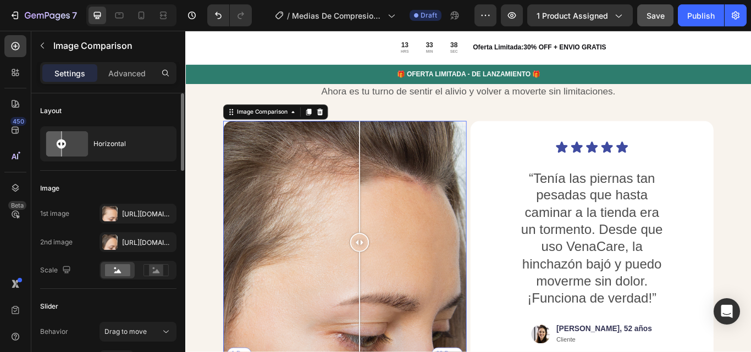
click at [388, 195] on div "1 Day 60 Days" at bounding box center [371, 278] width 284 height 284
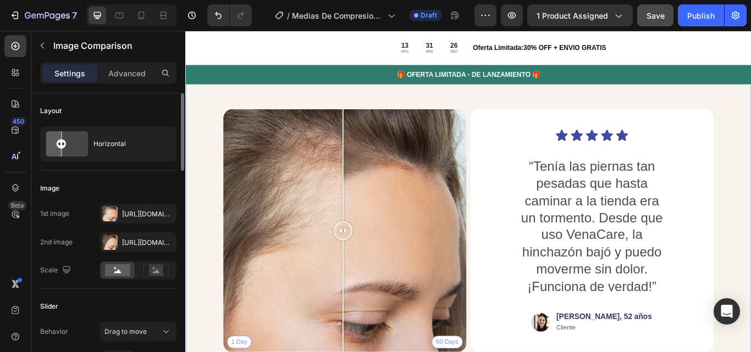
scroll to position [2860, 0]
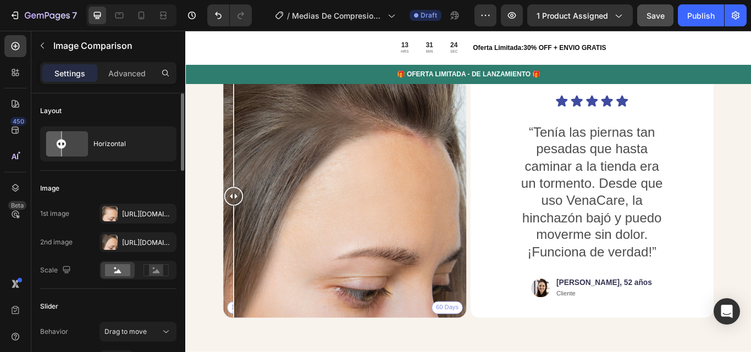
click at [237, 330] on div "1 Day 60 Days" at bounding box center [371, 224] width 284 height 284
click at [124, 218] on div "[URL][DOMAIN_NAME]" at bounding box center [138, 214] width 32 height 10
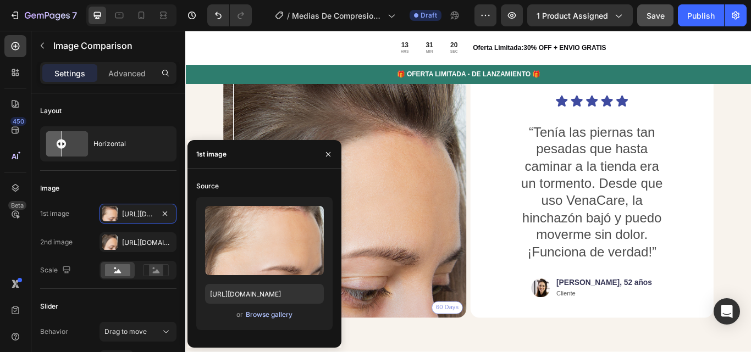
click at [269, 317] on div "Browse gallery" at bounding box center [269, 315] width 47 height 10
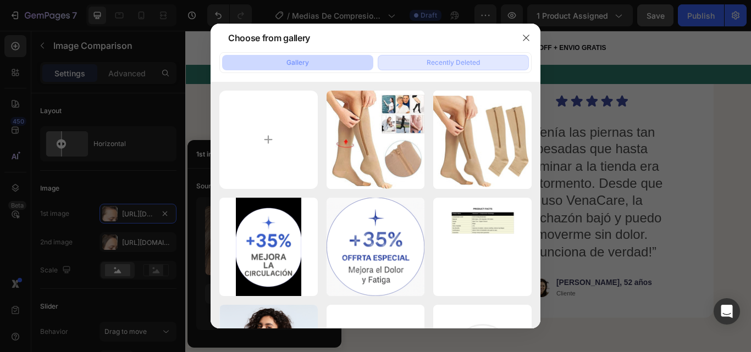
click at [451, 68] on div "Recently Deleted" at bounding box center [452, 63] width 53 height 10
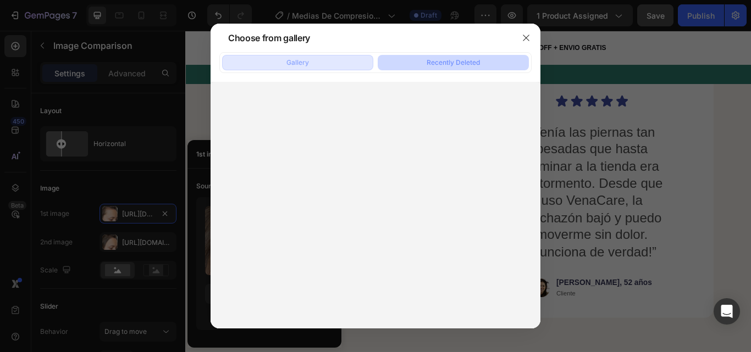
click at [303, 61] on div "Gallery" at bounding box center [297, 63] width 23 height 10
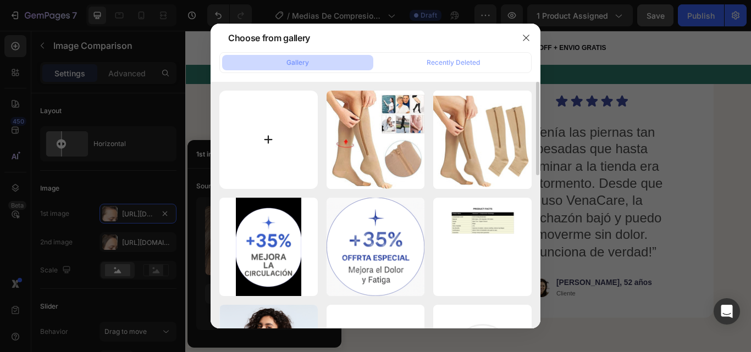
click at [268, 138] on input "file" at bounding box center [268, 140] width 98 height 98
type input "C:\fakepath\81EveI+MotS._AC_SX522_ (1).jpg"
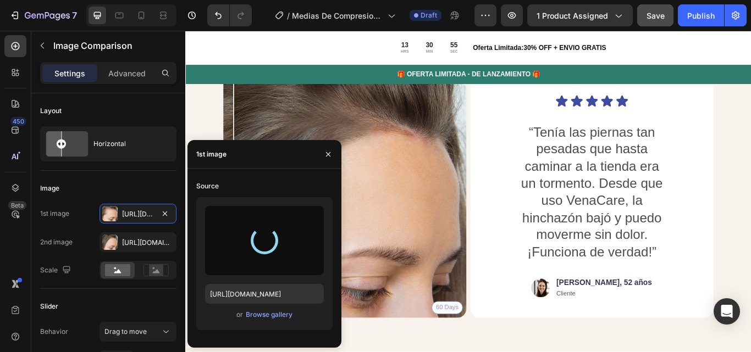
type input "[URL][DOMAIN_NAME]"
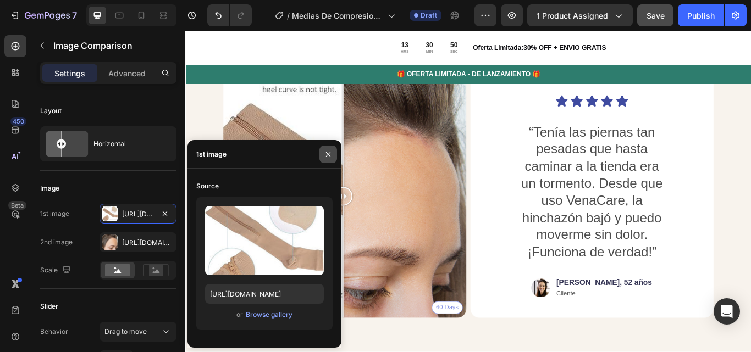
click at [328, 152] on icon "button" at bounding box center [328, 154] width 9 height 9
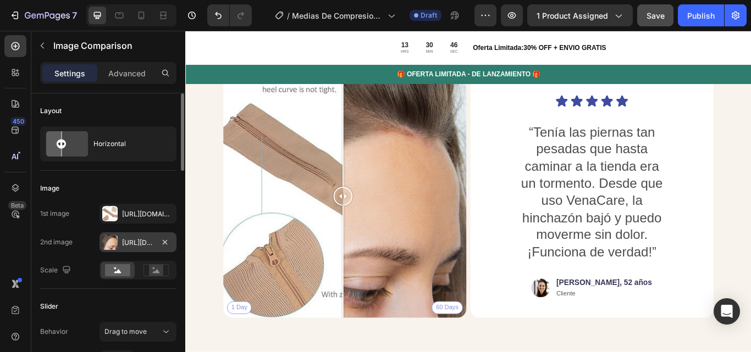
click at [144, 244] on div "[URL][DOMAIN_NAME]" at bounding box center [138, 243] width 32 height 10
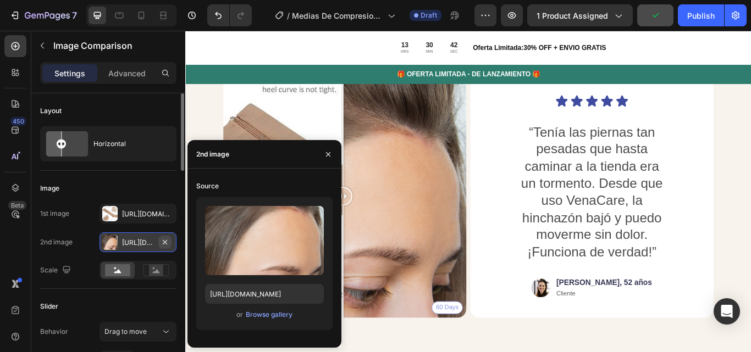
click at [165, 242] on icon "button" at bounding box center [165, 242] width 4 height 4
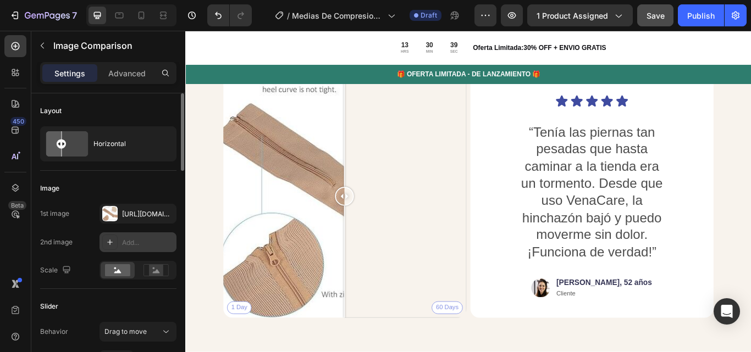
click at [370, 222] on div at bounding box center [370, 224] width 22 height 22
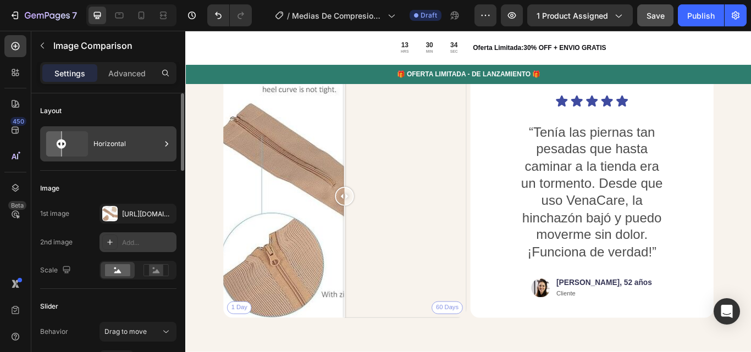
drag, startPoint x: 63, startPoint y: 143, endPoint x: 84, endPoint y: 145, distance: 20.9
click at [84, 145] on g at bounding box center [67, 144] width 51 height 30
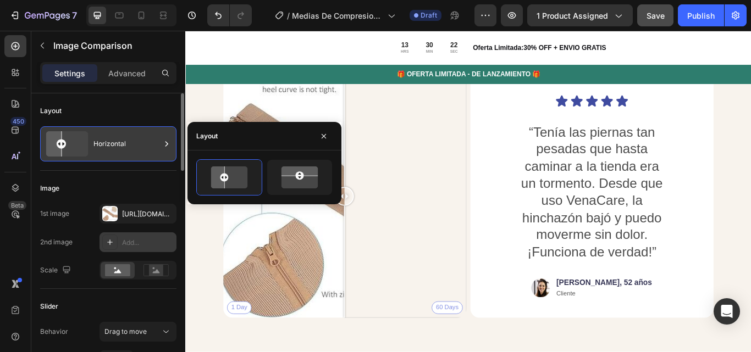
click at [124, 145] on div "Horizontal" at bounding box center [126, 143] width 67 height 25
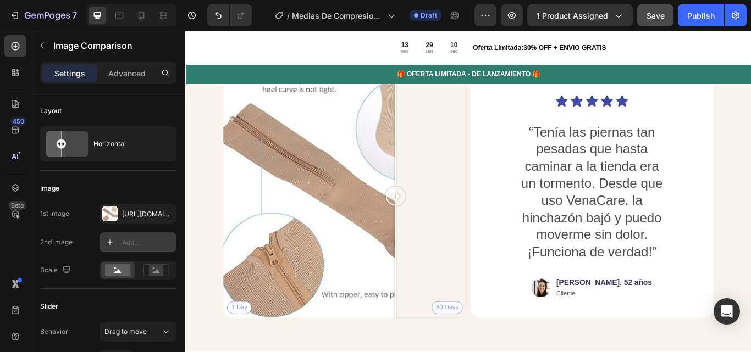
click at [430, 221] on div "1 Day 60 Days" at bounding box center [371, 224] width 284 height 284
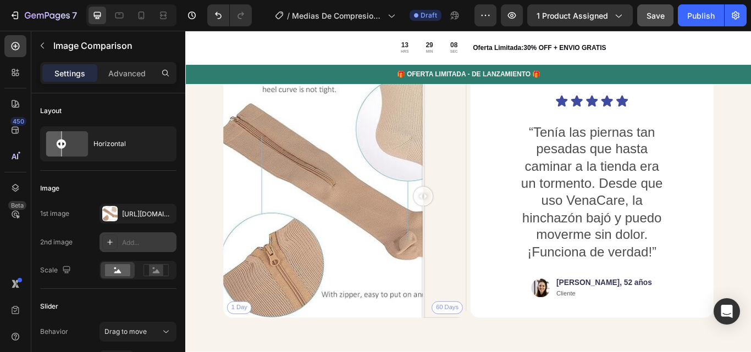
click at [462, 221] on div "1 Day 60 Days" at bounding box center [371, 224] width 284 height 284
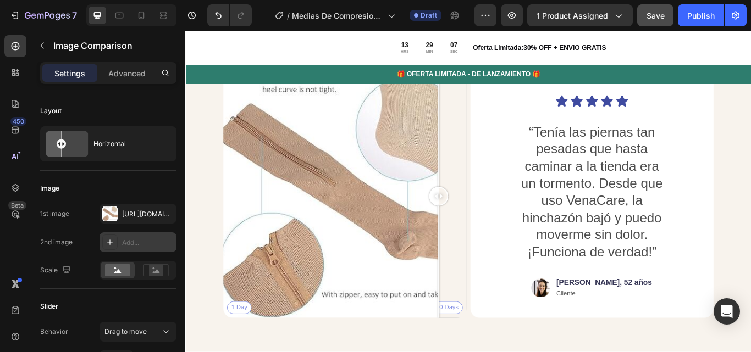
click at [480, 225] on div "1 Day 60 Days" at bounding box center [371, 224] width 284 height 284
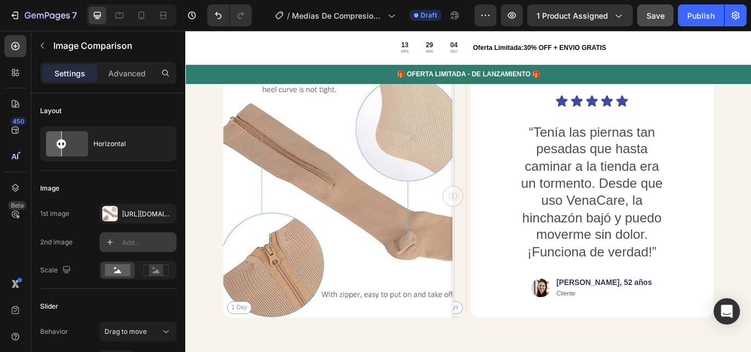
click at [507, 226] on div "1 Day 60 Days" at bounding box center [371, 224] width 284 height 284
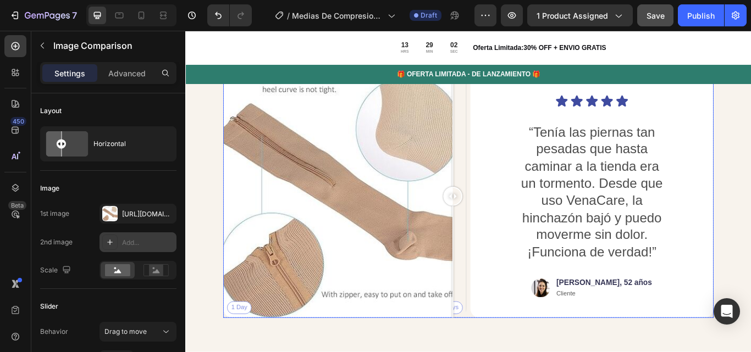
click at [517, 228] on div "Icon Icon Icon Icon Icon Icon List “Tenía las piernas tan pesadas que hasta cam…" at bounding box center [659, 224] width 284 height 284
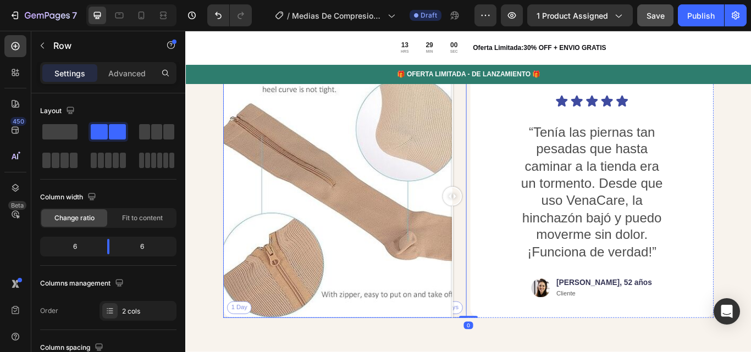
click at [496, 216] on div at bounding box center [496, 224] width 22 height 22
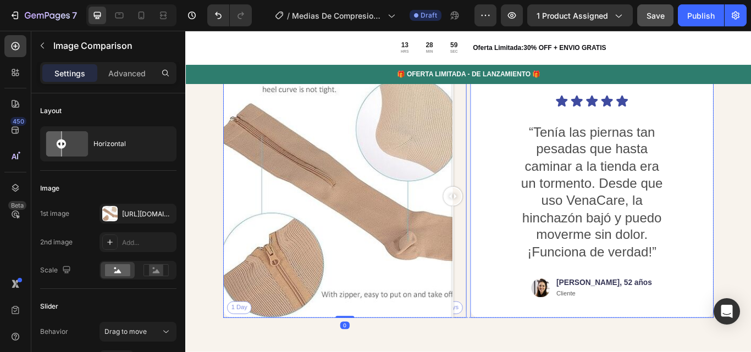
drag, startPoint x: 496, startPoint y: 216, endPoint x: 518, endPoint y: 220, distance: 22.3
click at [518, 220] on div "1 Day 60 Days Image Comparison 0 Icon Icon Icon Icon Icon Icon List “Tenía las …" at bounding box center [515, 224] width 572 height 284
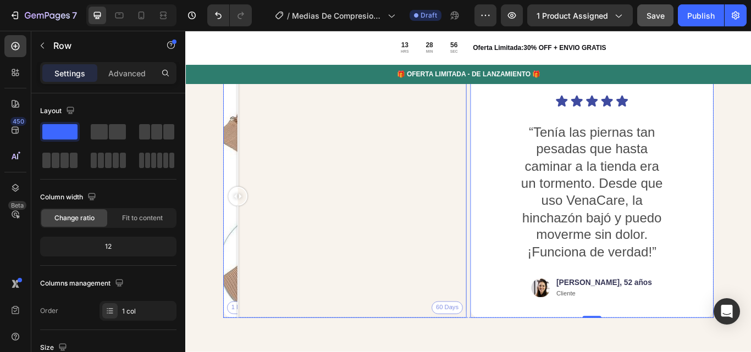
click at [246, 348] on div "1 Day 60 Days" at bounding box center [371, 224] width 284 height 284
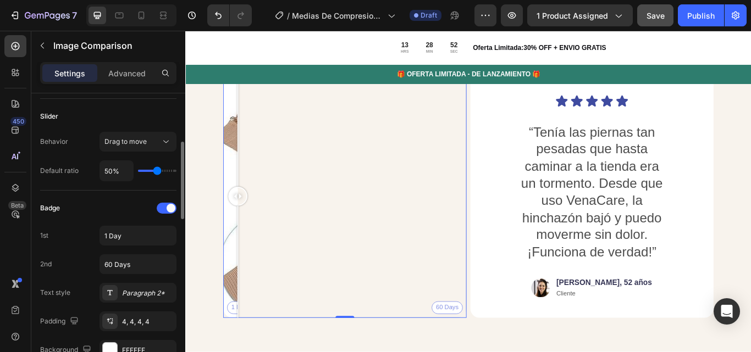
scroll to position [191, 0]
click at [160, 209] on div at bounding box center [167, 207] width 20 height 11
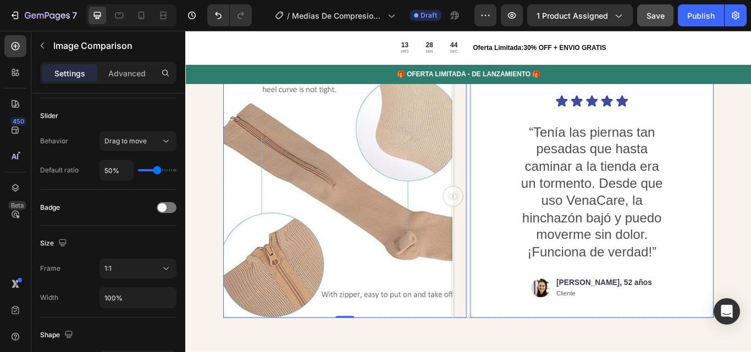
drag, startPoint x: 249, startPoint y: 218, endPoint x: 526, endPoint y: 237, distance: 277.1
click at [526, 237] on div "Image Comparison 0 Icon Icon Icon Icon Icon Icon List “Tenía las piernas tan pe…" at bounding box center [515, 224] width 572 height 284
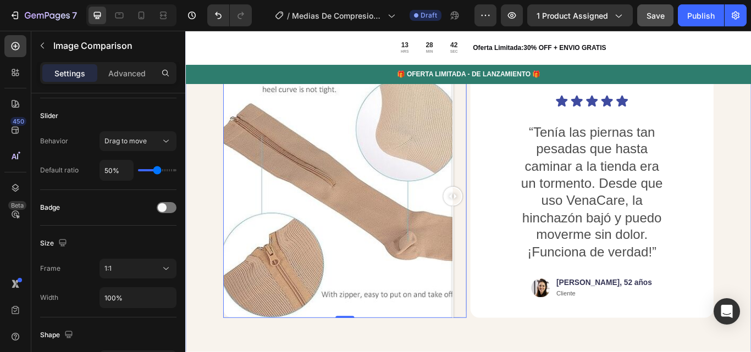
click at [206, 263] on div "La diferencia se nota en tus piernas. Heading Usuarios de VenaCare han reducido…" at bounding box center [514, 208] width 659 height 444
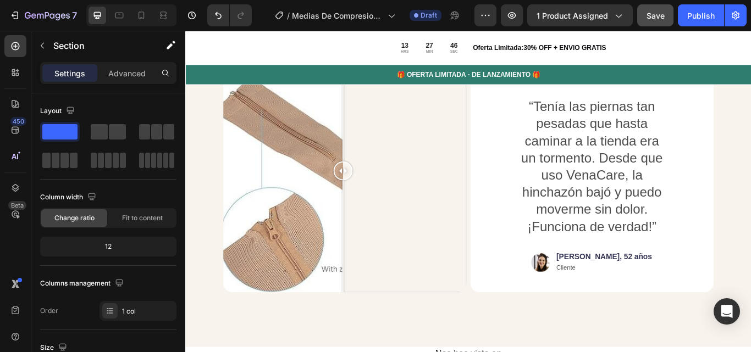
scroll to position [2872, 0]
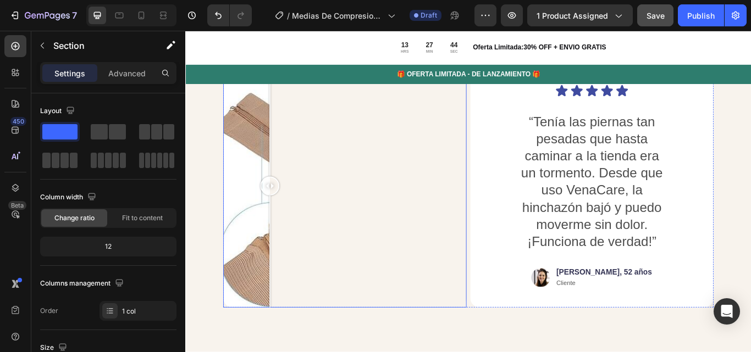
click at [284, 236] on div at bounding box center [371, 212] width 284 height 284
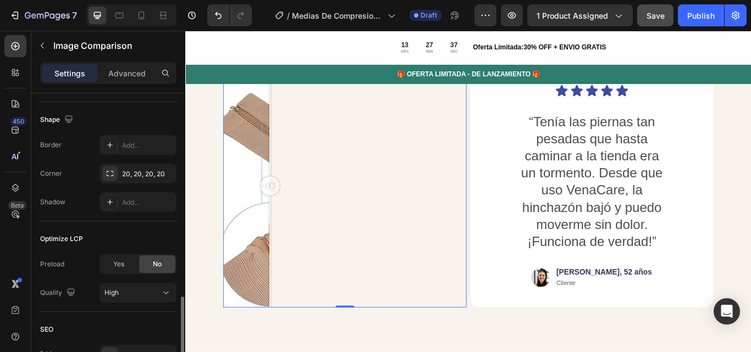
scroll to position [405, 0]
click at [339, 213] on div at bounding box center [371, 212] width 284 height 284
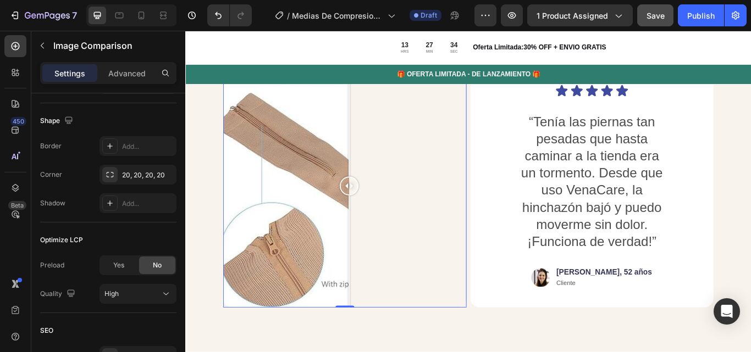
click at [376, 240] on div at bounding box center [371, 212] width 284 height 284
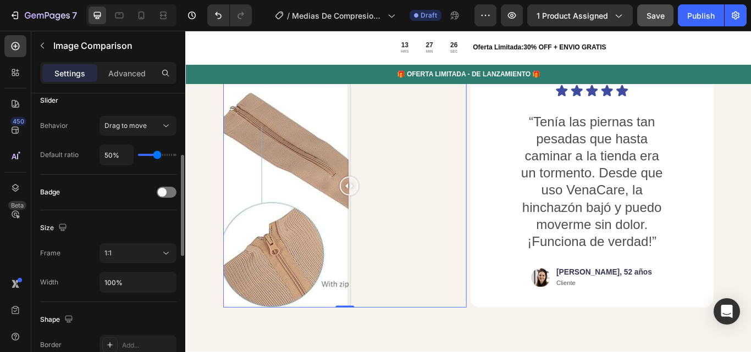
scroll to position [207, 0]
click at [169, 191] on div at bounding box center [167, 191] width 20 height 11
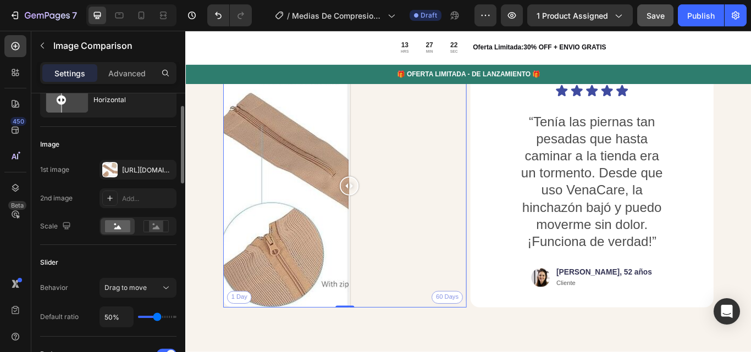
scroll to position [43, 0]
click at [144, 198] on div "Add..." at bounding box center [148, 200] width 52 height 10
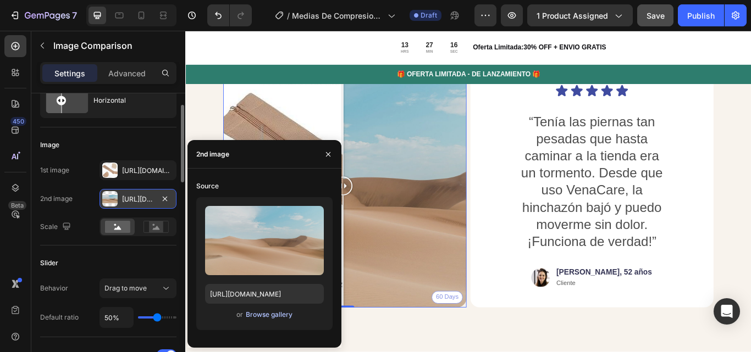
click at [267, 313] on div "Browse gallery" at bounding box center [269, 315] width 47 height 10
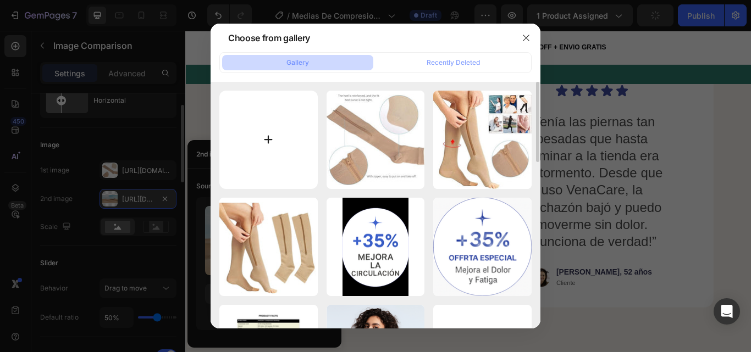
click at [267, 139] on input "file" at bounding box center [268, 140] width 98 height 98
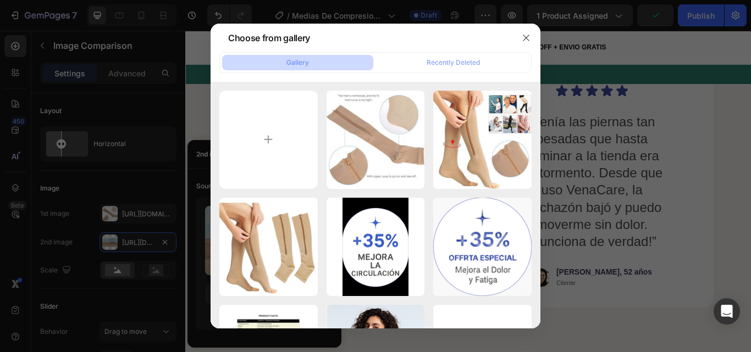
scroll to position [43, 0]
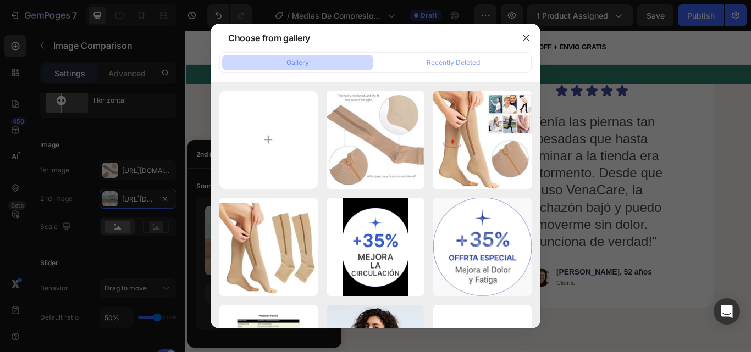
type input "C:\fakepath\71D8nISuilS._AC_SX522_ (2) (1).jpg"
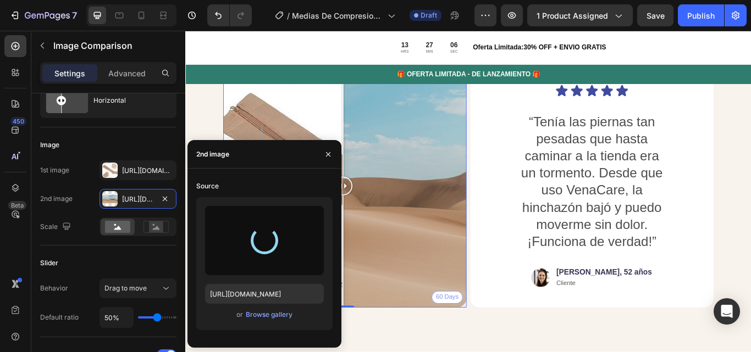
type input "https://cdn.shopify.com/s/files/1/0626/3737/5549/files/gempages_572874980811867…"
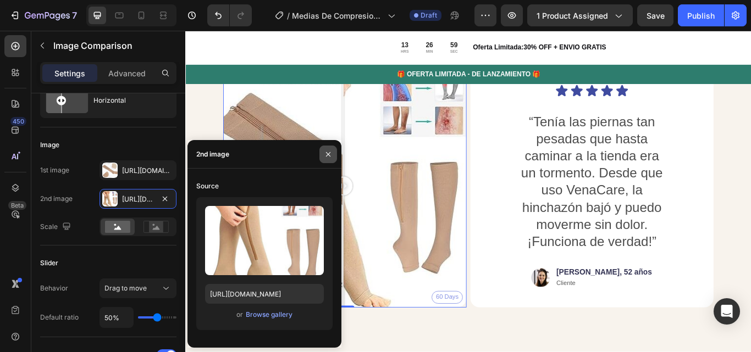
click at [328, 154] on icon "button" at bounding box center [328, 154] width 4 height 4
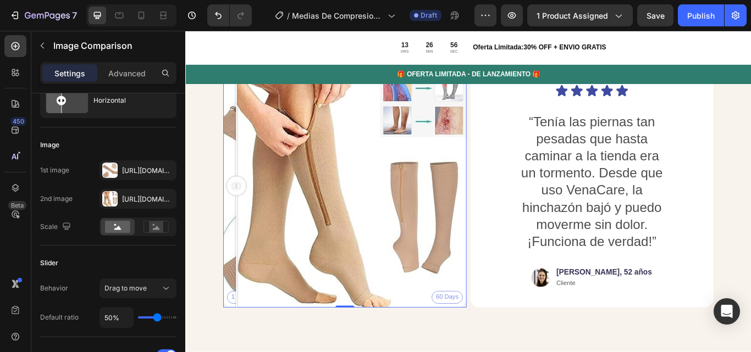
drag, startPoint x: 367, startPoint y: 210, endPoint x: 221, endPoint y: 224, distance: 146.3
click at [221, 224] on div "La diferencia se nota en tus piernas. Heading Usuarios de VenaCare han reducido…" at bounding box center [514, 196] width 659 height 444
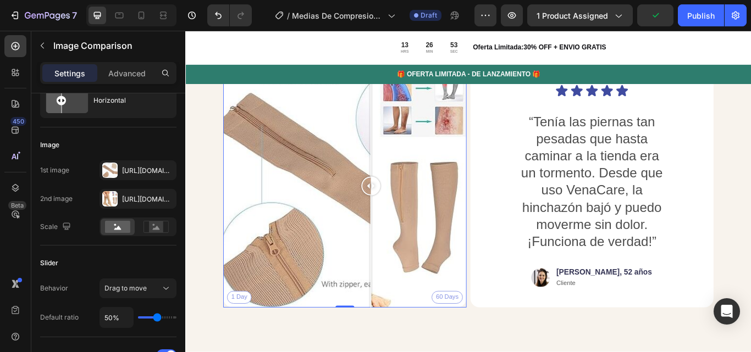
drag, startPoint x: 241, startPoint y: 211, endPoint x: 422, endPoint y: 226, distance: 182.0
click at [412, 226] on div at bounding box center [401, 212] width 22 height 284
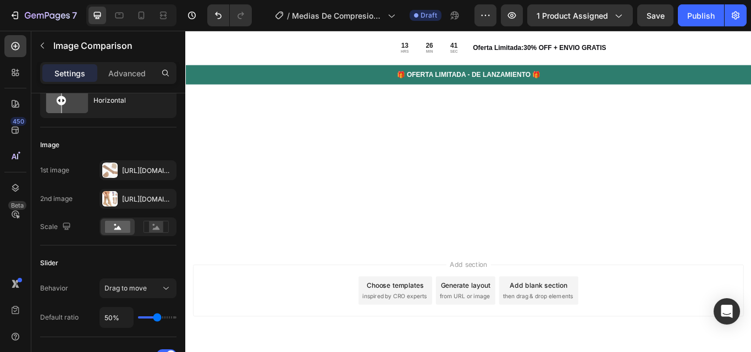
scroll to position [3107, 0]
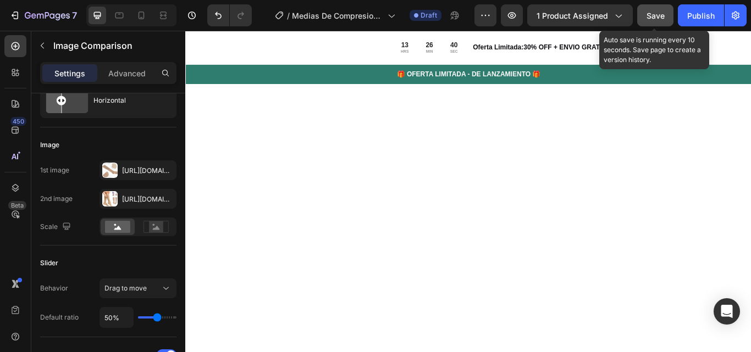
click at [653, 13] on span "Save" at bounding box center [655, 15] width 18 height 9
